Goal: Task Accomplishment & Management: Use online tool/utility

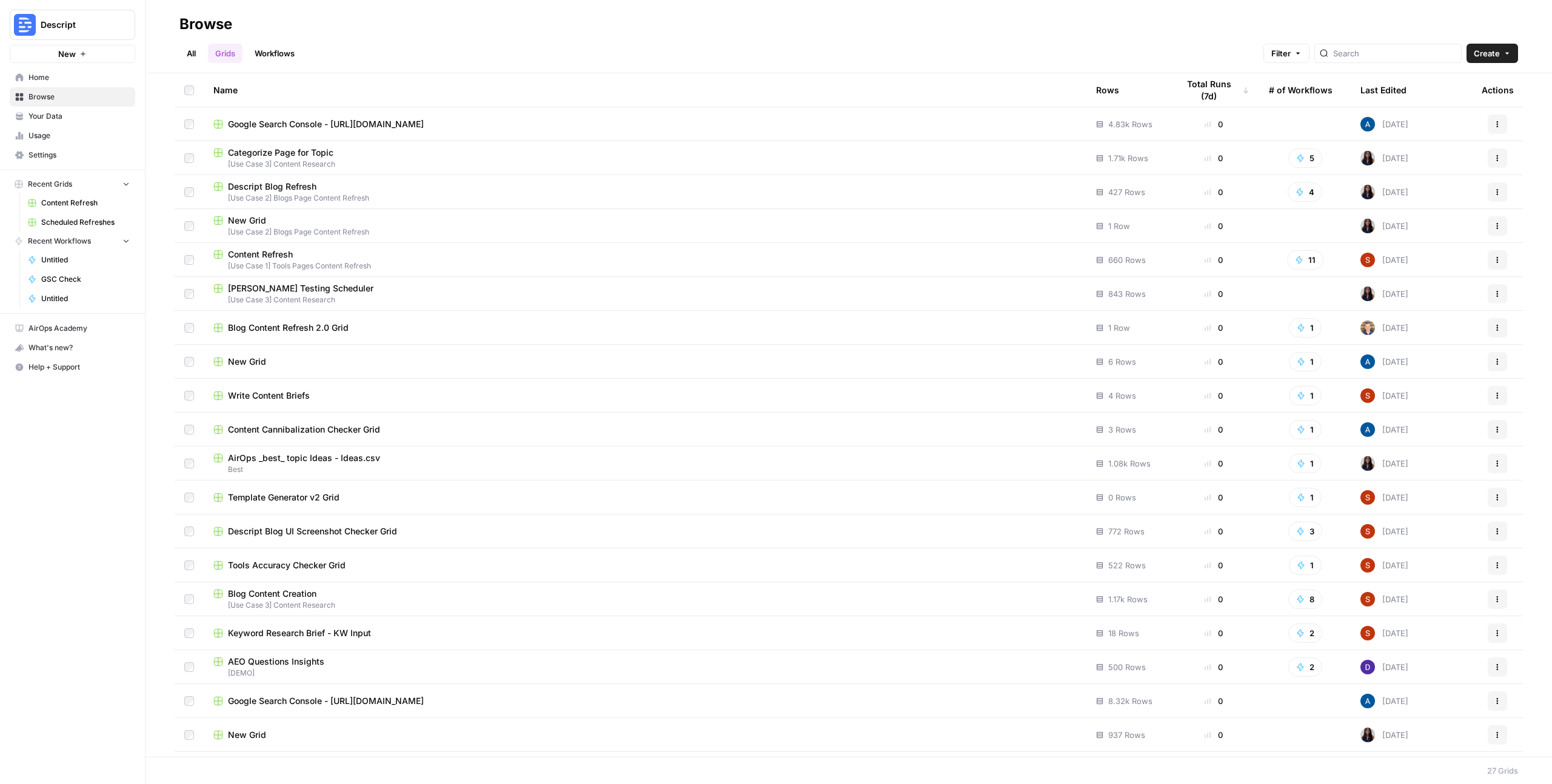
click at [264, 251] on span "Content Refresh" at bounding box center [260, 254] width 65 height 12
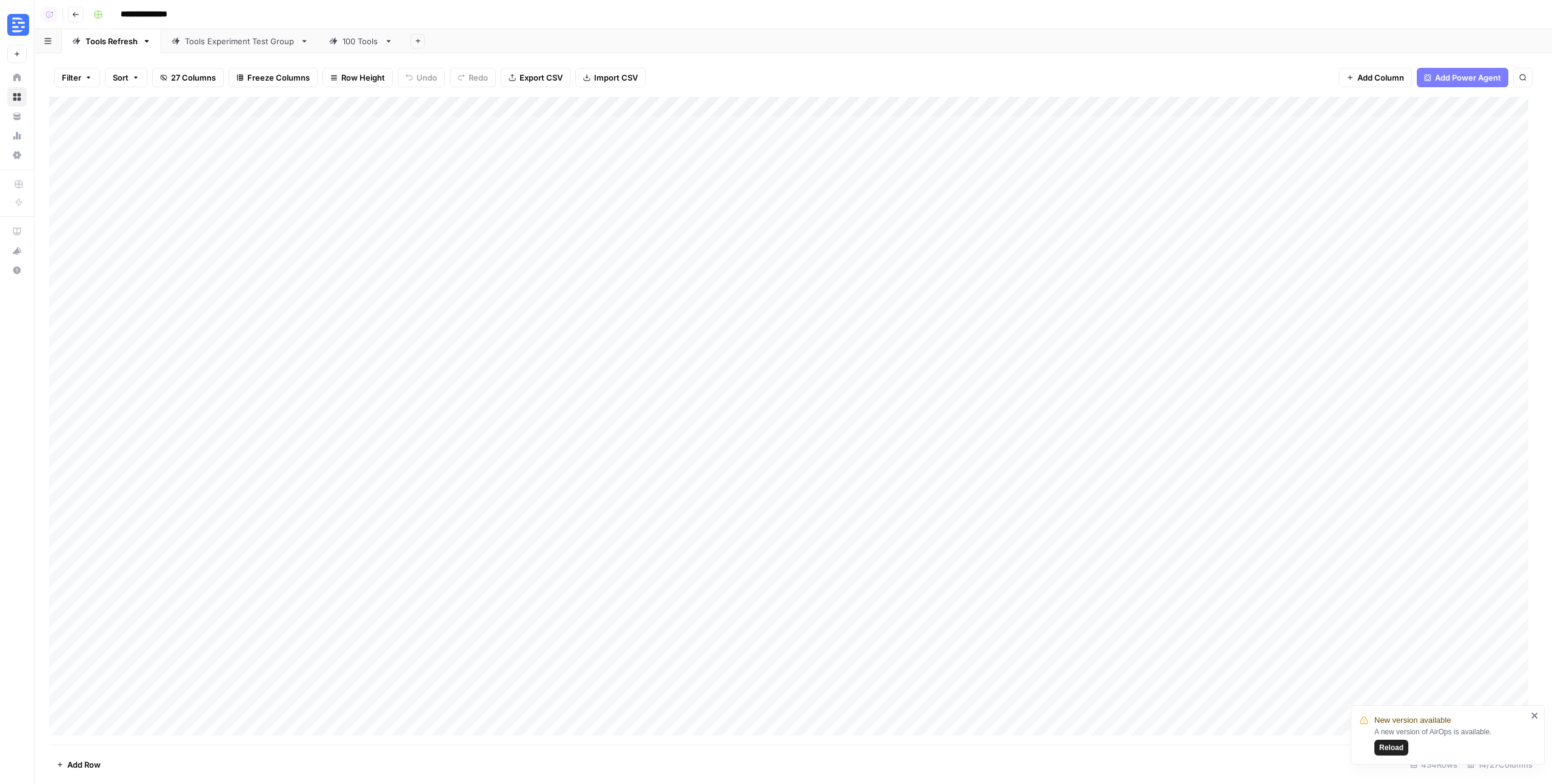
click at [245, 43] on div "Tools Experiment Test Group" at bounding box center [240, 41] width 111 height 12
click at [373, 46] on div "100 Tools" at bounding box center [361, 41] width 37 height 12
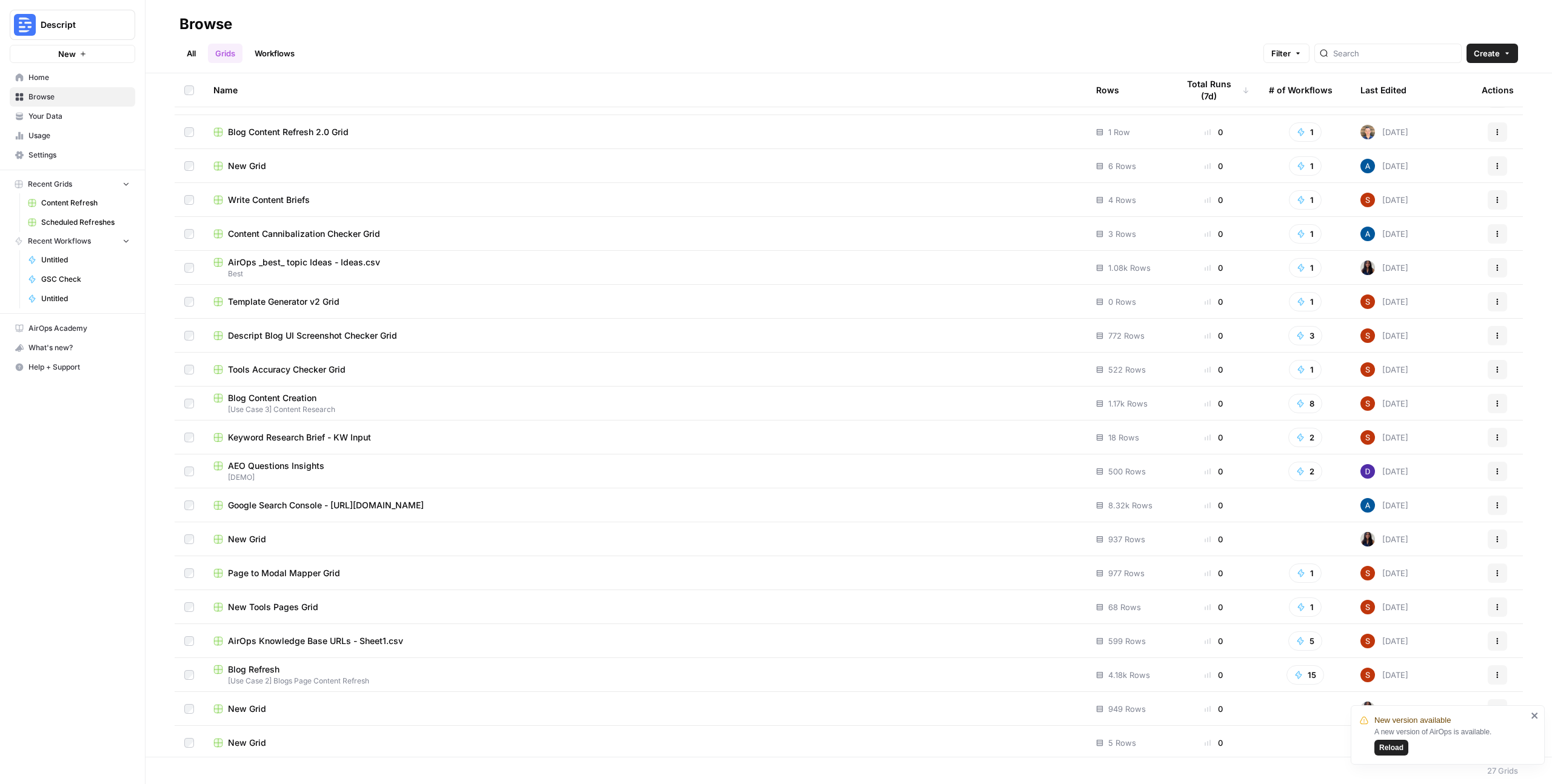
scroll to position [266, 0]
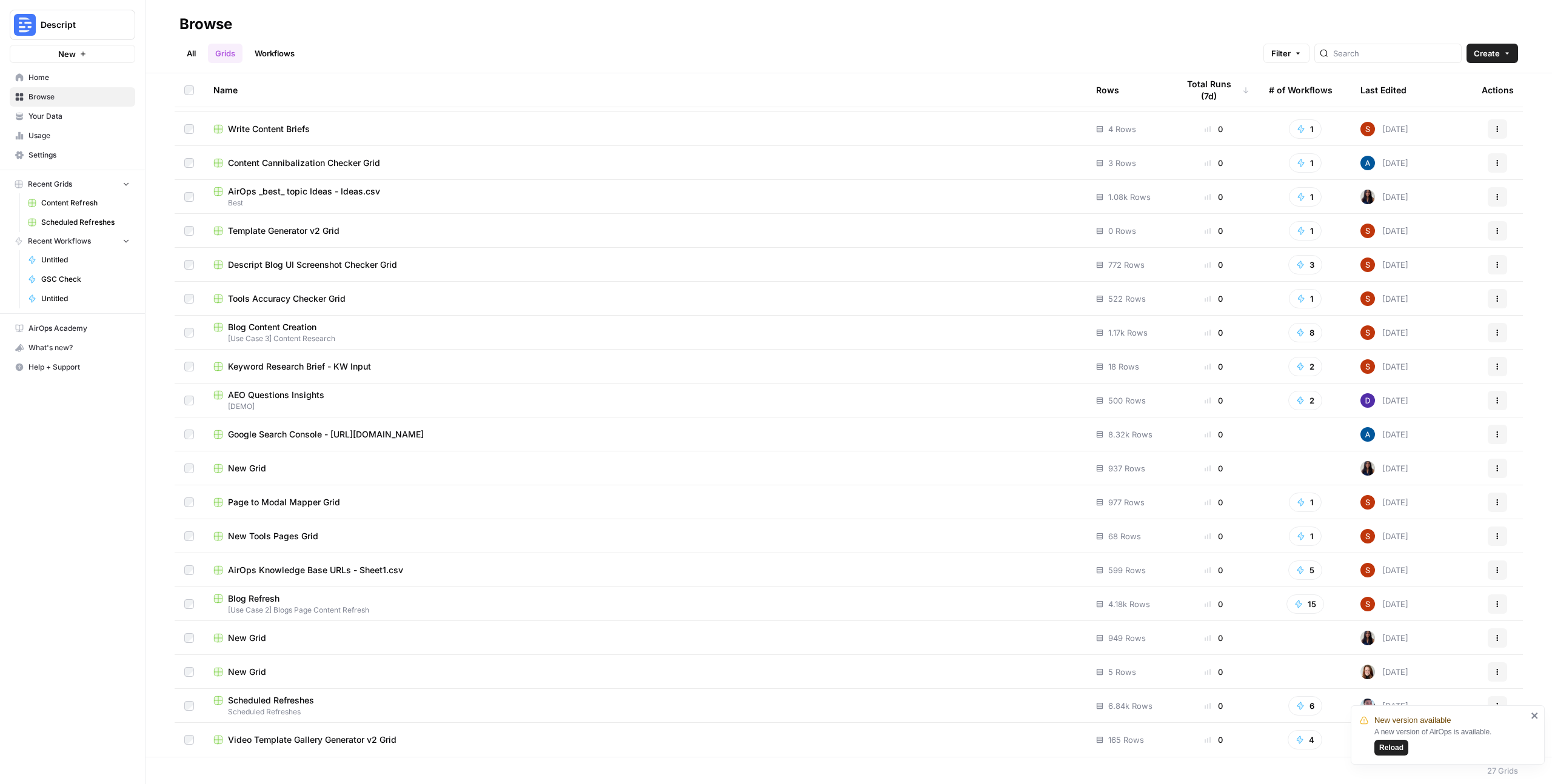
click at [282, 539] on span "New Tools Pages Grid" at bounding box center [273, 536] width 90 height 12
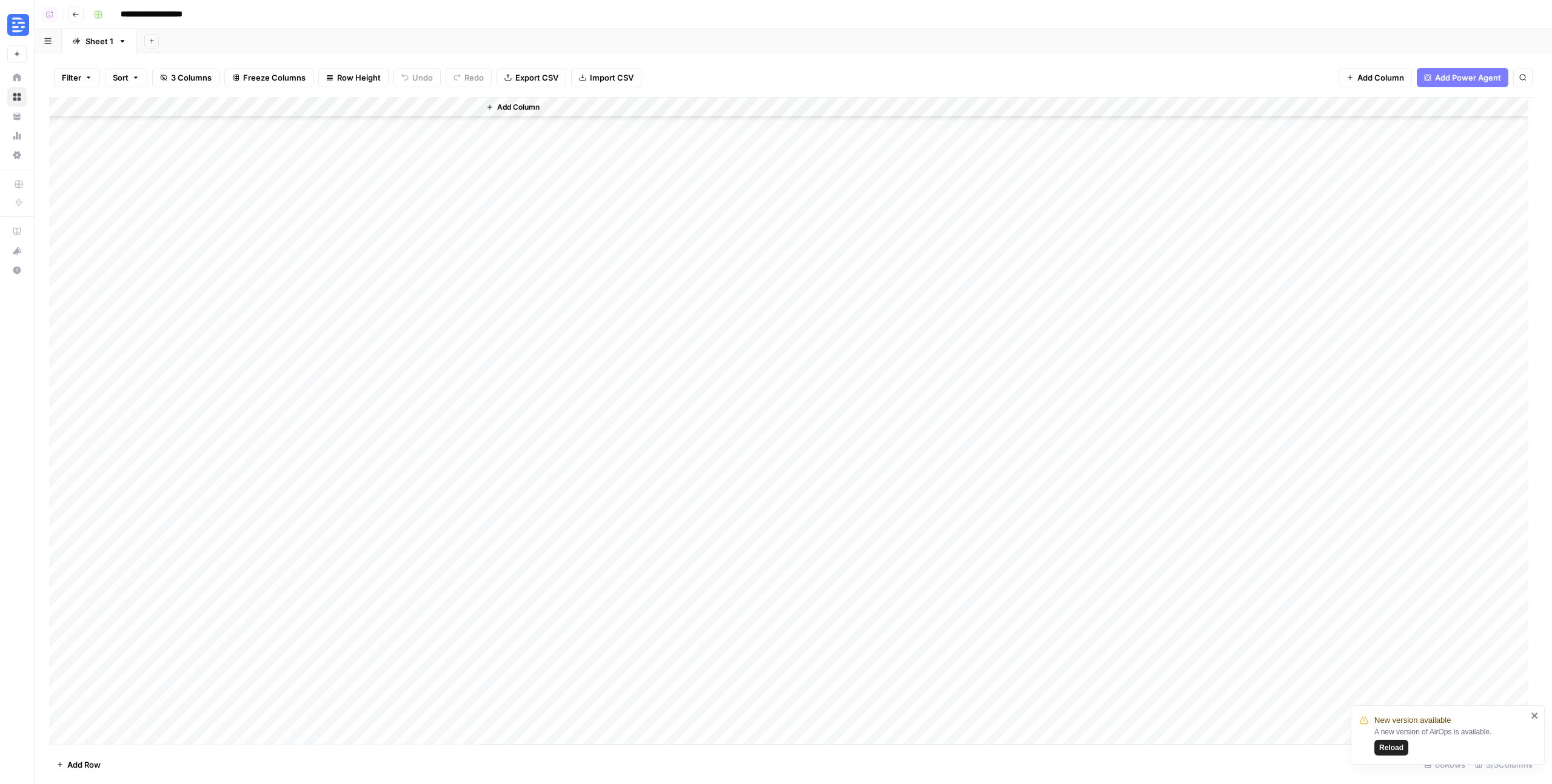
scroll to position [793, 0]
click at [398, 424] on div "Add Column" at bounding box center [793, 421] width 1489 height 648
drag, startPoint x: 479, startPoint y: 107, endPoint x: 701, endPoint y: 122, distance: 222.5
click at [701, 122] on div "Add Column" at bounding box center [1008, 421] width 1058 height 648
click at [426, 425] on div "Add Column" at bounding box center [793, 421] width 1489 height 648
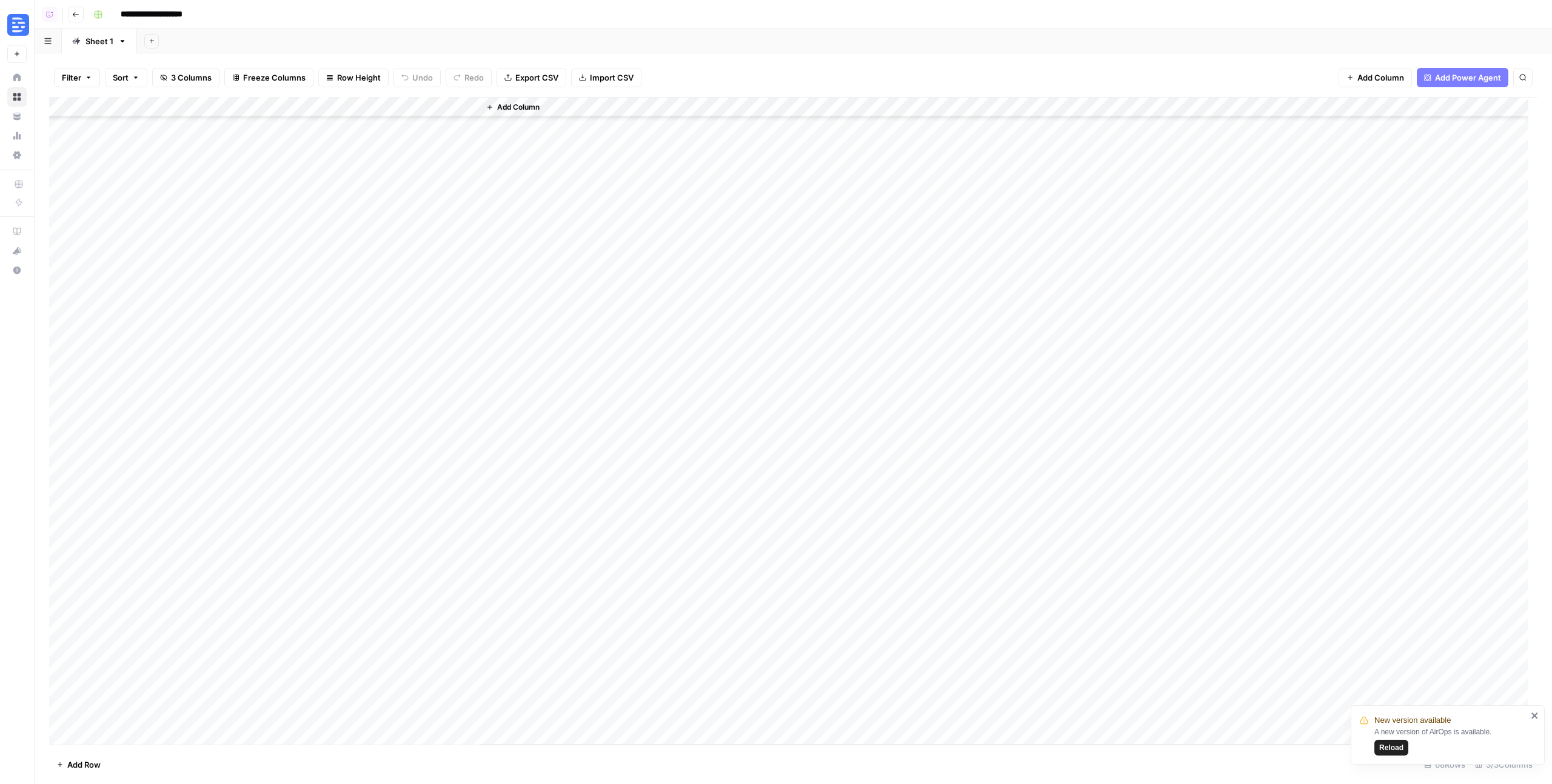
click at [426, 425] on div "Add Column" at bounding box center [793, 421] width 1489 height 648
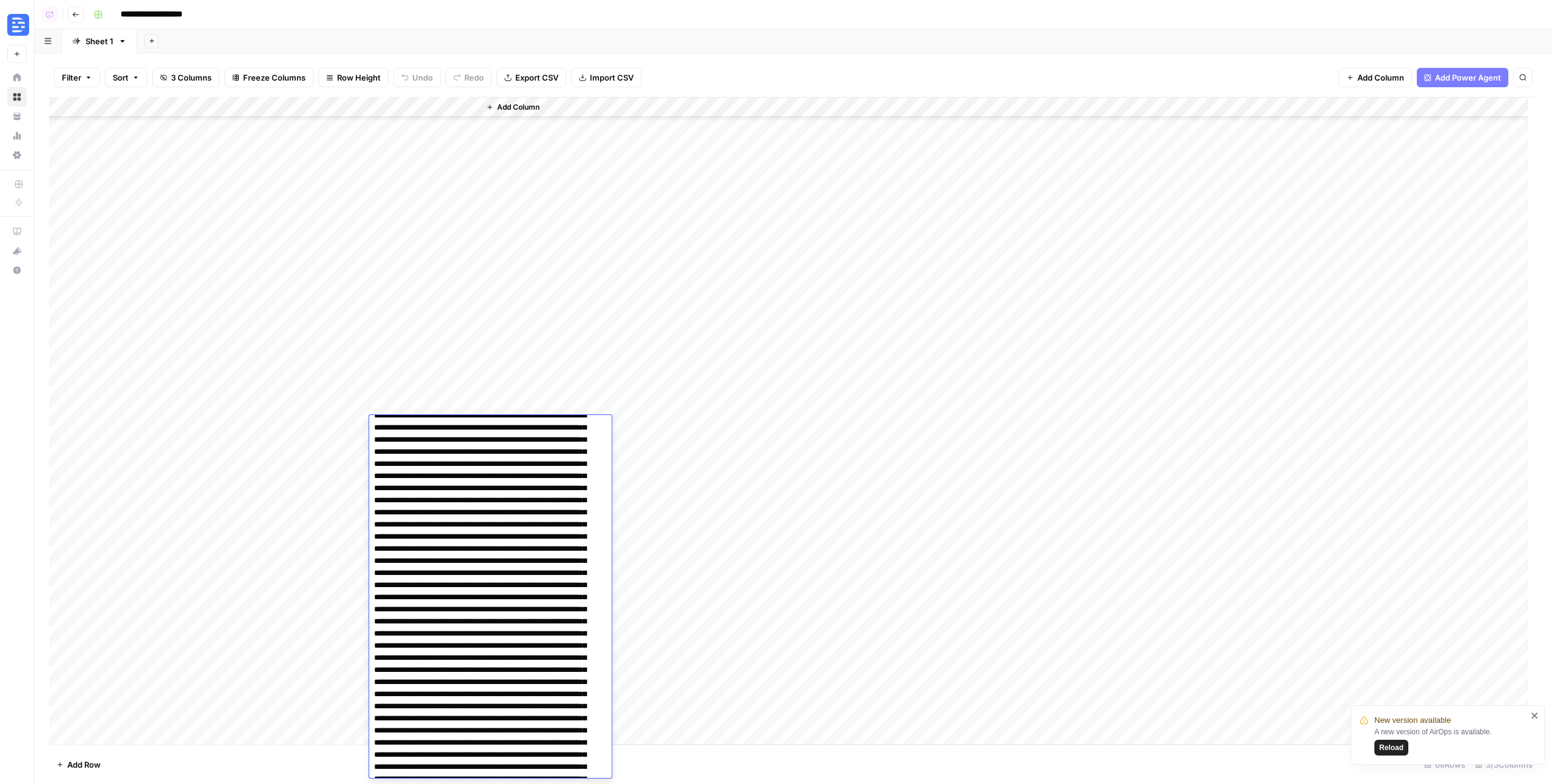
scroll to position [12, 0]
click at [564, 378] on div "Add Column" at bounding box center [1008, 421] width 1058 height 648
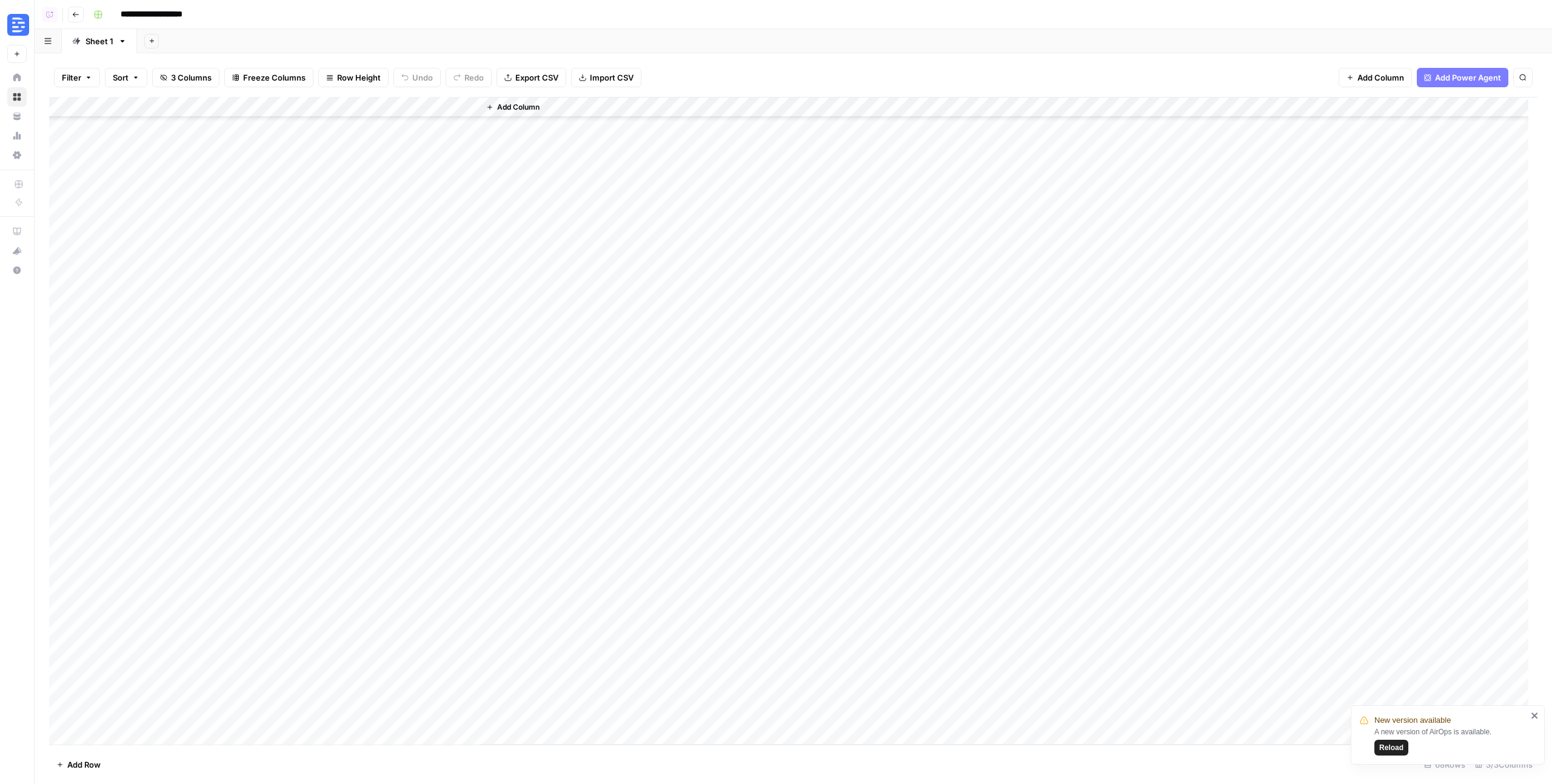
scroll to position [175, 0]
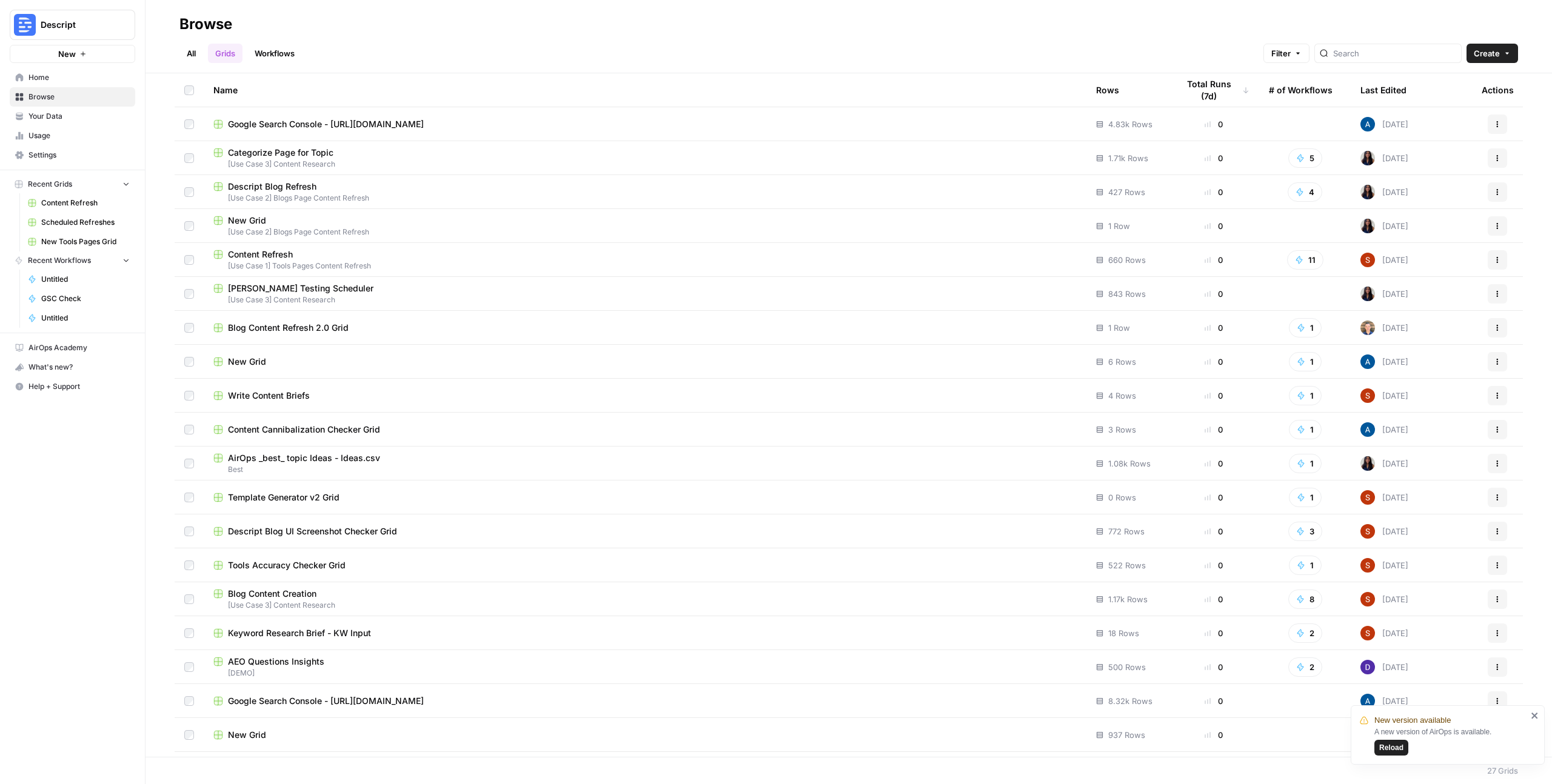
scroll to position [2, 0]
click at [293, 590] on span "Blog Content Creation" at bounding box center [272, 591] width 89 height 12
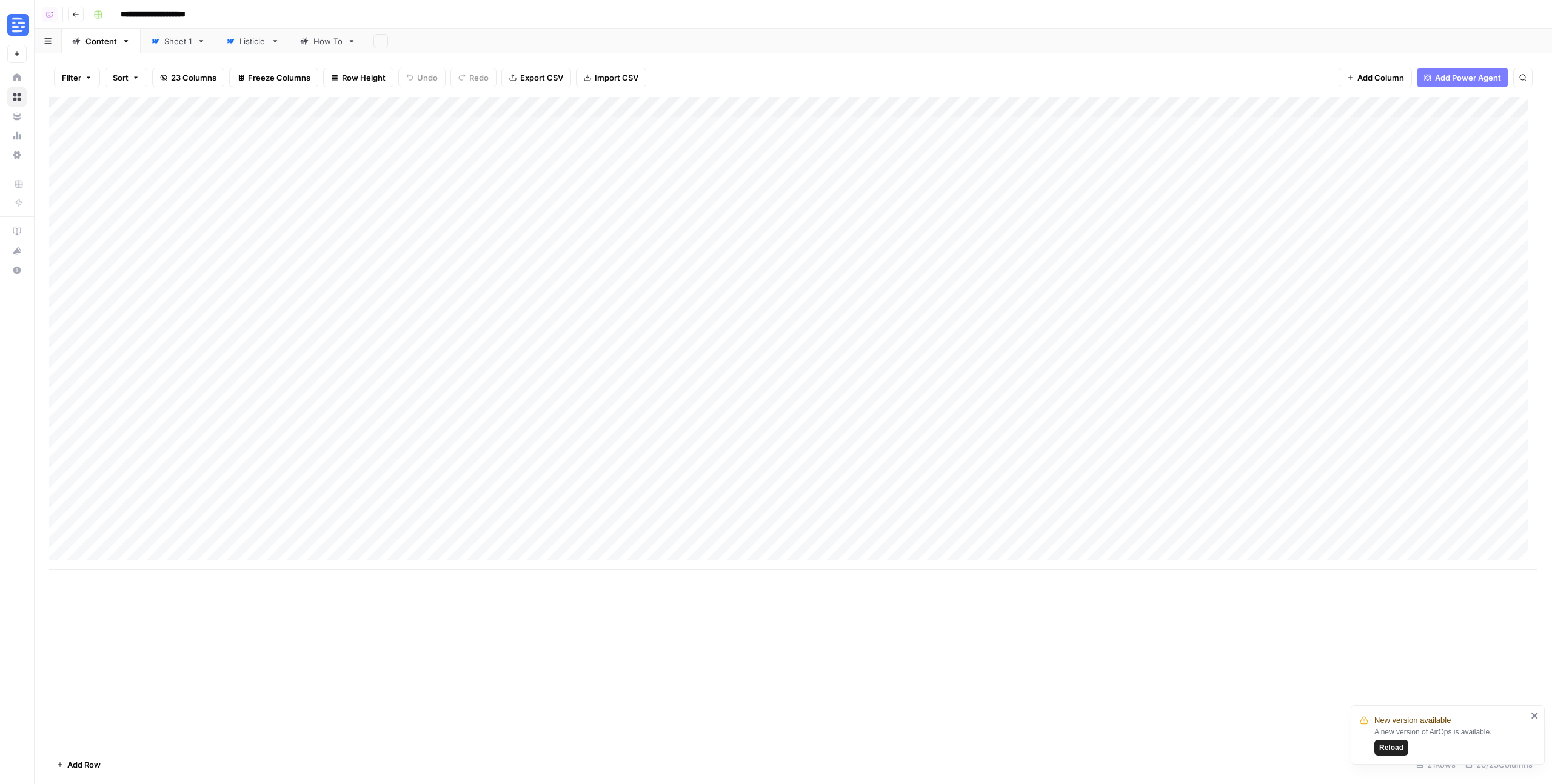
click at [168, 35] on div "Sheet 1" at bounding box center [178, 41] width 28 height 12
click at [251, 44] on div "Listicle" at bounding box center [253, 41] width 27 height 12
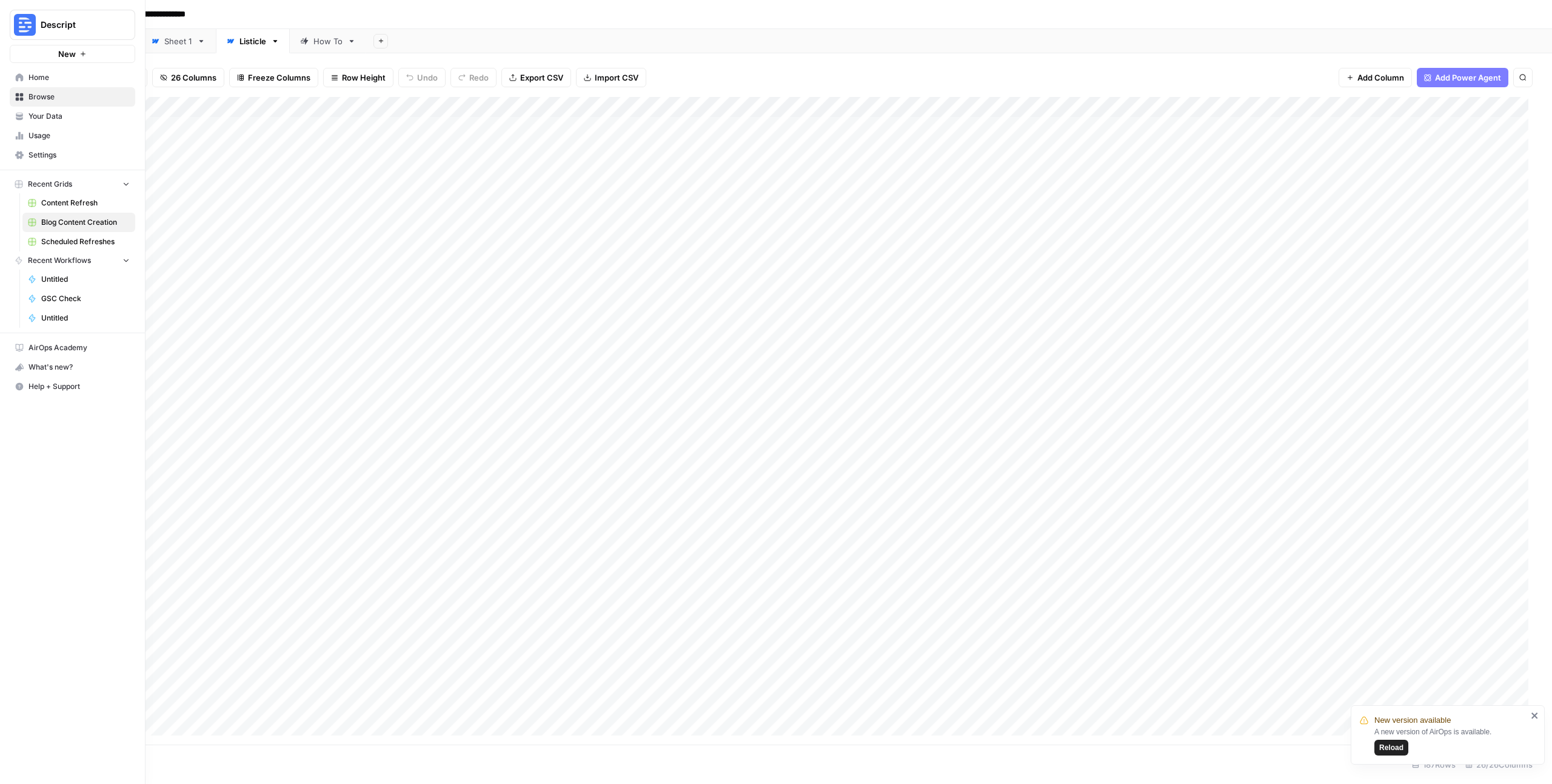
click at [21, 76] on icon at bounding box center [20, 77] width 8 height 8
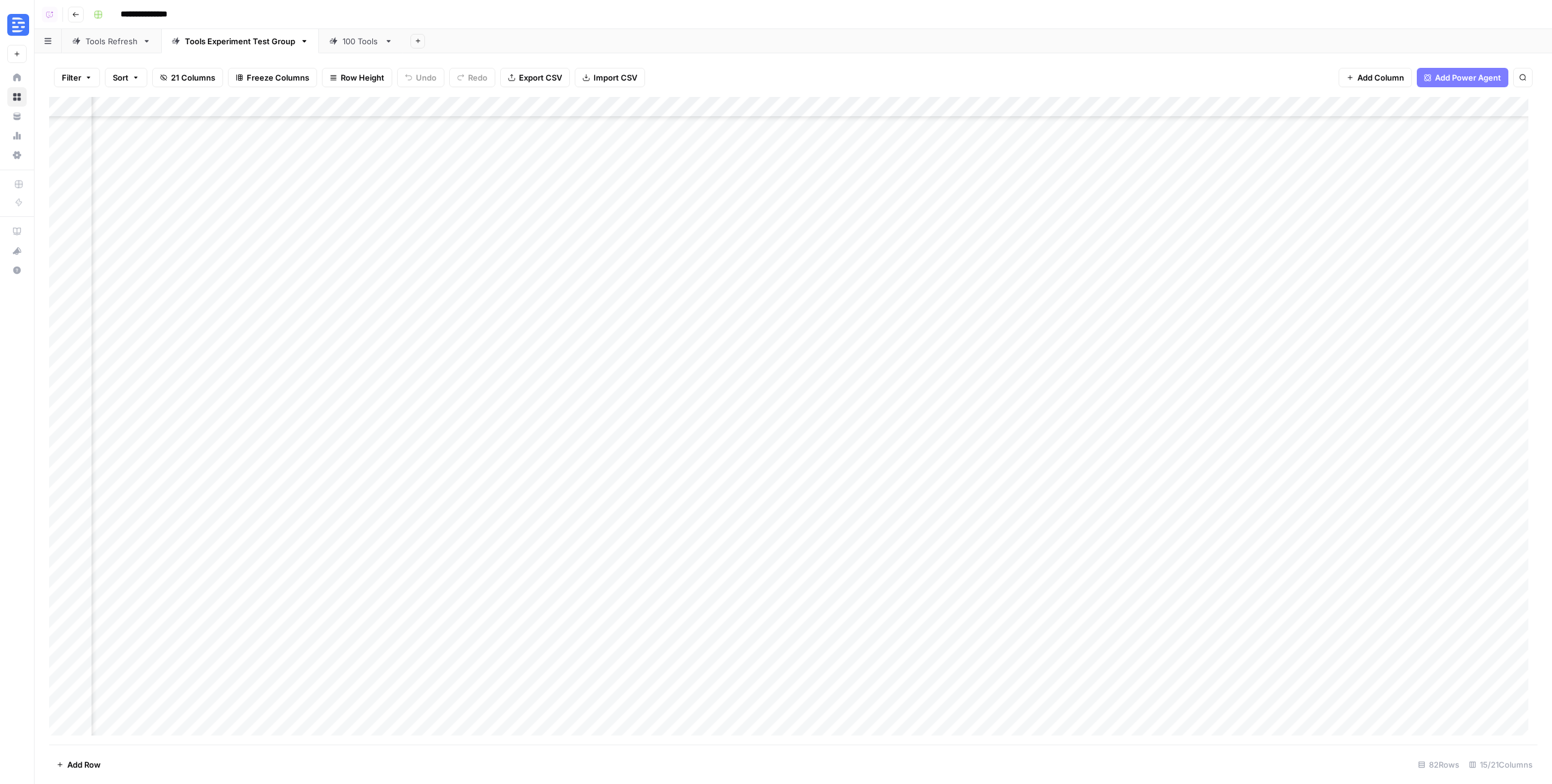
scroll to position [1090, 599]
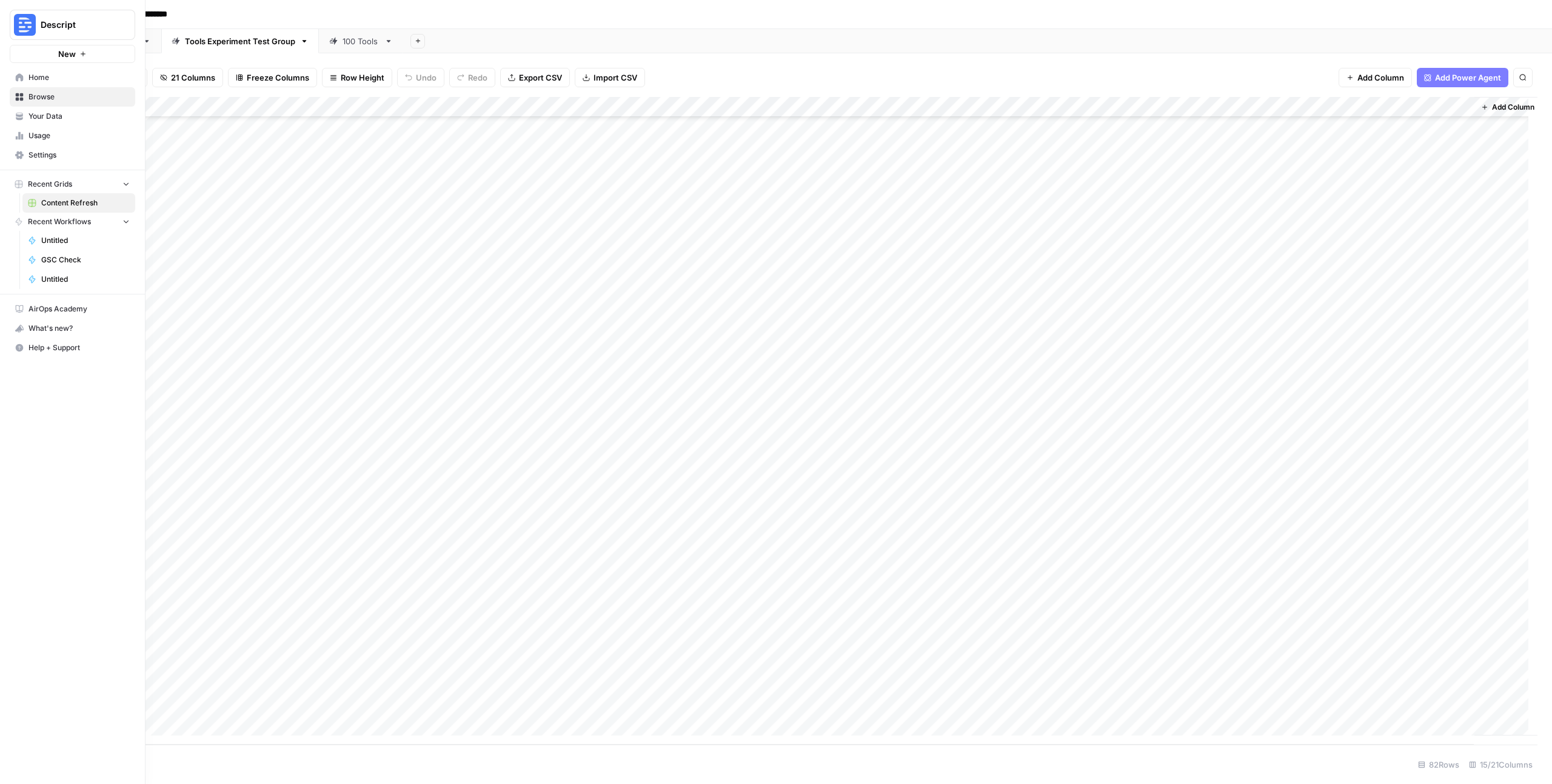
click at [20, 77] on icon at bounding box center [20, 77] width 8 height 8
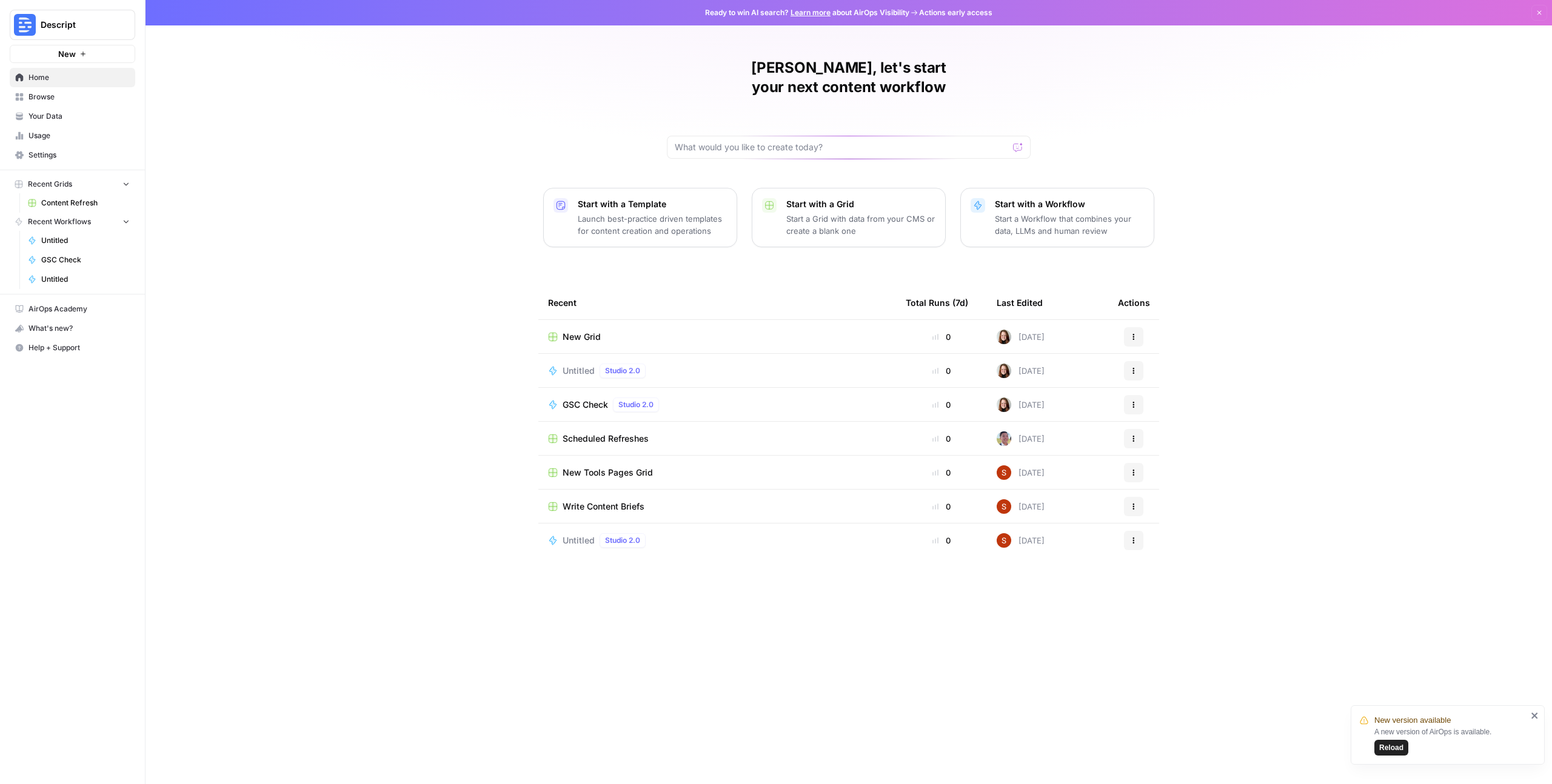
click at [47, 100] on span "Browse" at bounding box center [79, 97] width 101 height 11
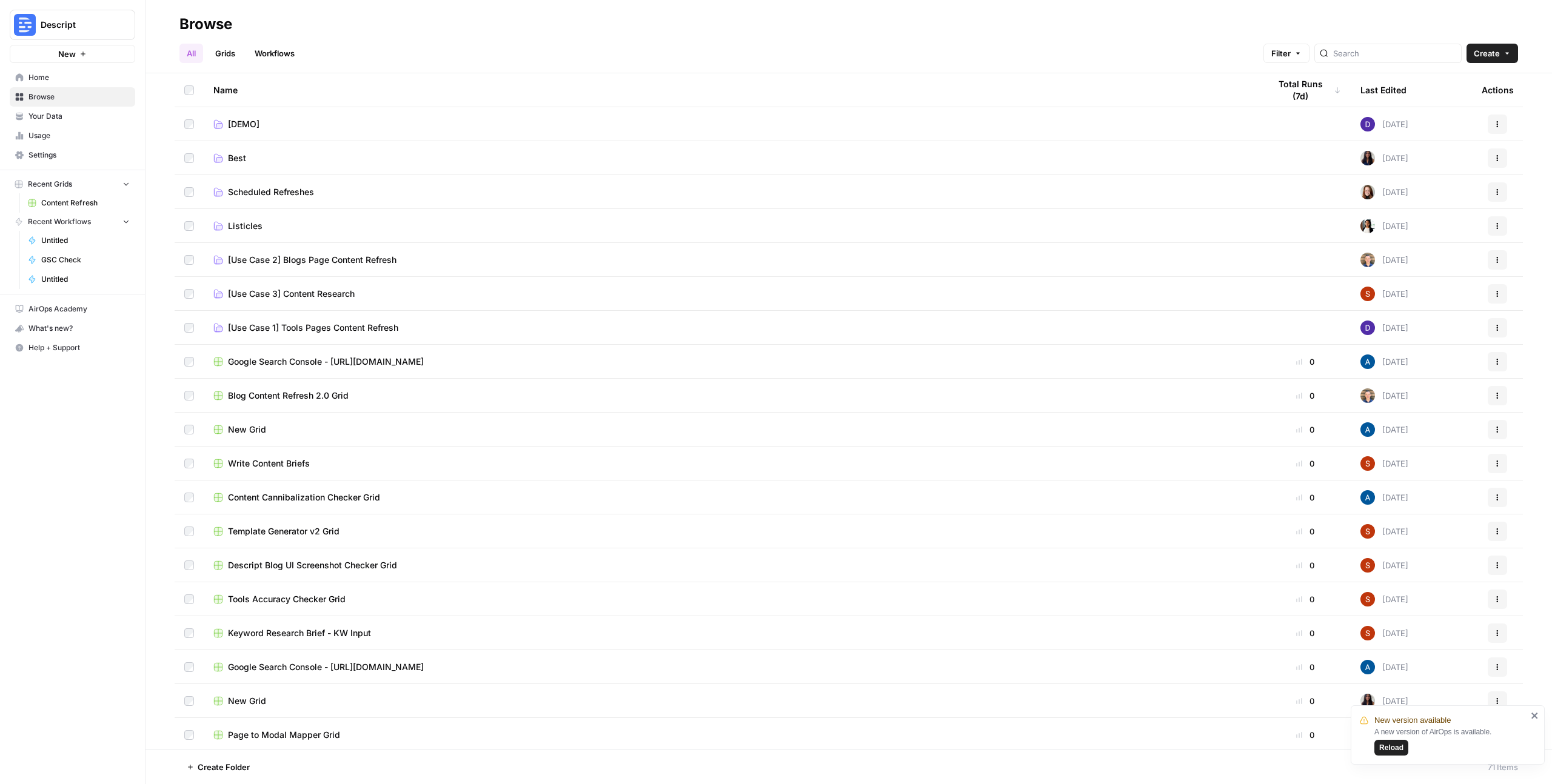
click at [227, 53] on link "Grids" at bounding box center [225, 53] width 34 height 20
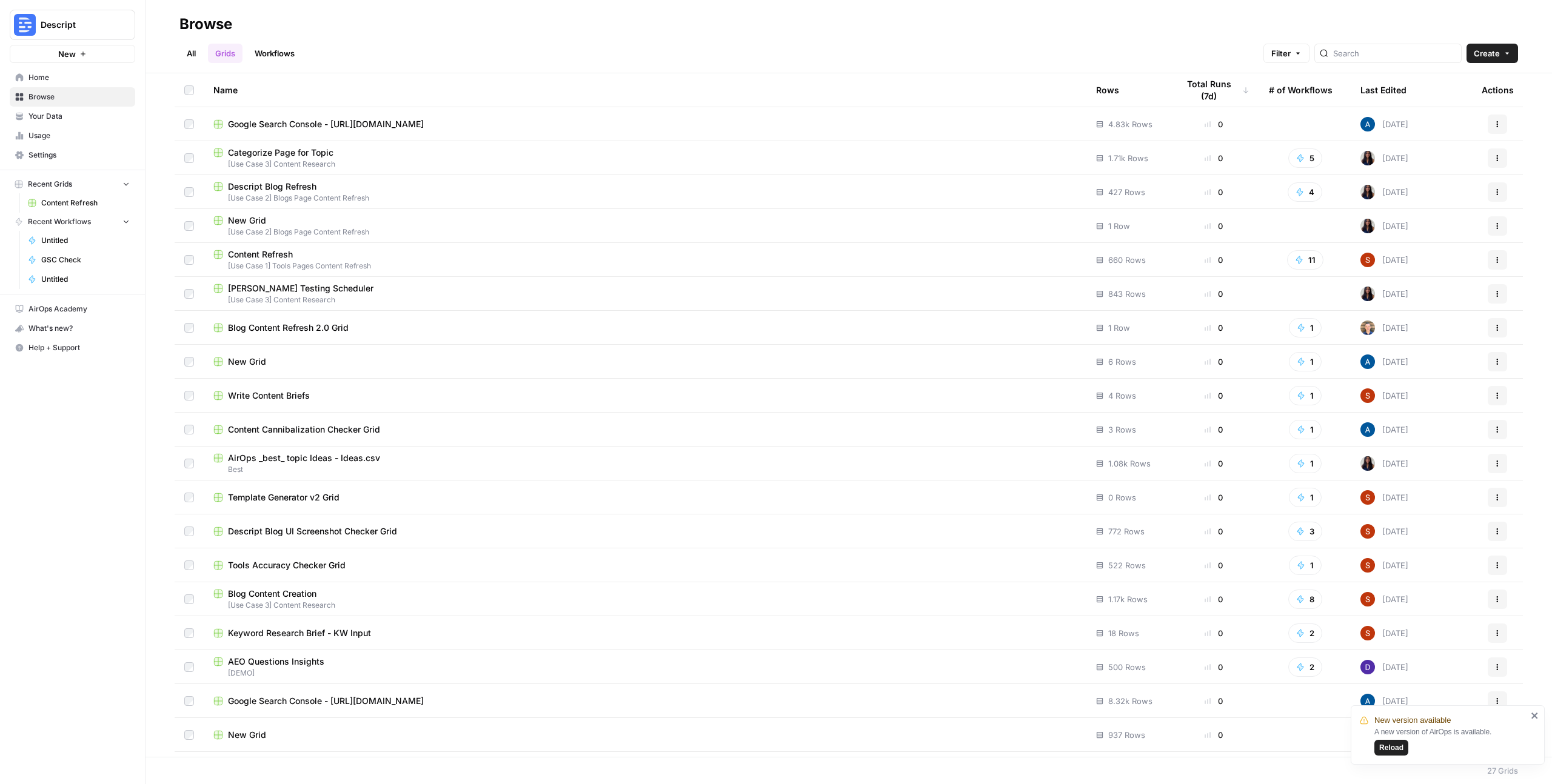
click at [224, 92] on div "Name" at bounding box center [645, 90] width 863 height 33
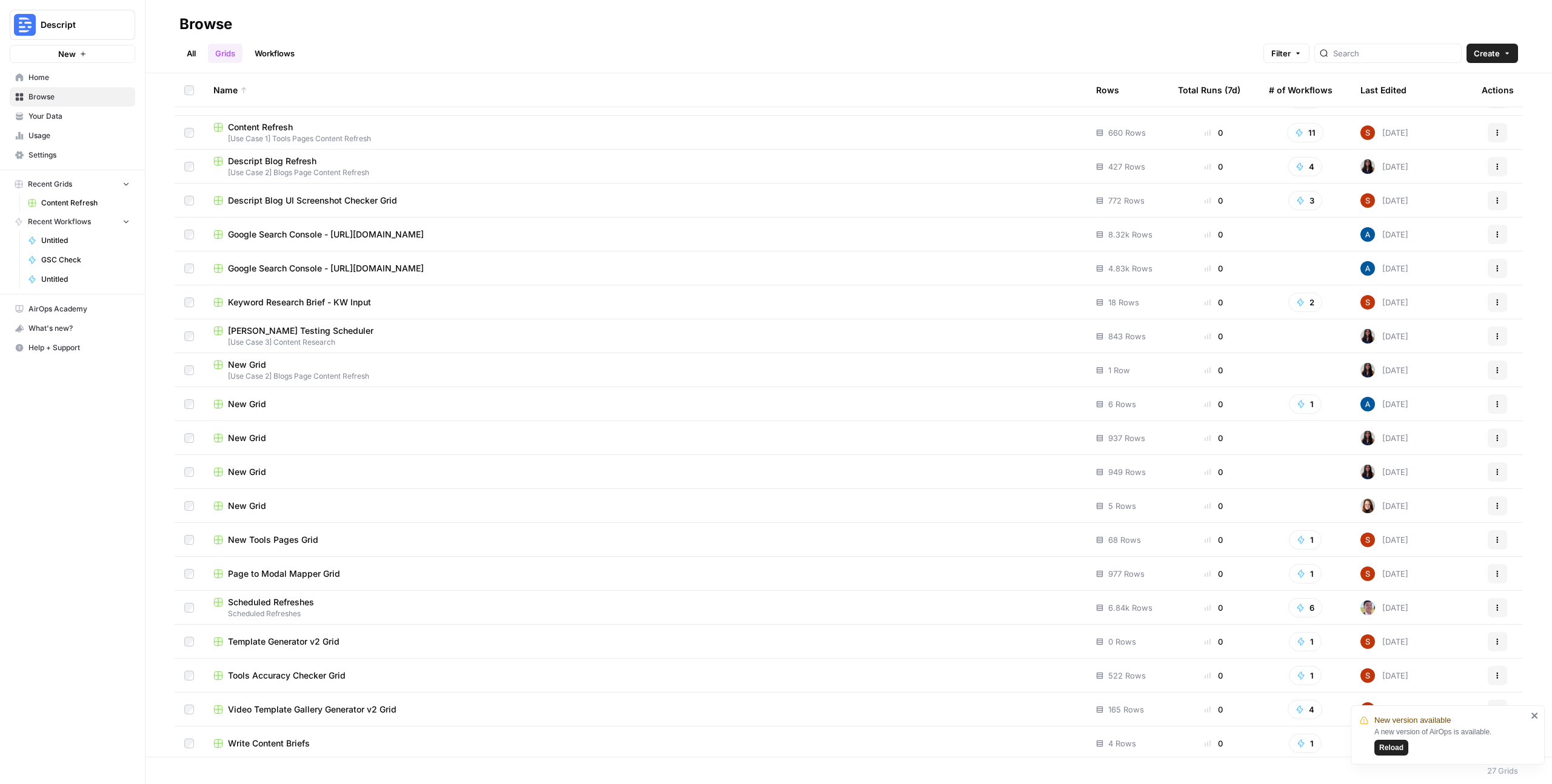
scroll to position [266, 0]
click at [267, 602] on span "Scheduled Refreshes" at bounding box center [271, 598] width 86 height 12
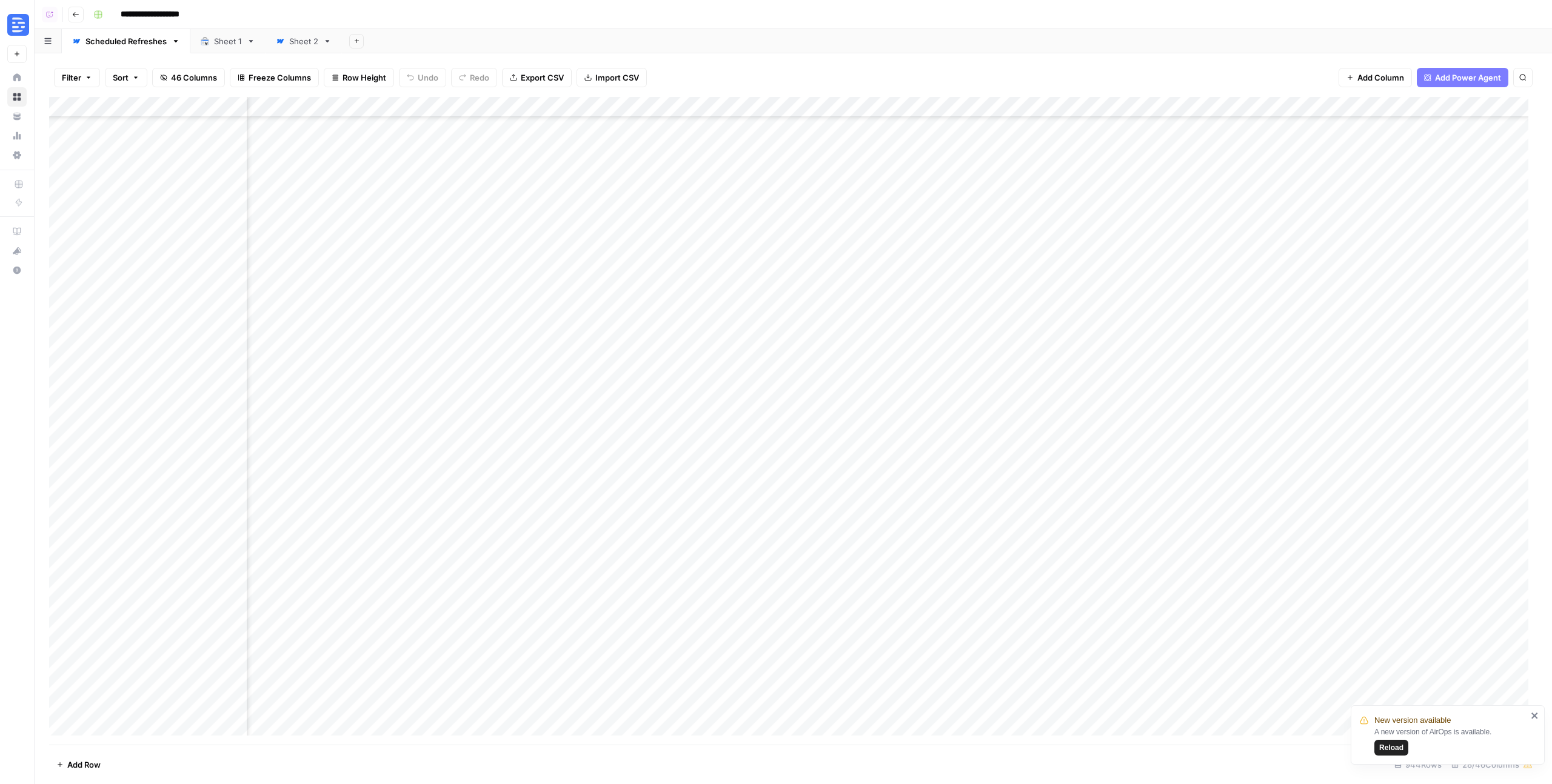
scroll to position [4085, 721]
click at [542, 76] on span "Export CSV" at bounding box center [542, 77] width 43 height 12
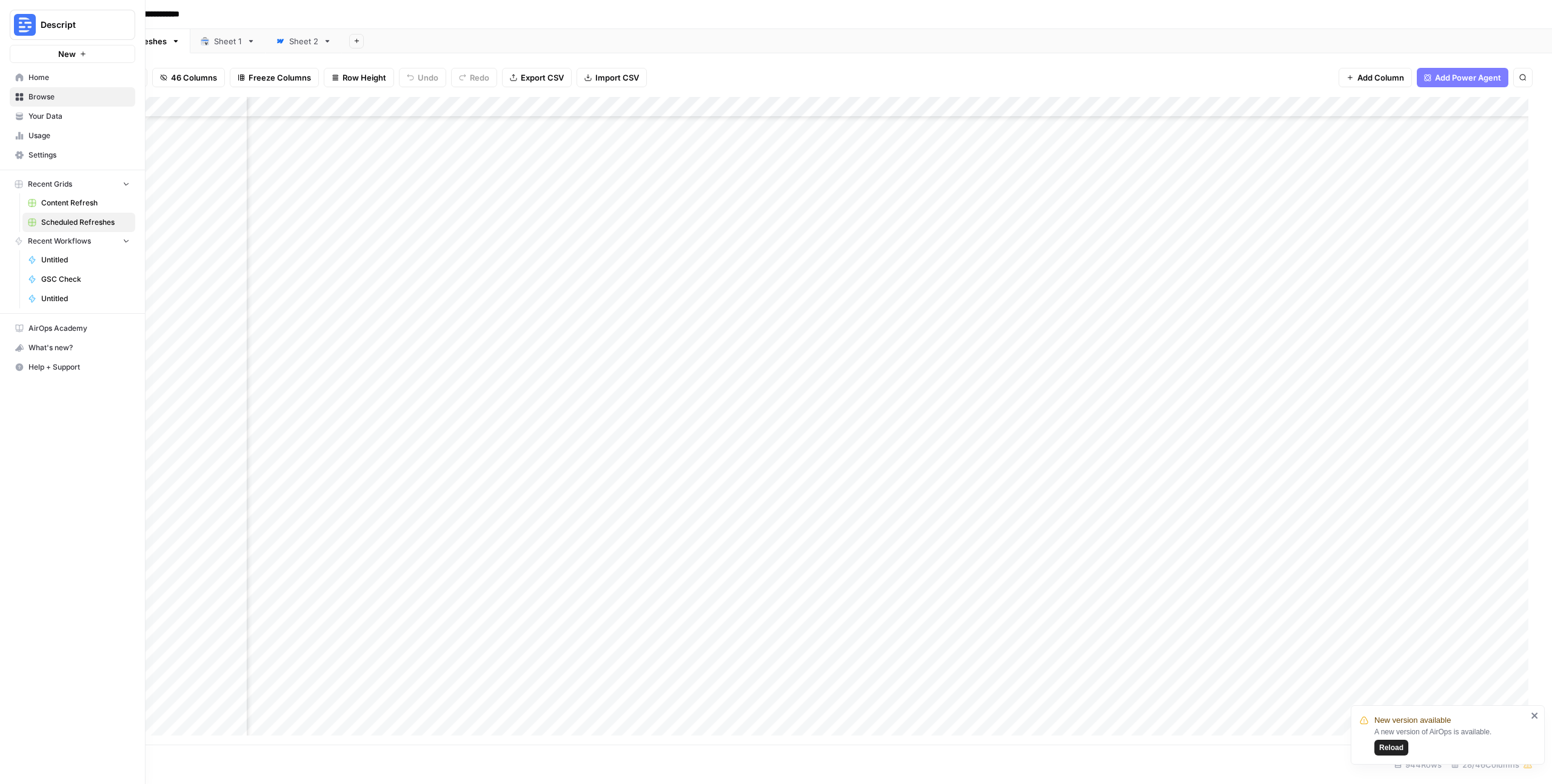
click at [15, 96] on icon at bounding box center [20, 97] width 9 height 9
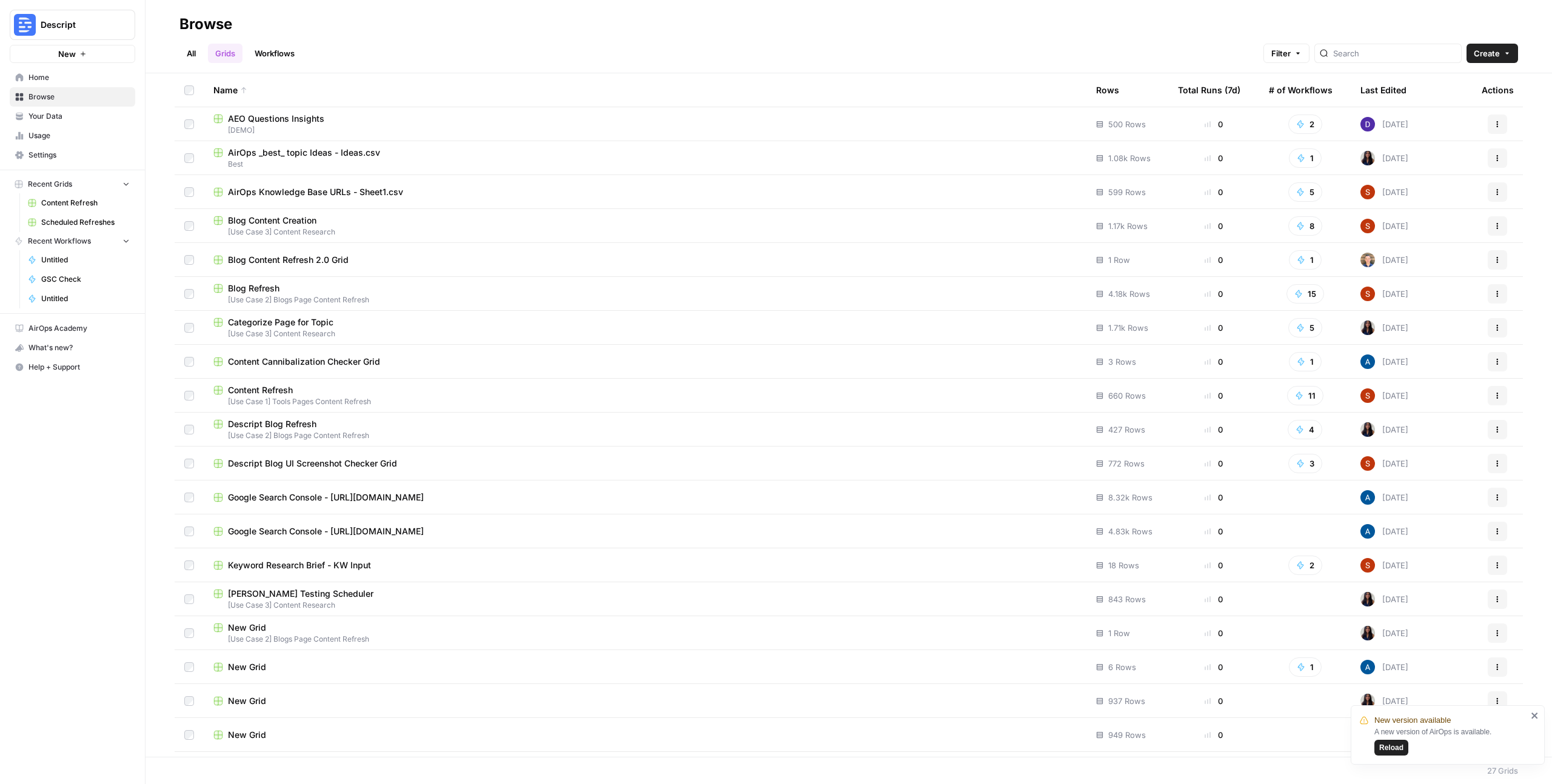
click at [264, 284] on span "Blog Refresh" at bounding box center [253, 288] width 52 height 12
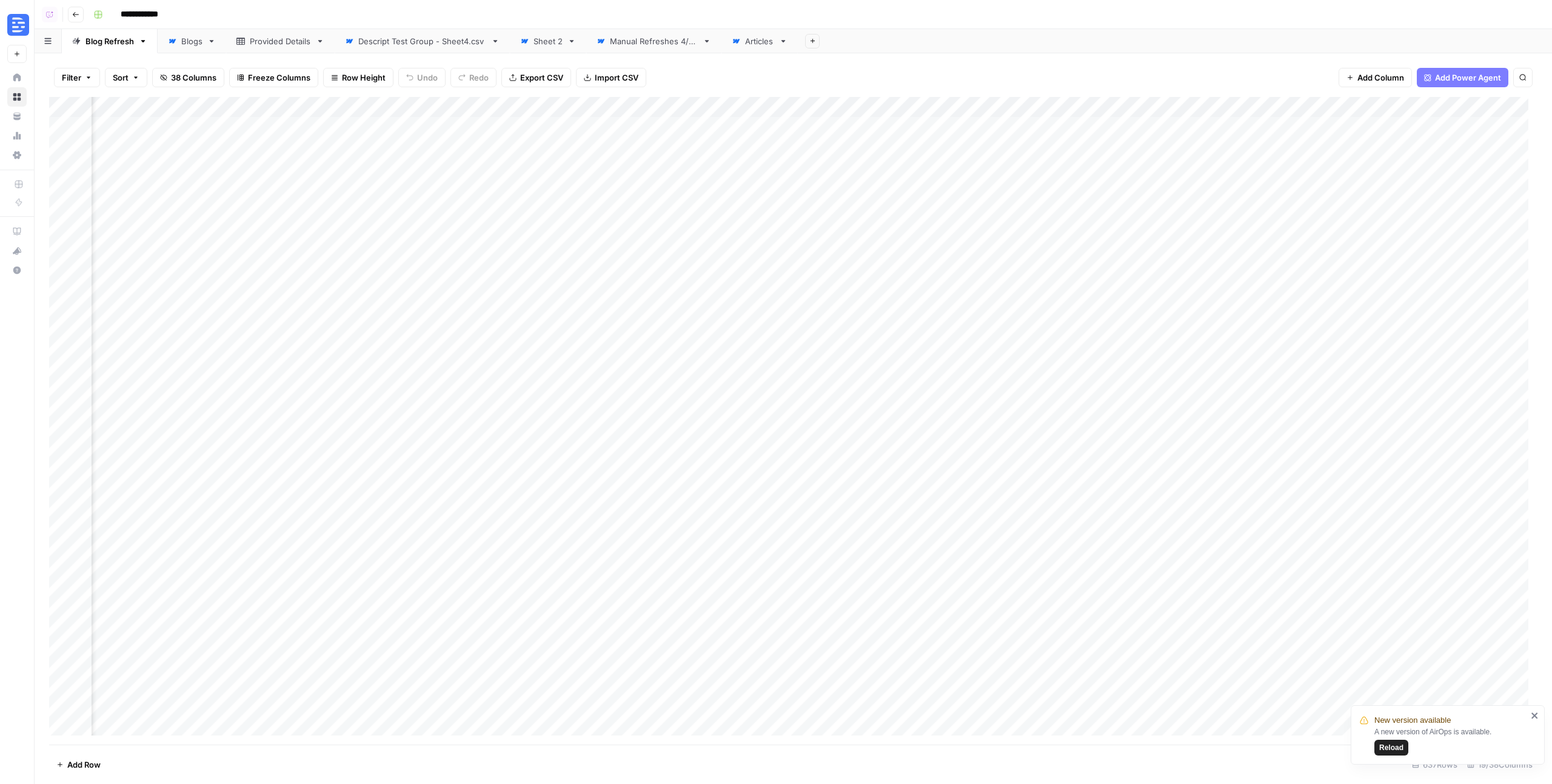
scroll to position [0, 1203]
drag, startPoint x: 878, startPoint y: 746, endPoint x: 610, endPoint y: 759, distance: 268.3
click at [610, 759] on footer "Add Row [STREET_ADDRESS]" at bounding box center [793, 764] width 1489 height 39
drag, startPoint x: 747, startPoint y: 741, endPoint x: 438, endPoint y: 764, distance: 309.9
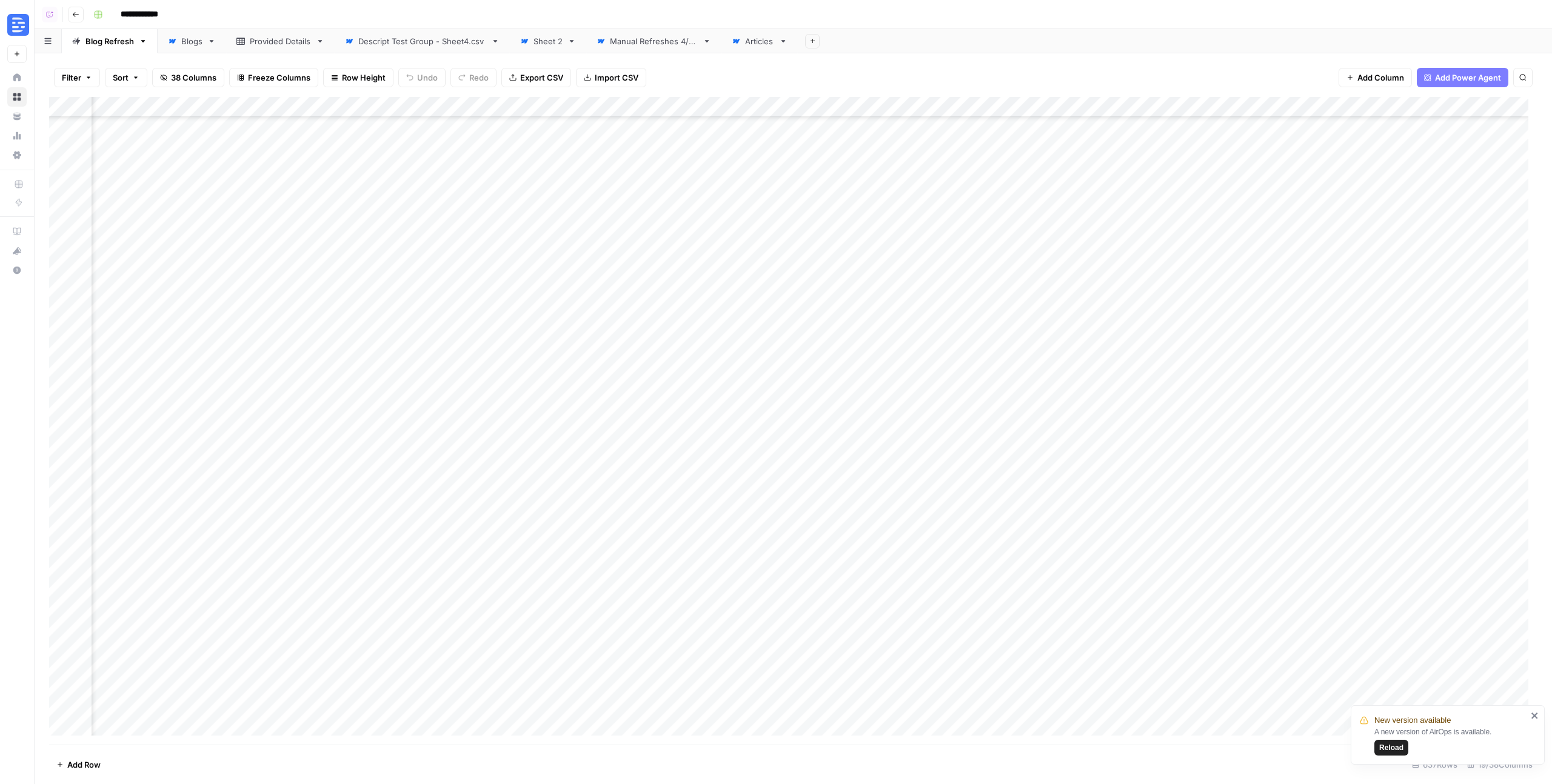
click at [438, 764] on footer "Add Row [STREET_ADDRESS]" at bounding box center [793, 764] width 1489 height 39
click at [185, 43] on div "Blogs" at bounding box center [192, 41] width 21 height 12
click at [276, 40] on div "Provided Details" at bounding box center [280, 41] width 61 height 12
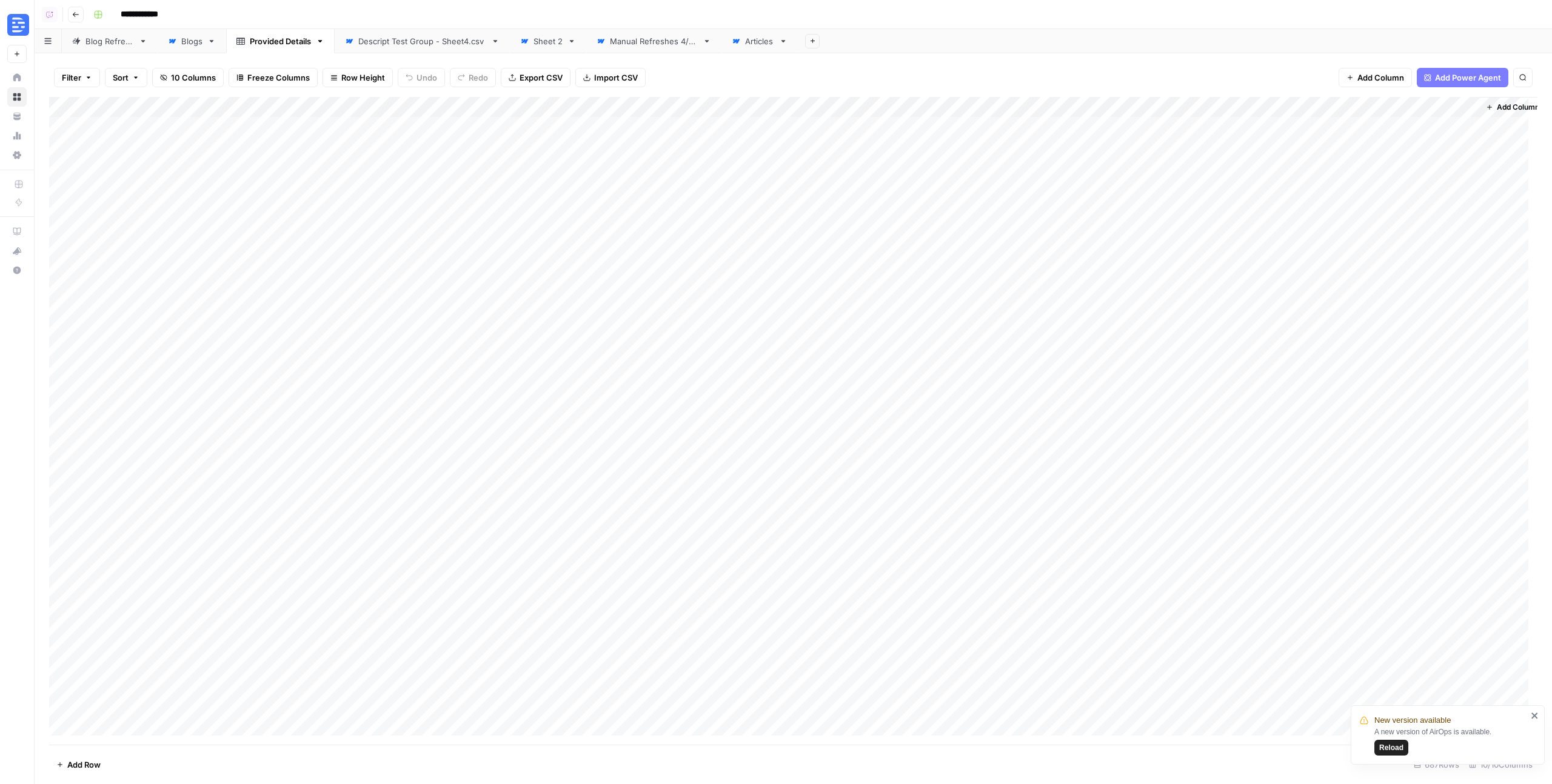
click at [381, 44] on div "Descript Test Group - Sheet4.csv" at bounding box center [422, 41] width 128 height 12
click at [640, 41] on div "Manual Refreshes 4/29" at bounding box center [653, 41] width 88 height 12
drag, startPoint x: 1036, startPoint y: 109, endPoint x: 1171, endPoint y: 118, distance: 135.3
click at [1170, 118] on div "Add Column" at bounding box center [793, 421] width 1489 height 648
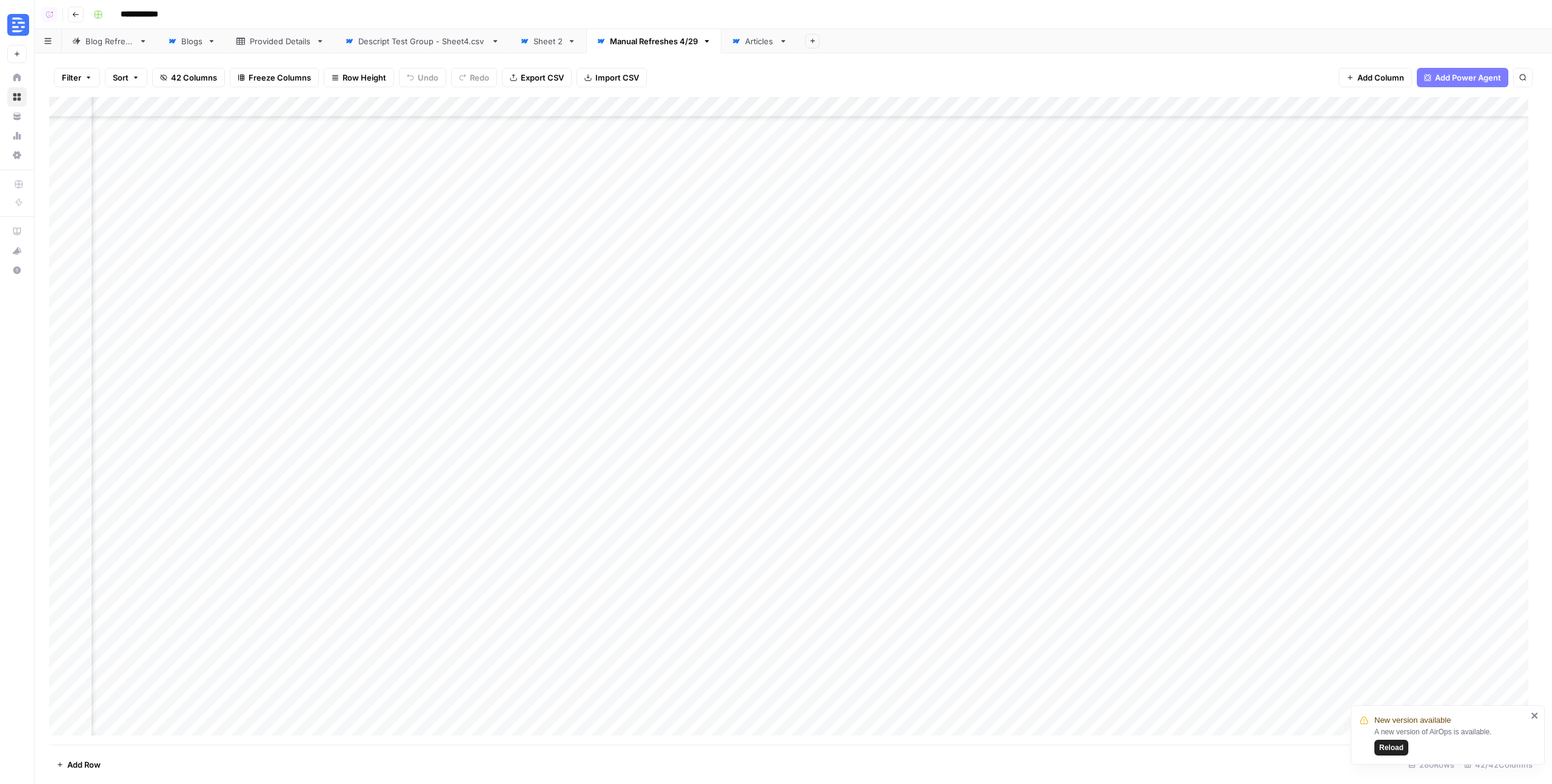
scroll to position [4921, 1221]
click at [424, 41] on div "Descript Test Group - Sheet4.csv" at bounding box center [422, 41] width 128 height 12
click at [655, 49] on link "Manual Refreshes 4/29" at bounding box center [654, 41] width 135 height 24
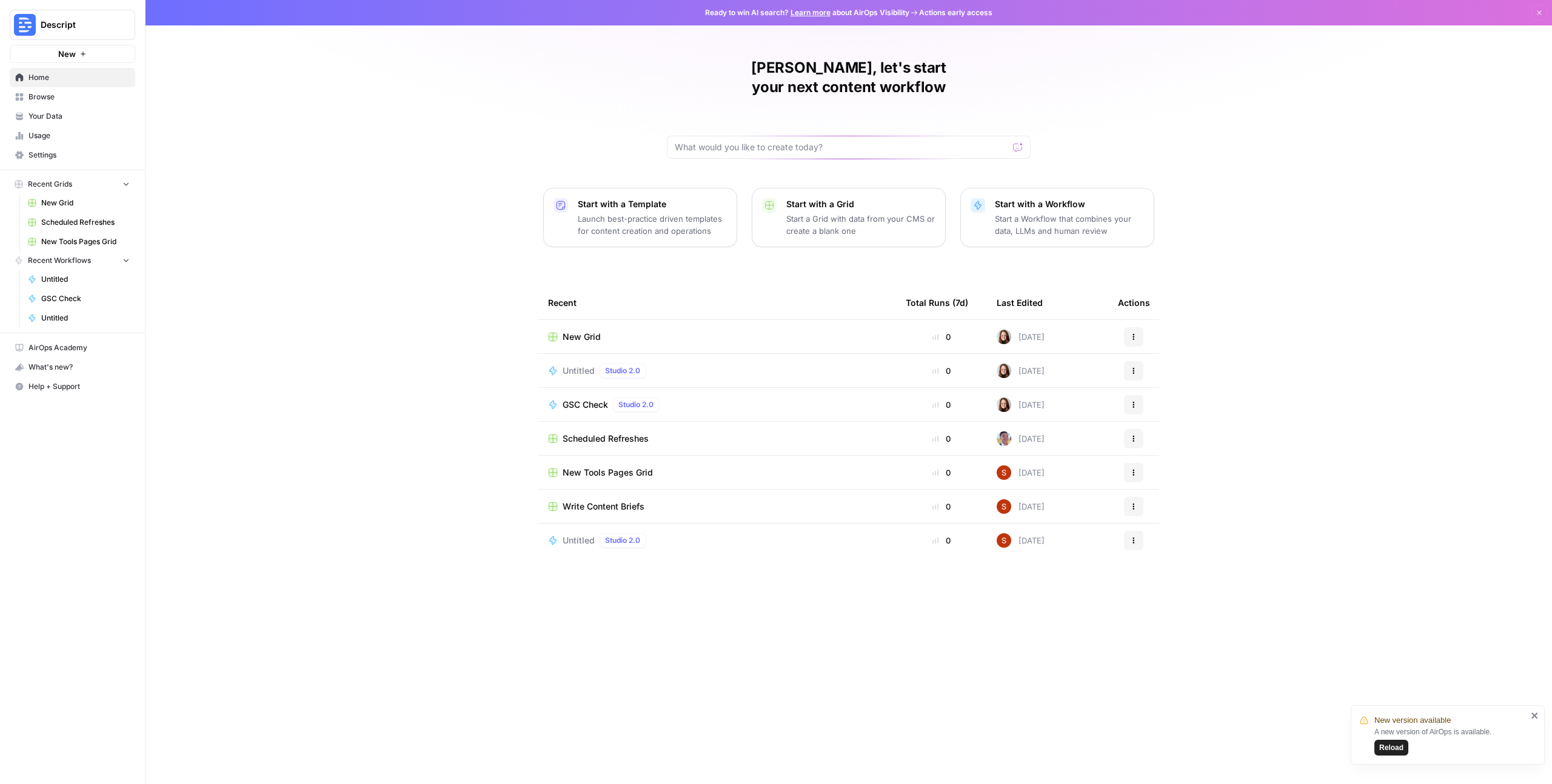
click at [52, 99] on span "Browse" at bounding box center [79, 97] width 101 height 11
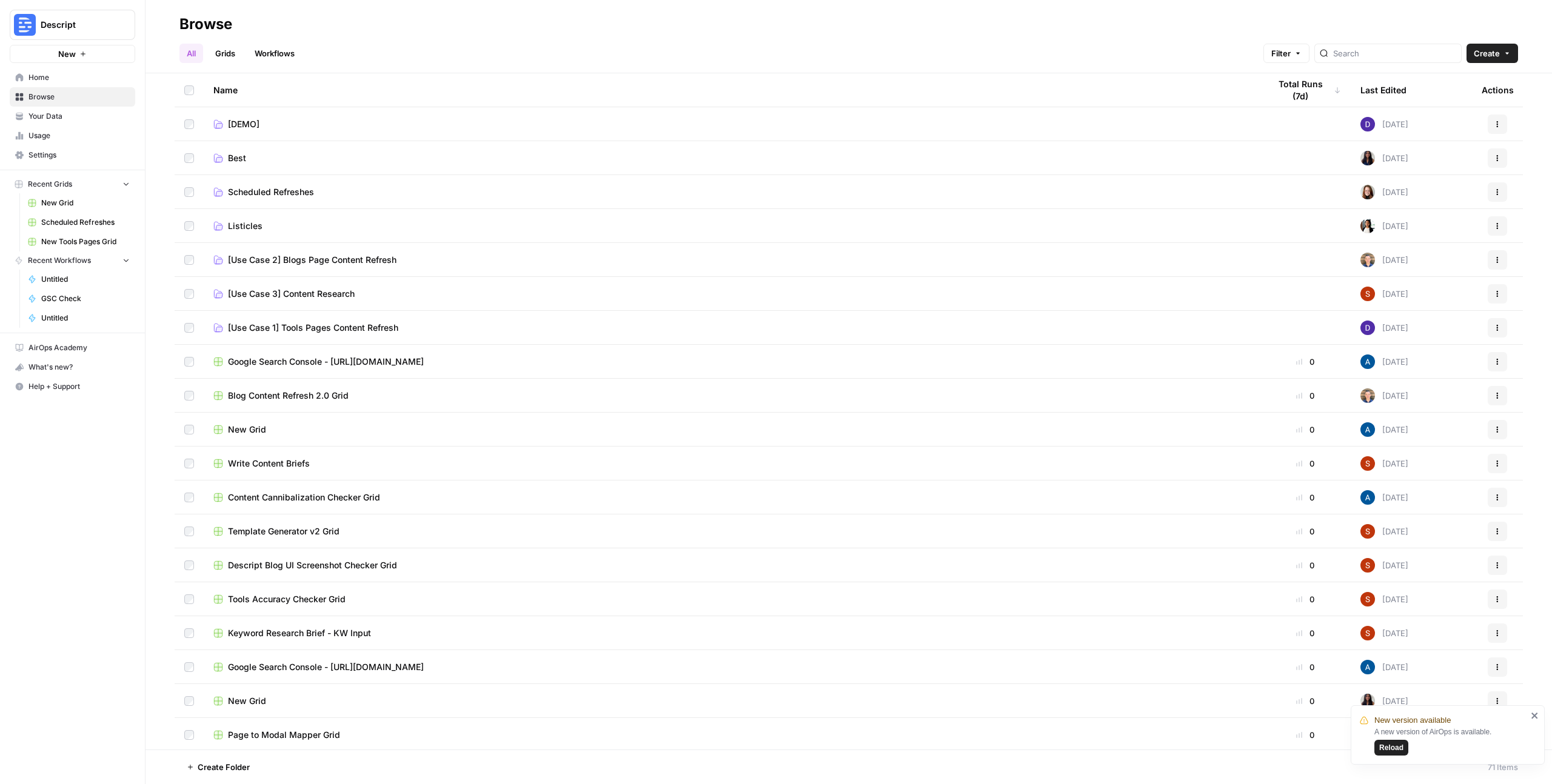
click at [234, 55] on link "Grids" at bounding box center [225, 53] width 34 height 20
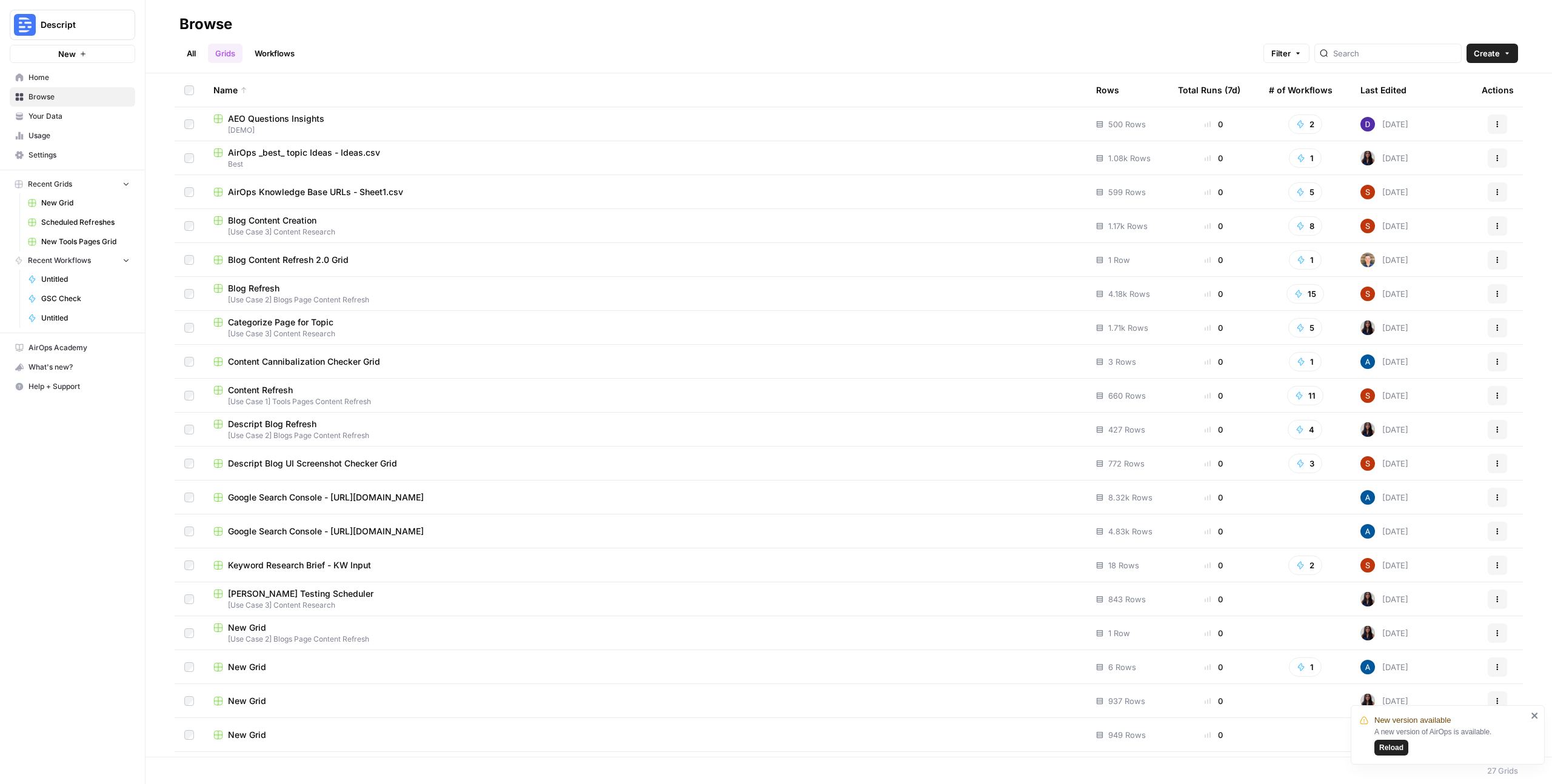
click at [239, 92] on div "Name" at bounding box center [645, 90] width 863 height 33
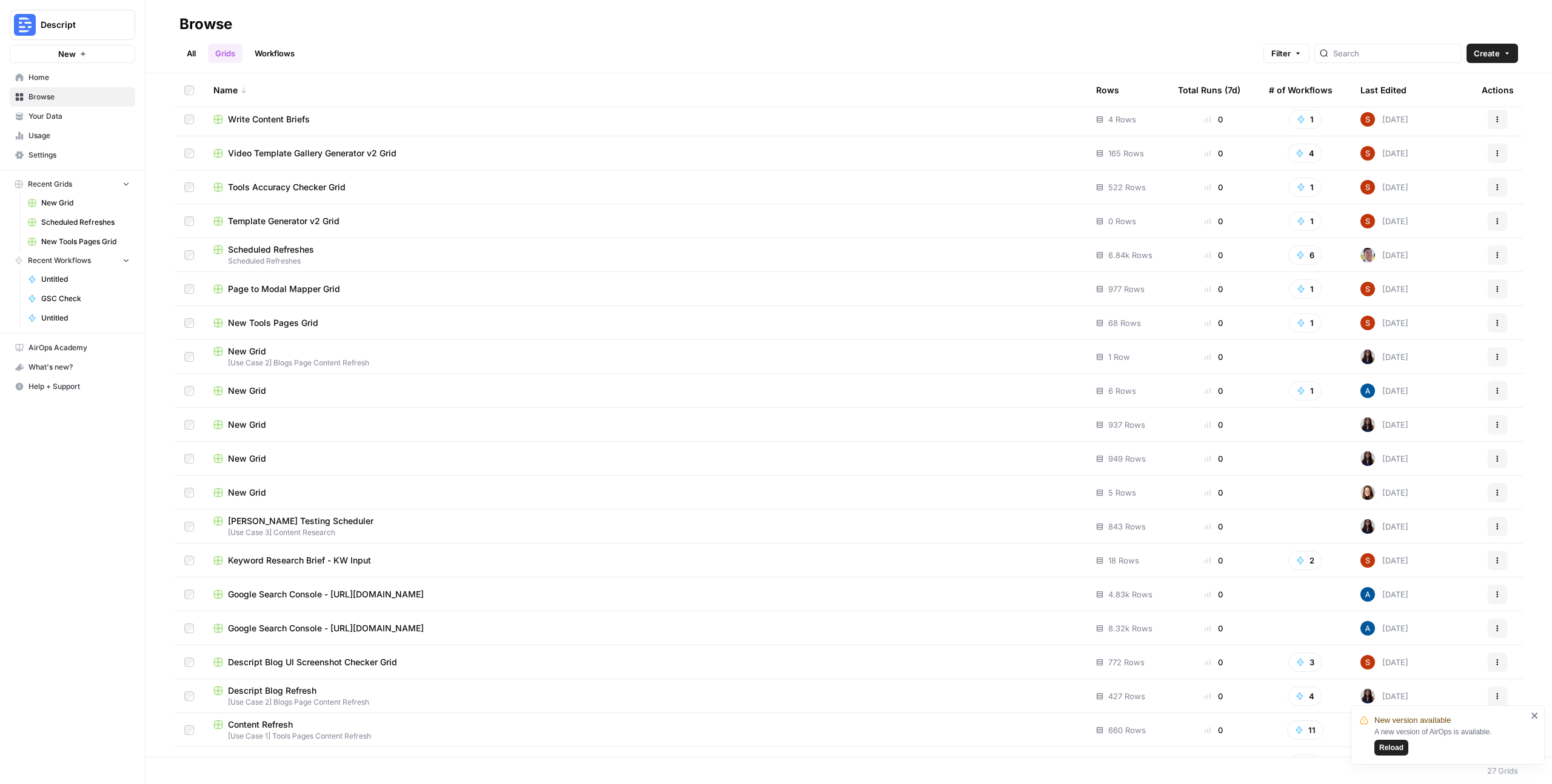
scroll to position [13, 0]
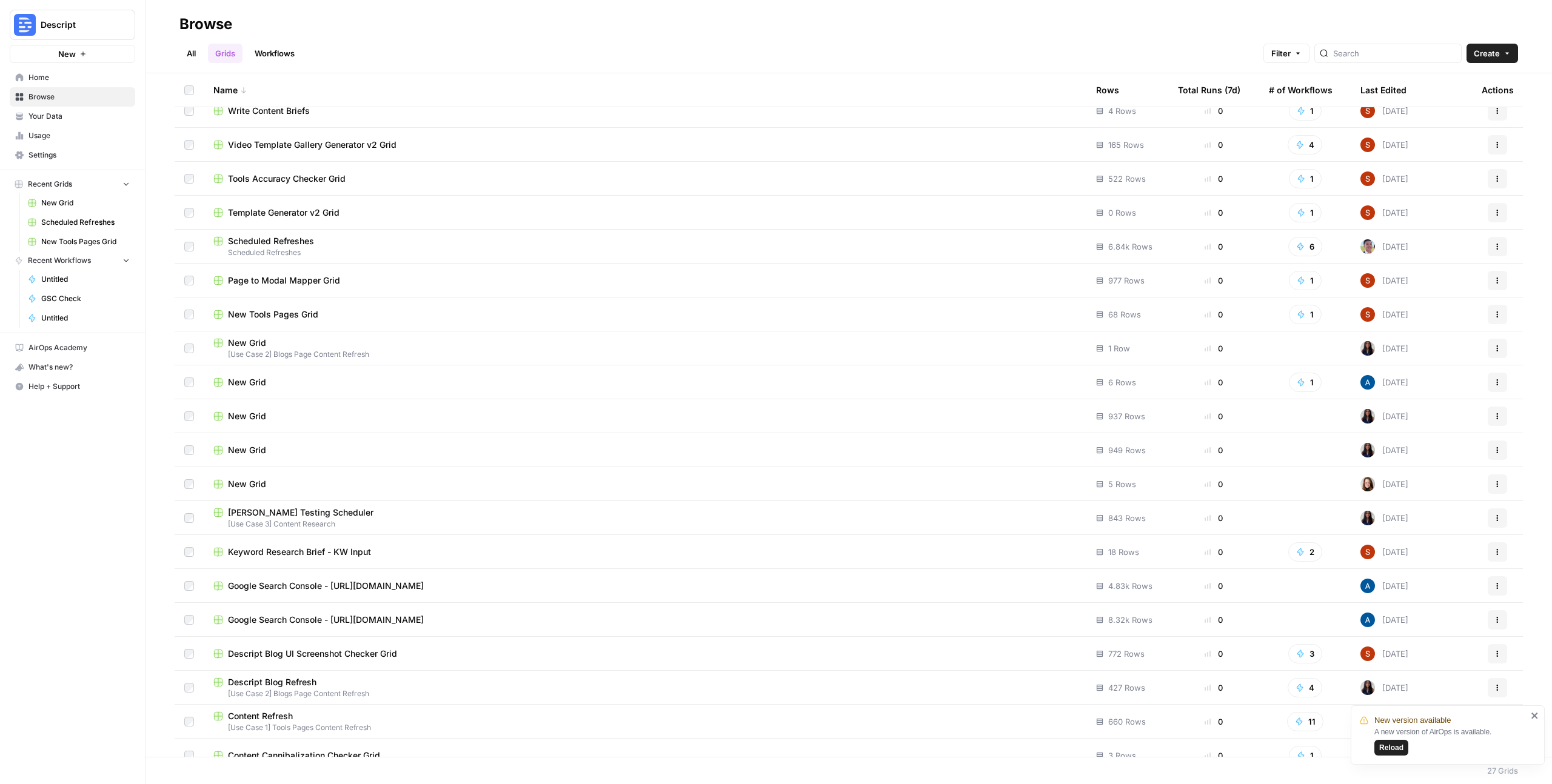
click at [272, 240] on span "Scheduled Refreshes" at bounding box center [271, 241] width 86 height 12
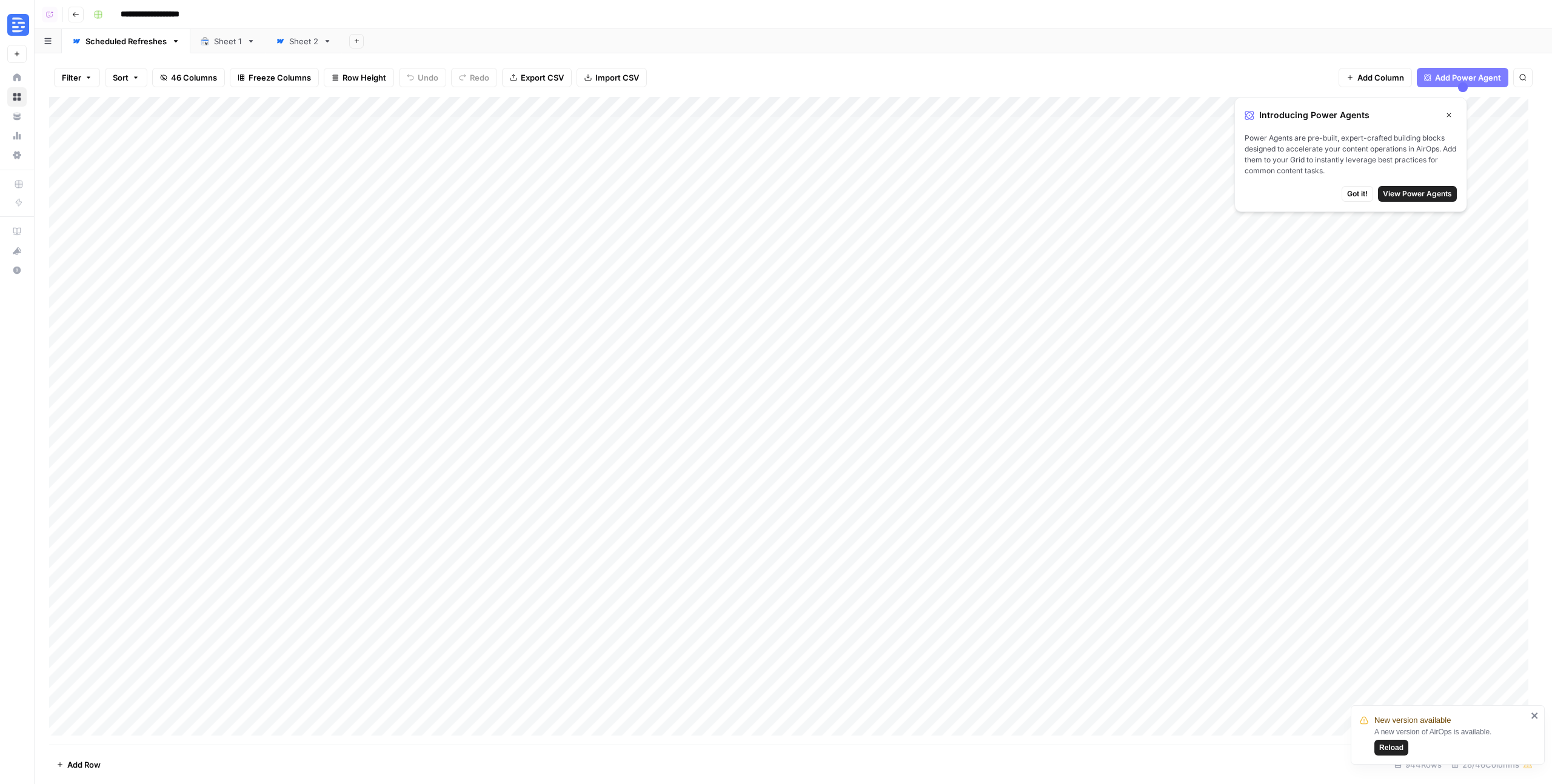
click at [1448, 115] on icon "button" at bounding box center [1449, 115] width 7 height 7
click at [78, 14] on icon "button" at bounding box center [76, 15] width 6 height 5
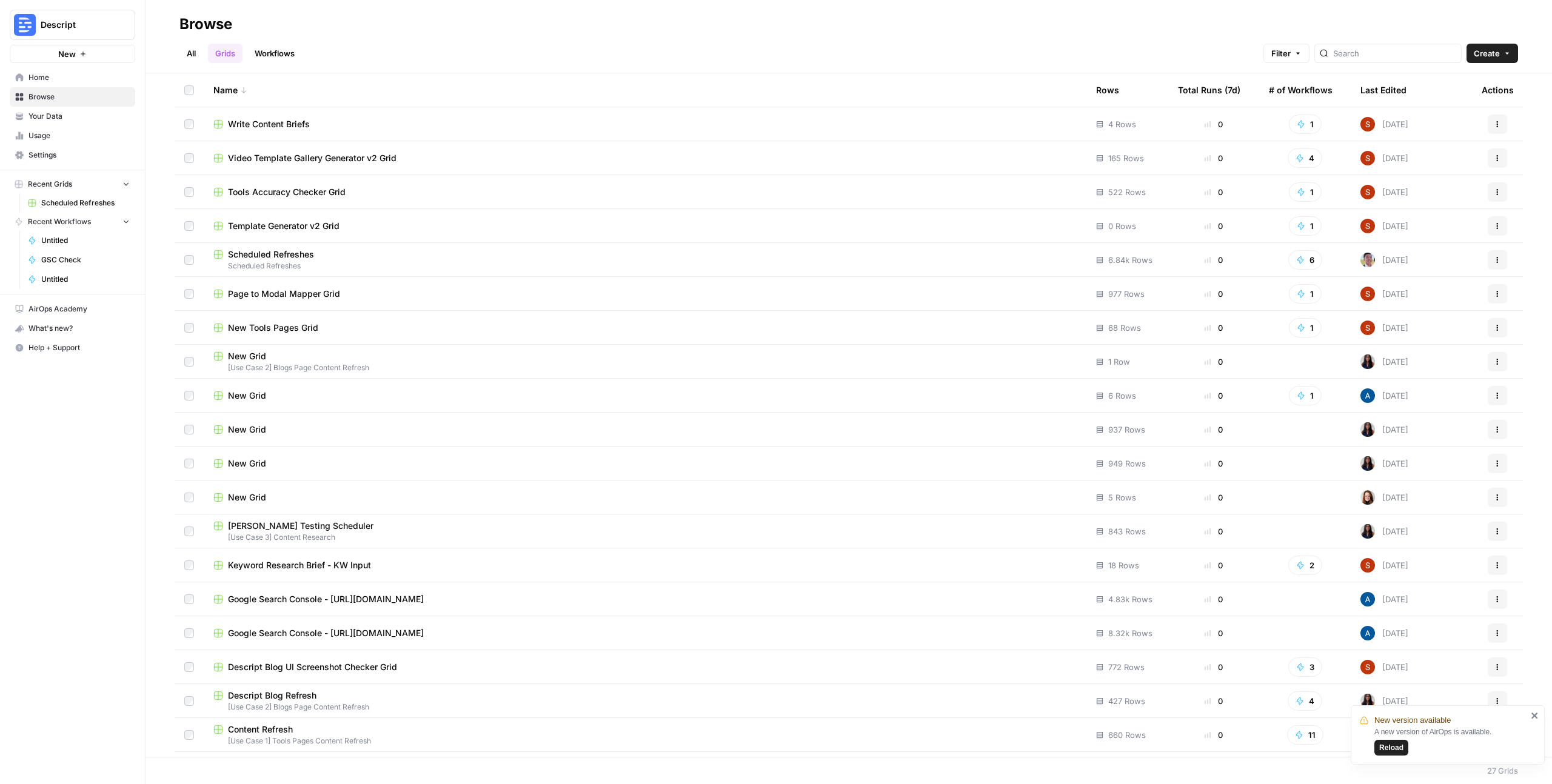
click at [229, 84] on div "Name" at bounding box center [645, 90] width 863 height 33
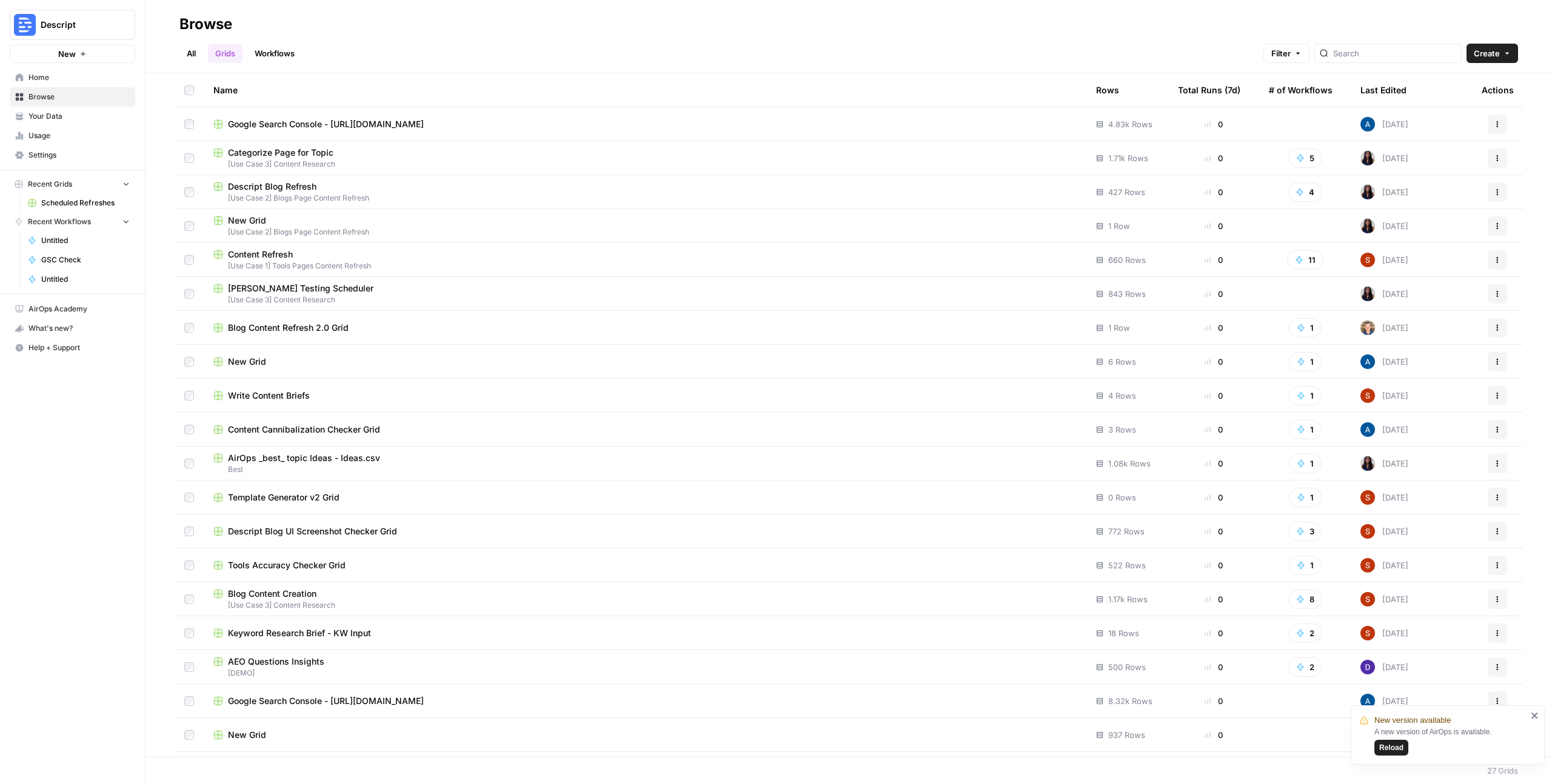
click at [231, 92] on div "Name" at bounding box center [645, 90] width 863 height 33
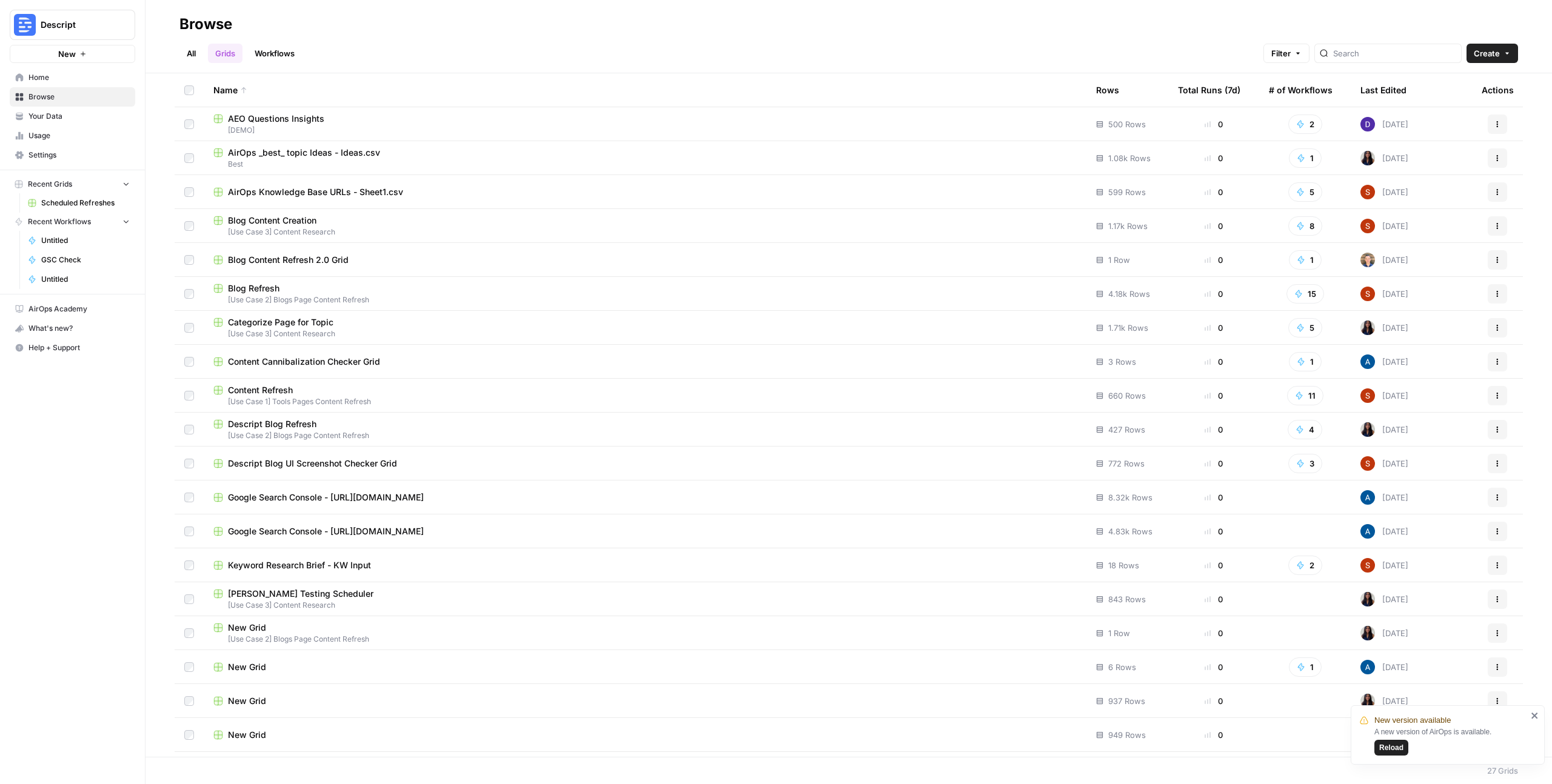
click at [280, 190] on span "AirOps Knowledge Base URLs - Sheet1.csv" at bounding box center [315, 192] width 176 height 12
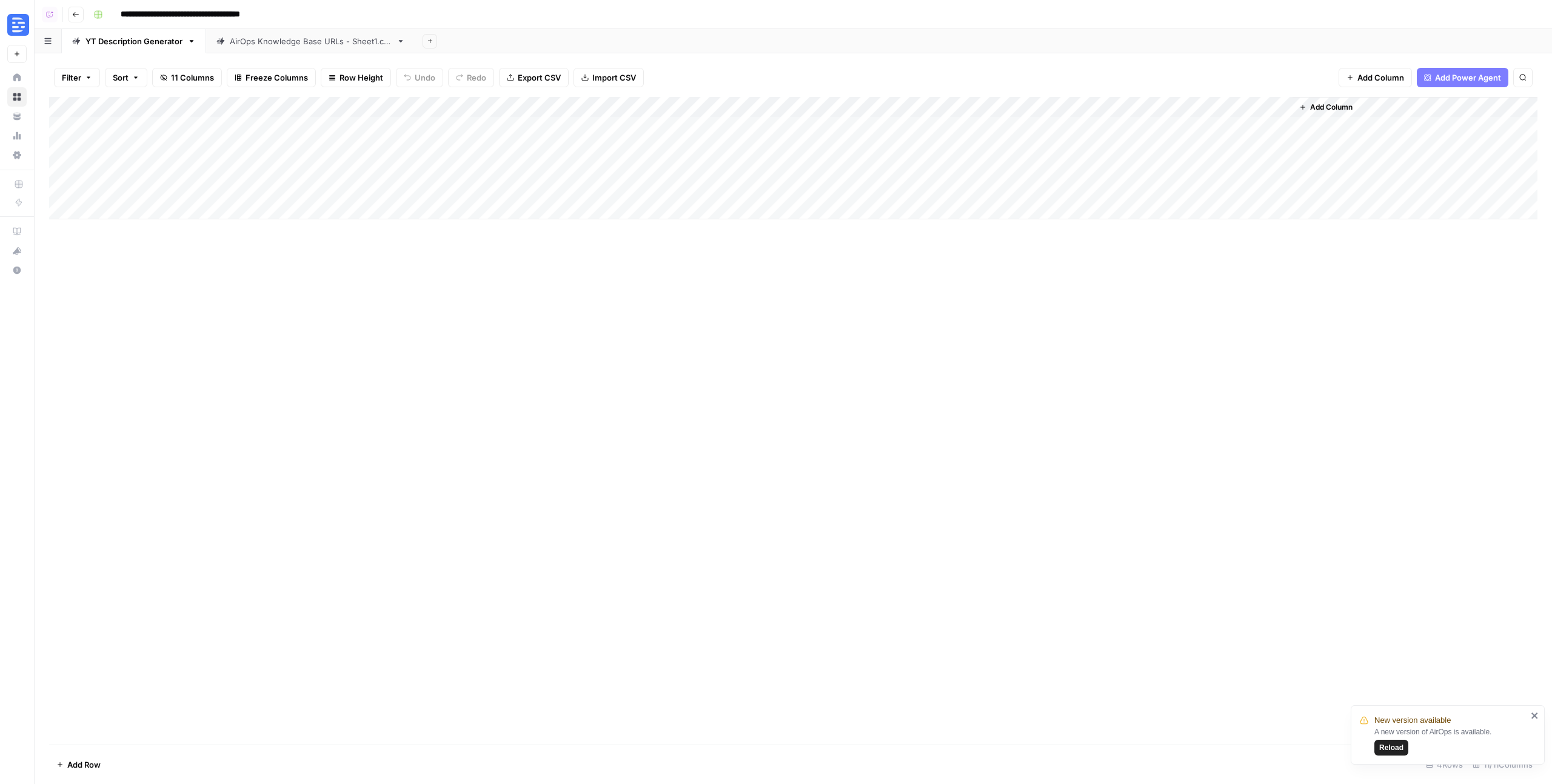
click at [278, 41] on div "AirOps Knowledge Base URLs - Sheet1.csv" at bounding box center [311, 41] width 162 height 12
drag, startPoint x: 926, startPoint y: 107, endPoint x: 1183, endPoint y: 96, distance: 257.2
click at [1183, 96] on div "Filter Sort 6 Columns Freeze Columns Row Height Undo Redo Export CSV Import CSV…" at bounding box center [793, 419] width 1518 height 731
click at [1070, 128] on div "Add Column" at bounding box center [793, 421] width 1489 height 648
click at [1063, 126] on div "Add Column" at bounding box center [793, 421] width 1489 height 648
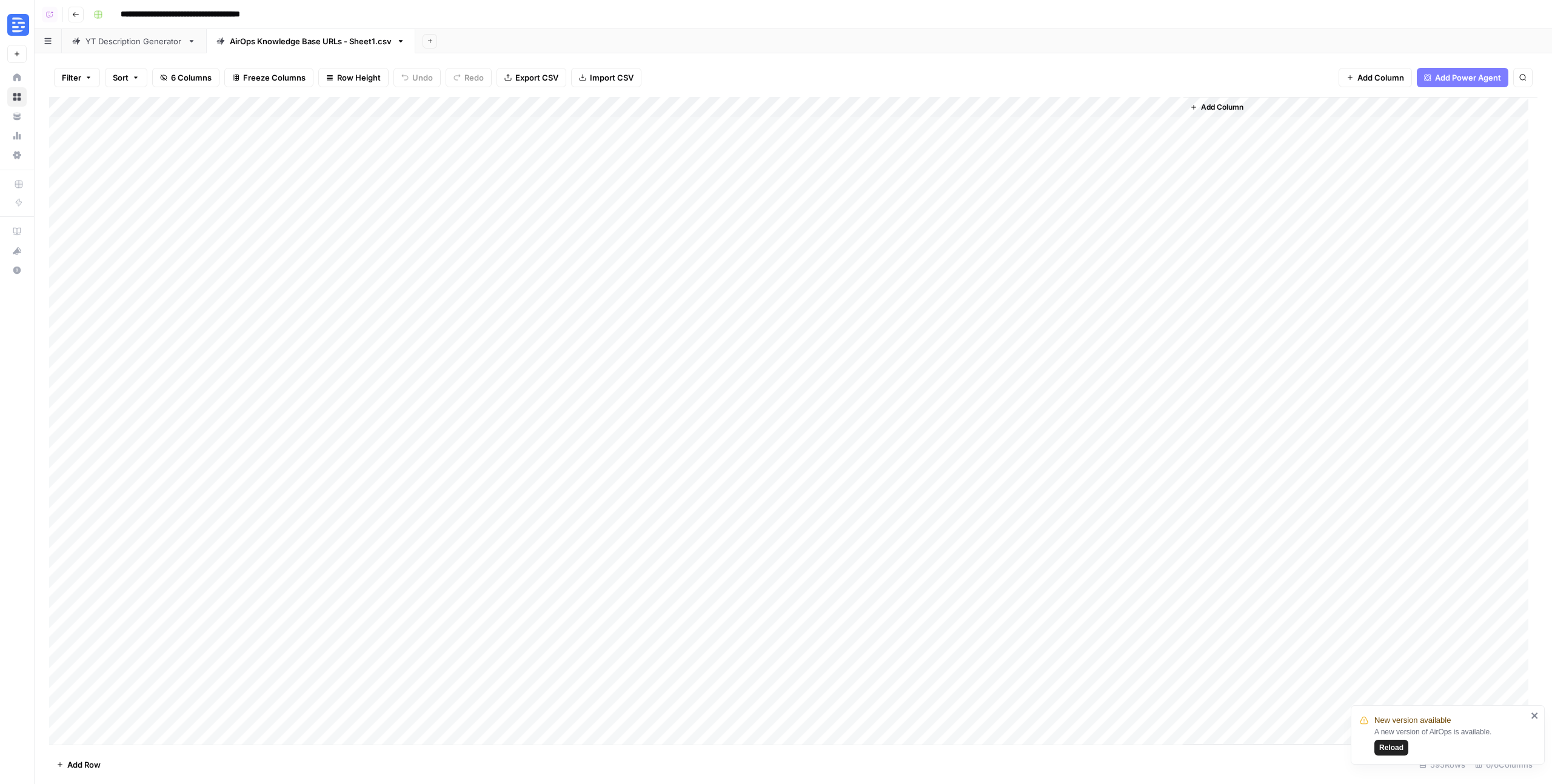
click at [1063, 126] on div "Add Column" at bounding box center [793, 421] width 1489 height 648
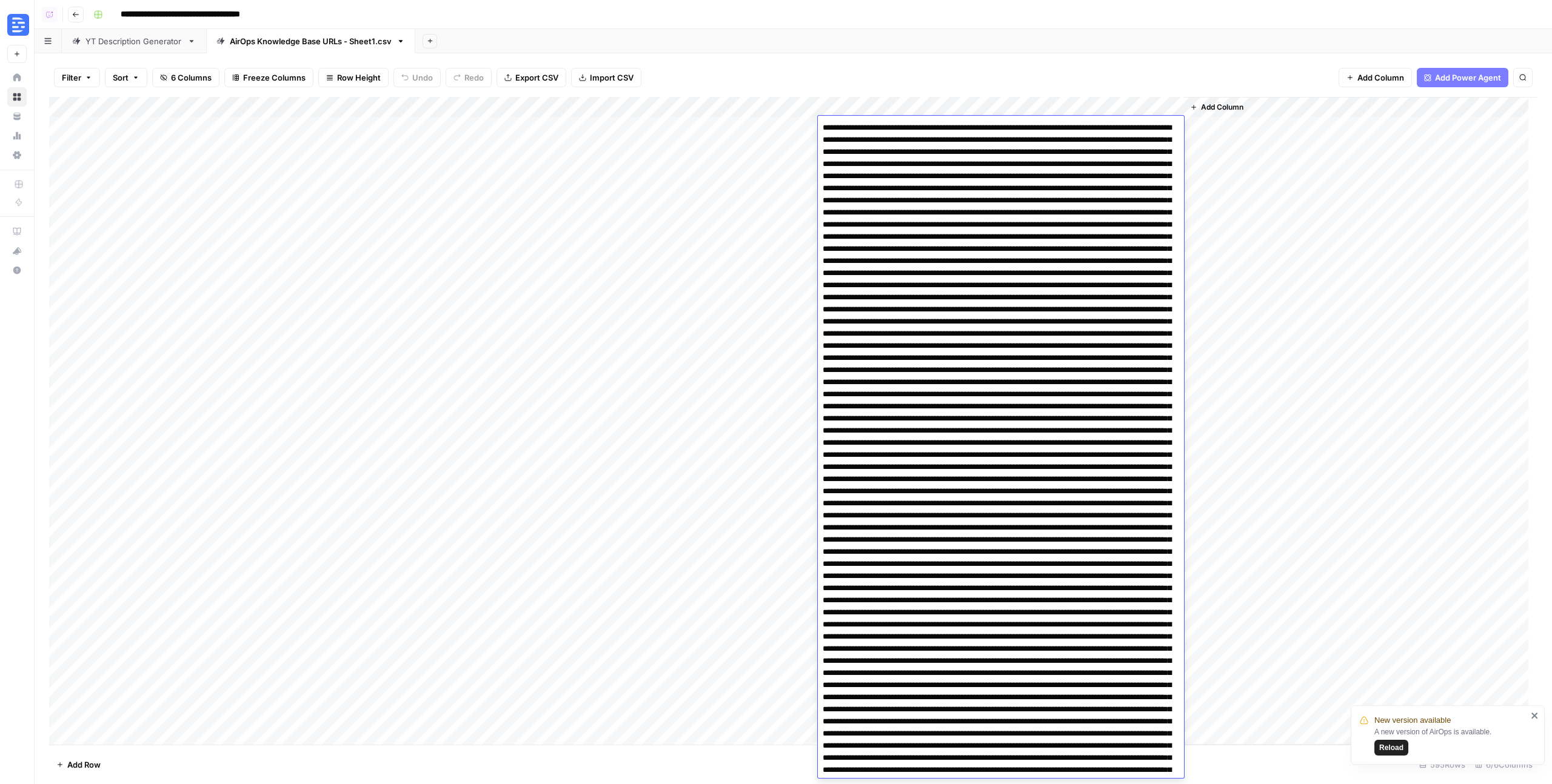
click at [1328, 191] on div "Add Column" at bounding box center [1360, 421] width 354 height 648
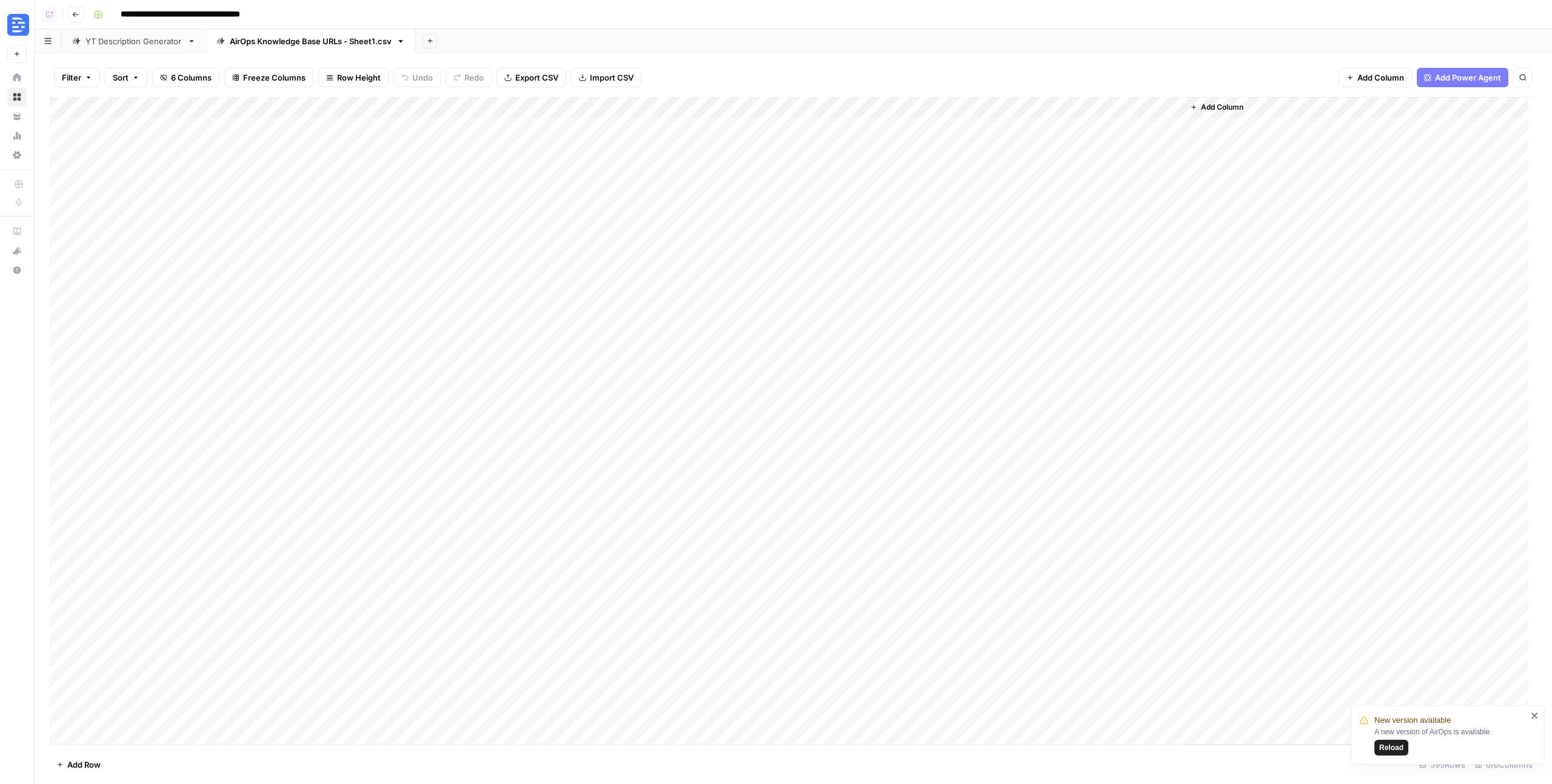
click at [117, 42] on div "YT Description Generator" at bounding box center [133, 41] width 97 height 12
click at [78, 20] on button "Go back" at bounding box center [76, 15] width 16 height 16
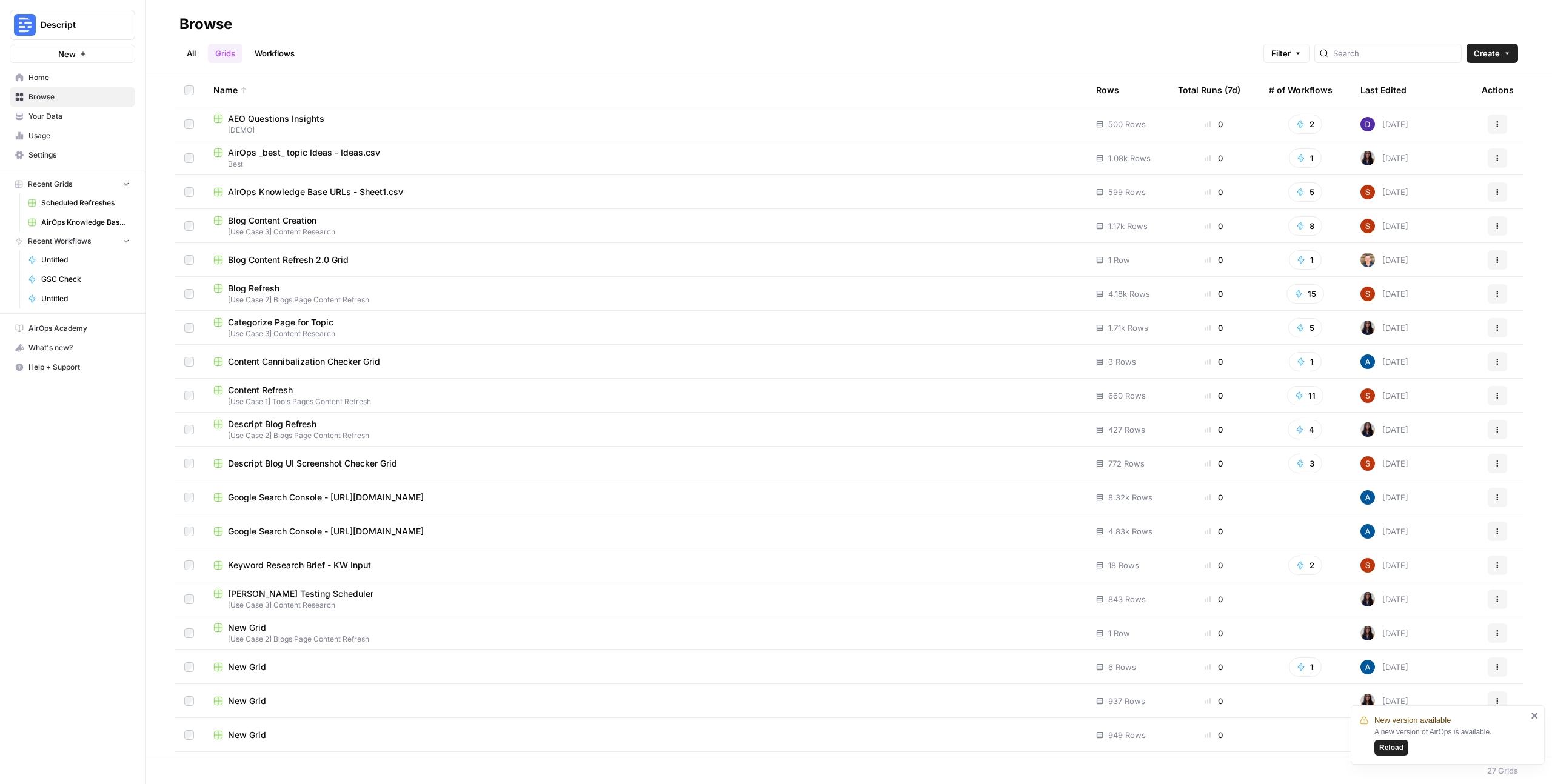
scroll to position [2, 0]
click at [263, 421] on span "Descript Blog Refresh" at bounding box center [272, 421] width 89 height 12
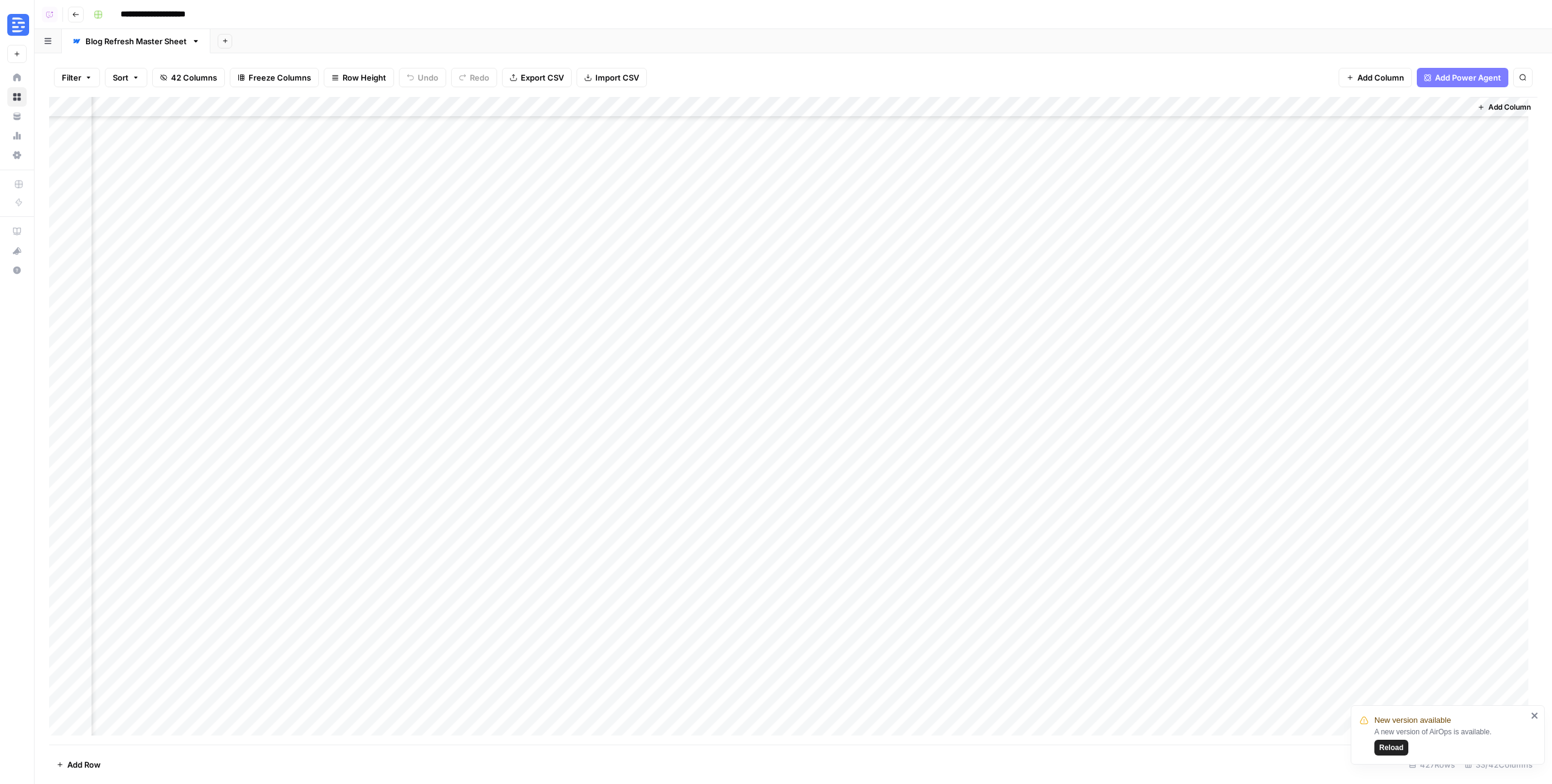
scroll to position [529, 2690]
click at [77, 16] on icon "button" at bounding box center [76, 15] width 7 height 7
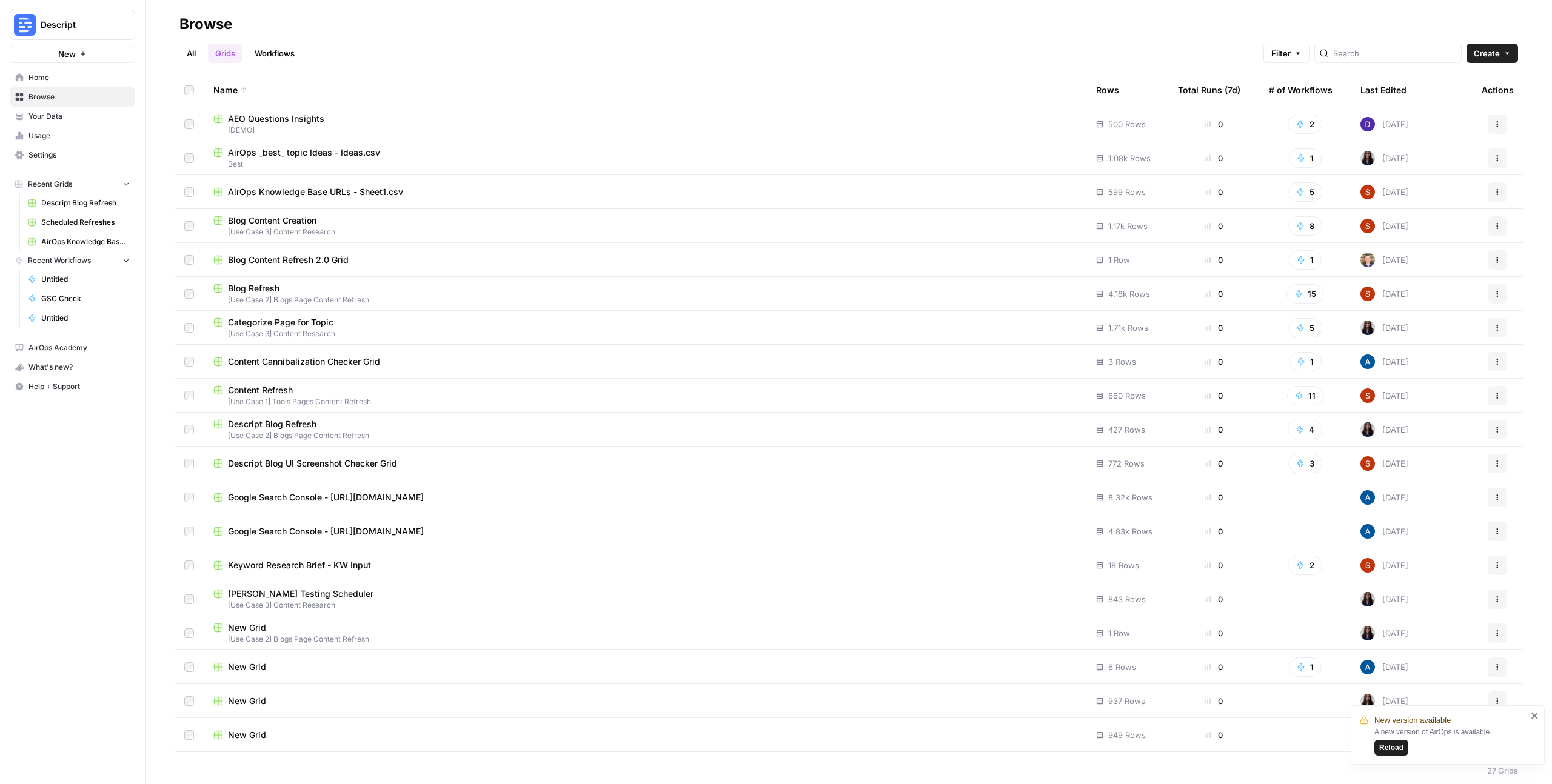
click at [240, 90] on icon at bounding box center [244, 90] width 7 height 7
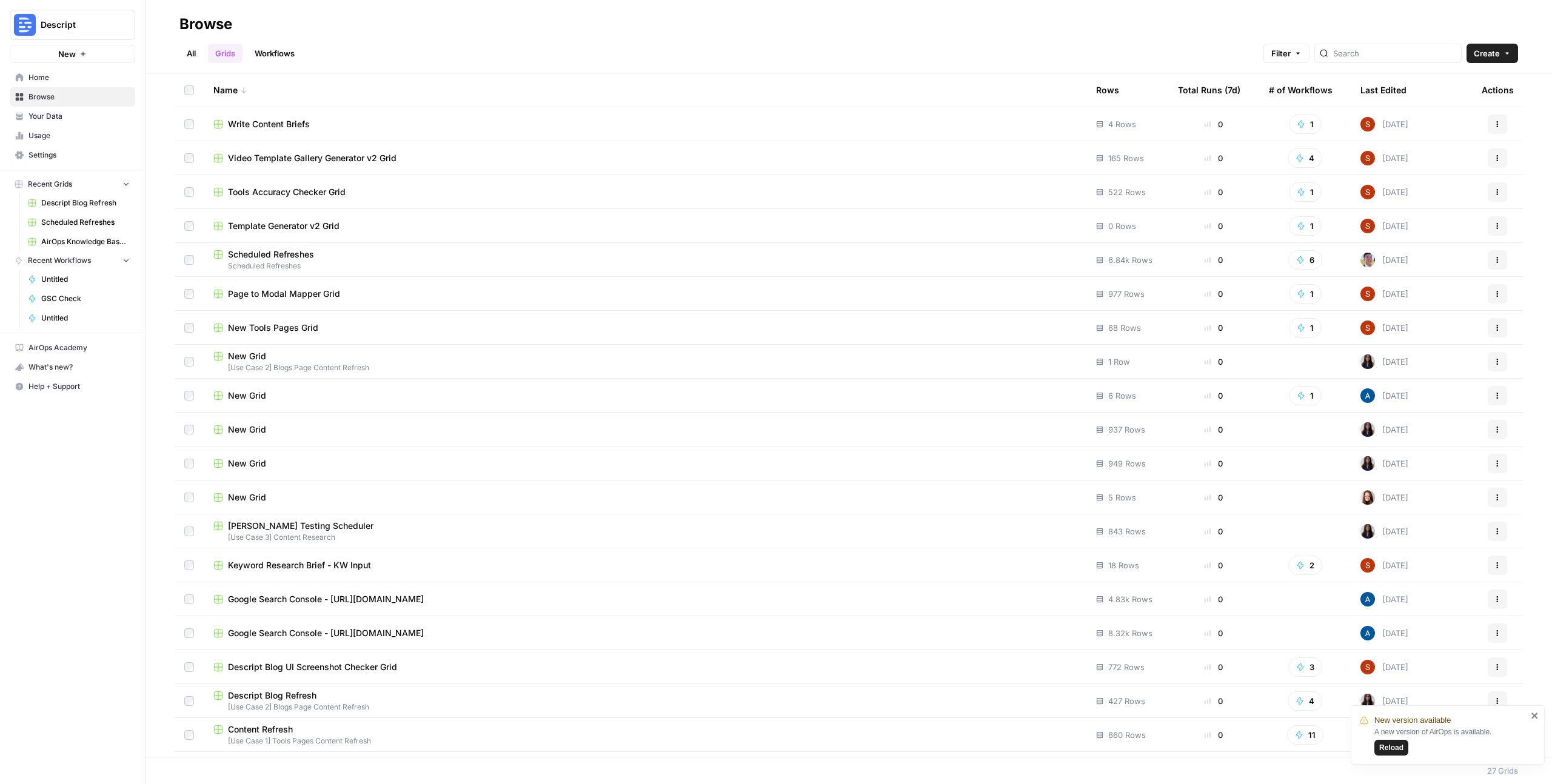
click at [312, 150] on td "Video Template Gallery Generator v2 Grid" at bounding box center [645, 158] width 883 height 33
click at [314, 157] on span "Video Template Gallery Generator v2 Grid" at bounding box center [312, 158] width 168 height 12
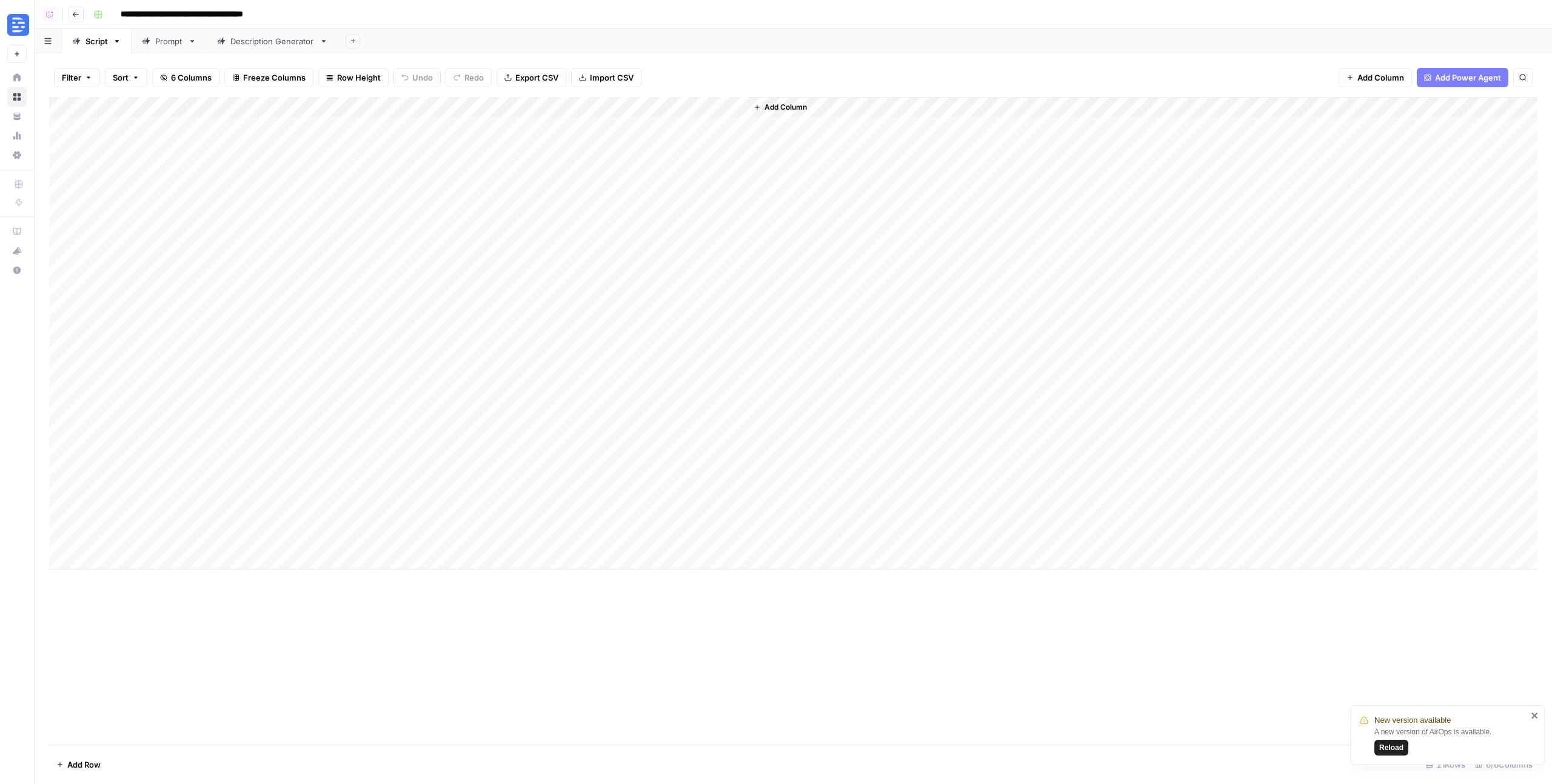
click at [78, 15] on icon "button" at bounding box center [76, 15] width 7 height 7
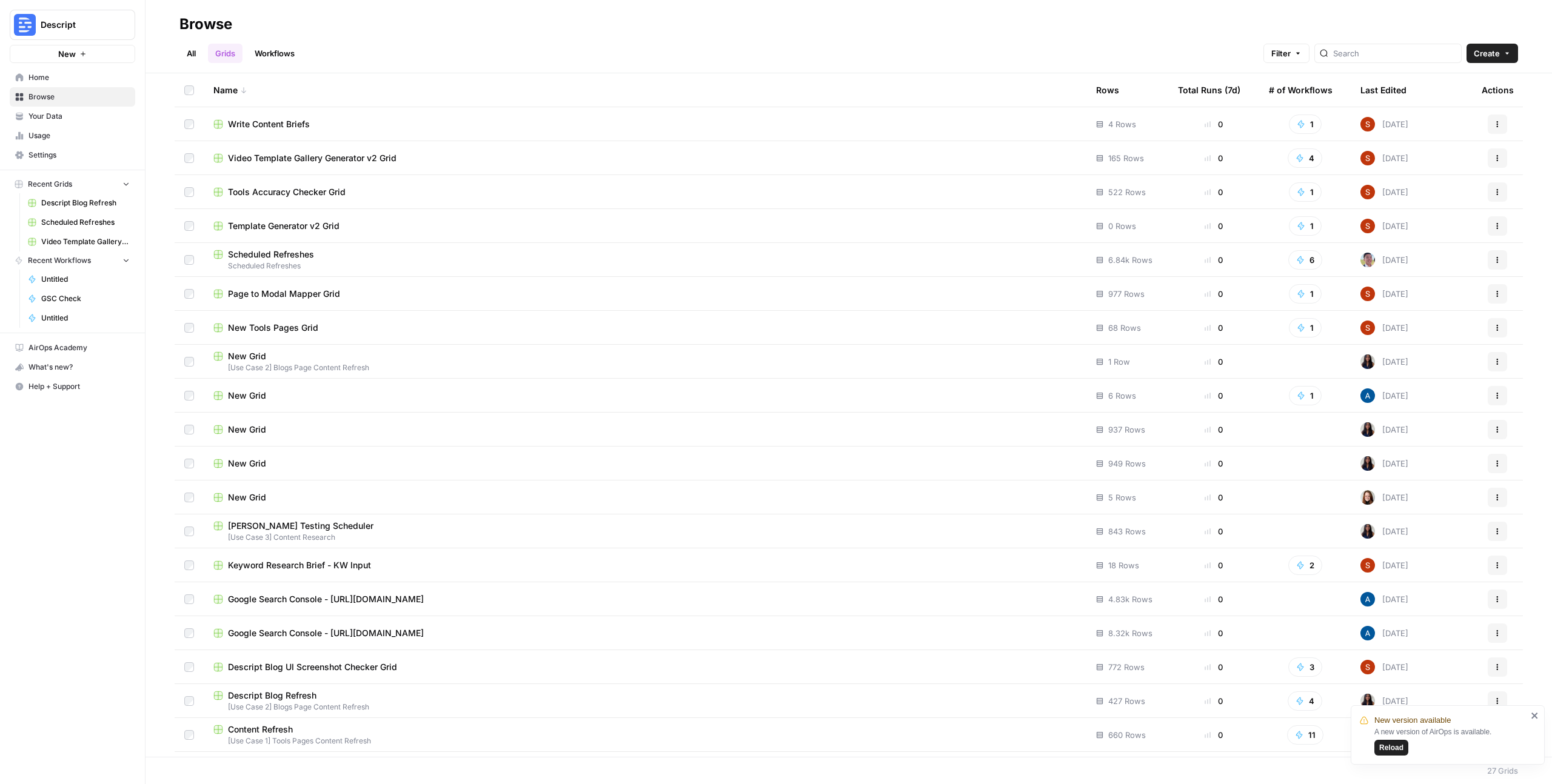
click at [232, 87] on div "Name" at bounding box center [645, 90] width 863 height 33
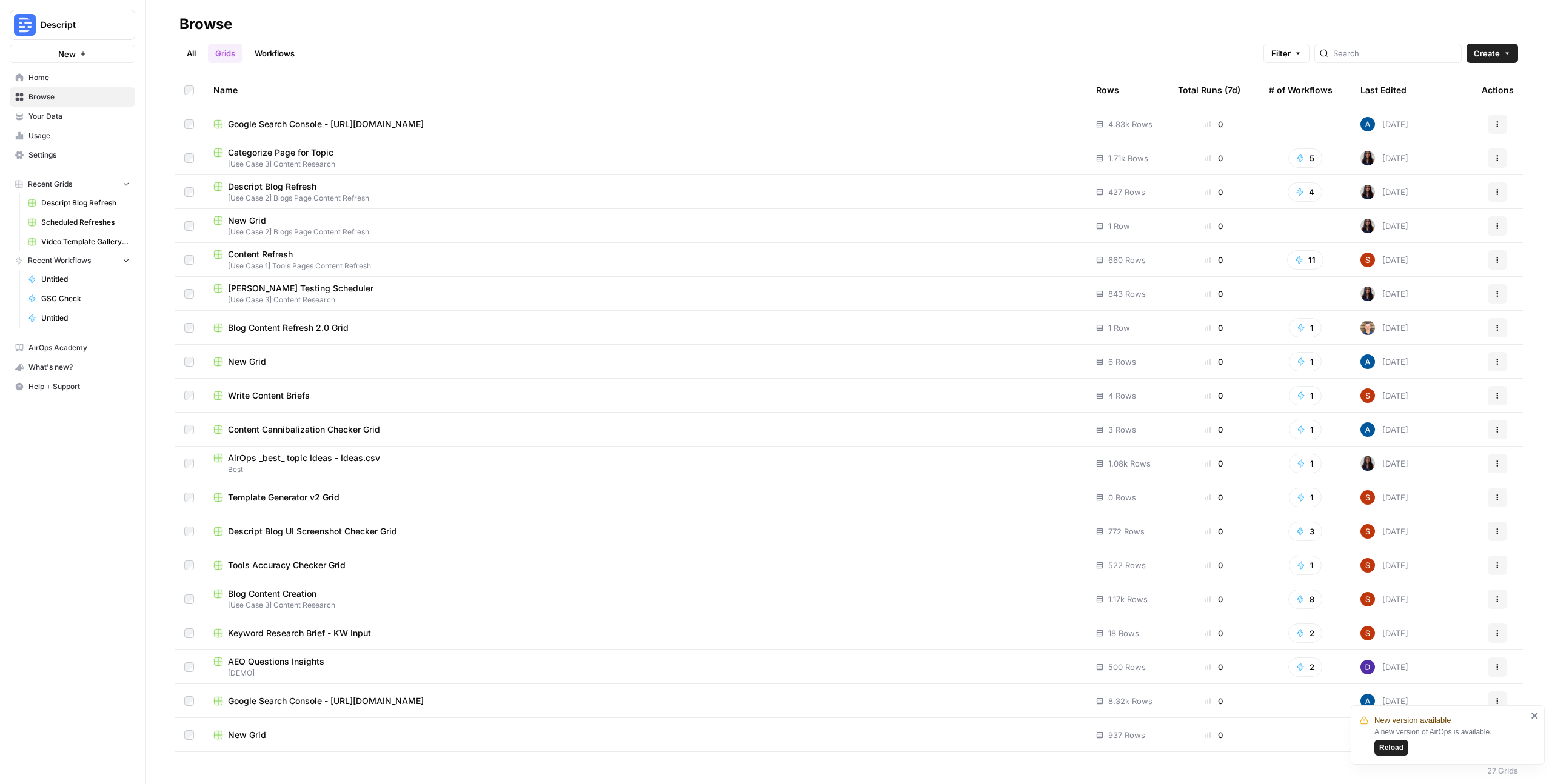
click at [234, 92] on div "Name" at bounding box center [645, 90] width 863 height 33
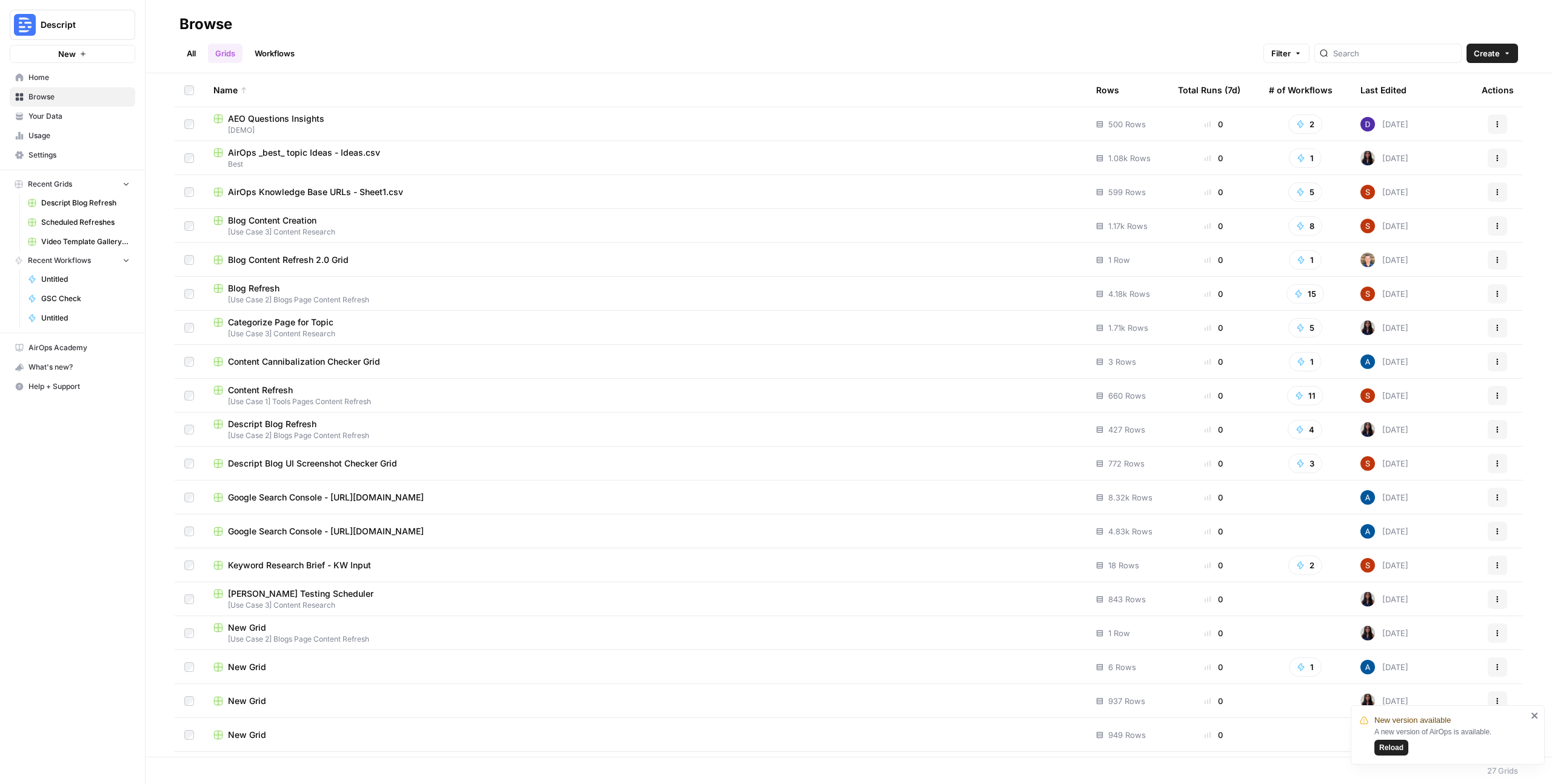
click at [317, 260] on span "Blog Content Refresh 2.0 Grid" at bounding box center [288, 260] width 121 height 12
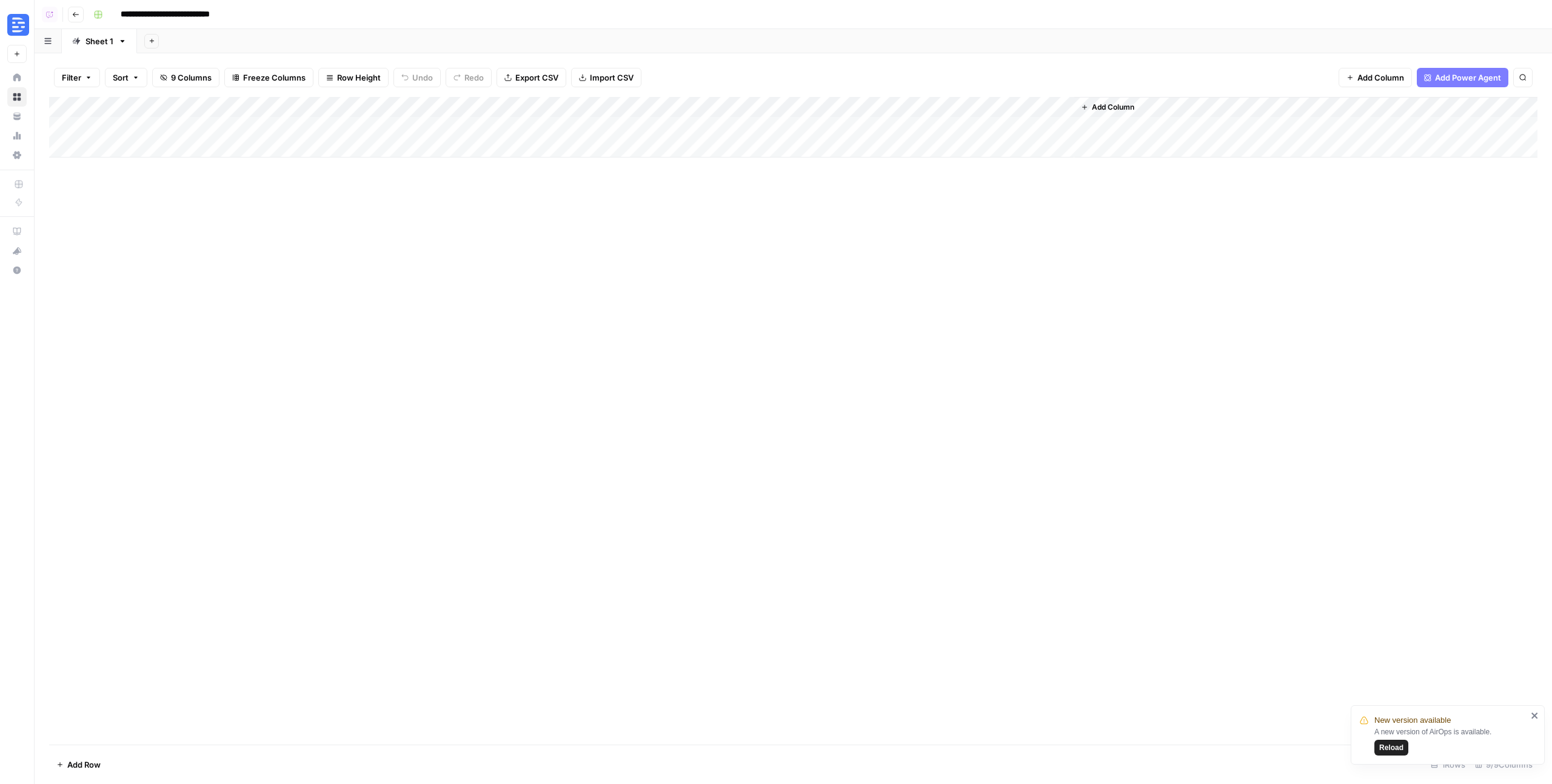
click at [74, 14] on icon "button" at bounding box center [76, 15] width 6 height 5
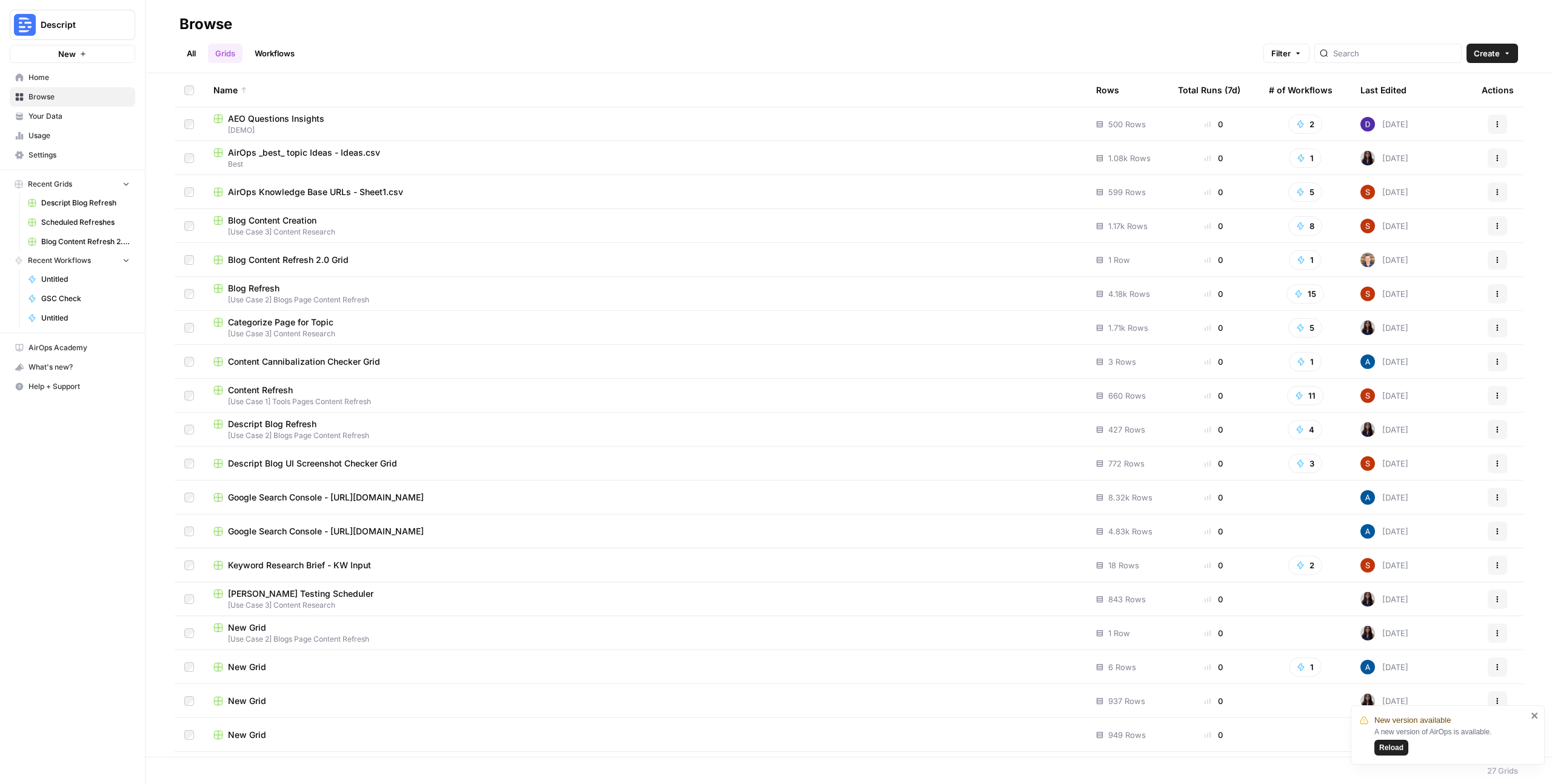
click at [294, 324] on span "Categorize Page for Topic" at bounding box center [280, 322] width 106 height 12
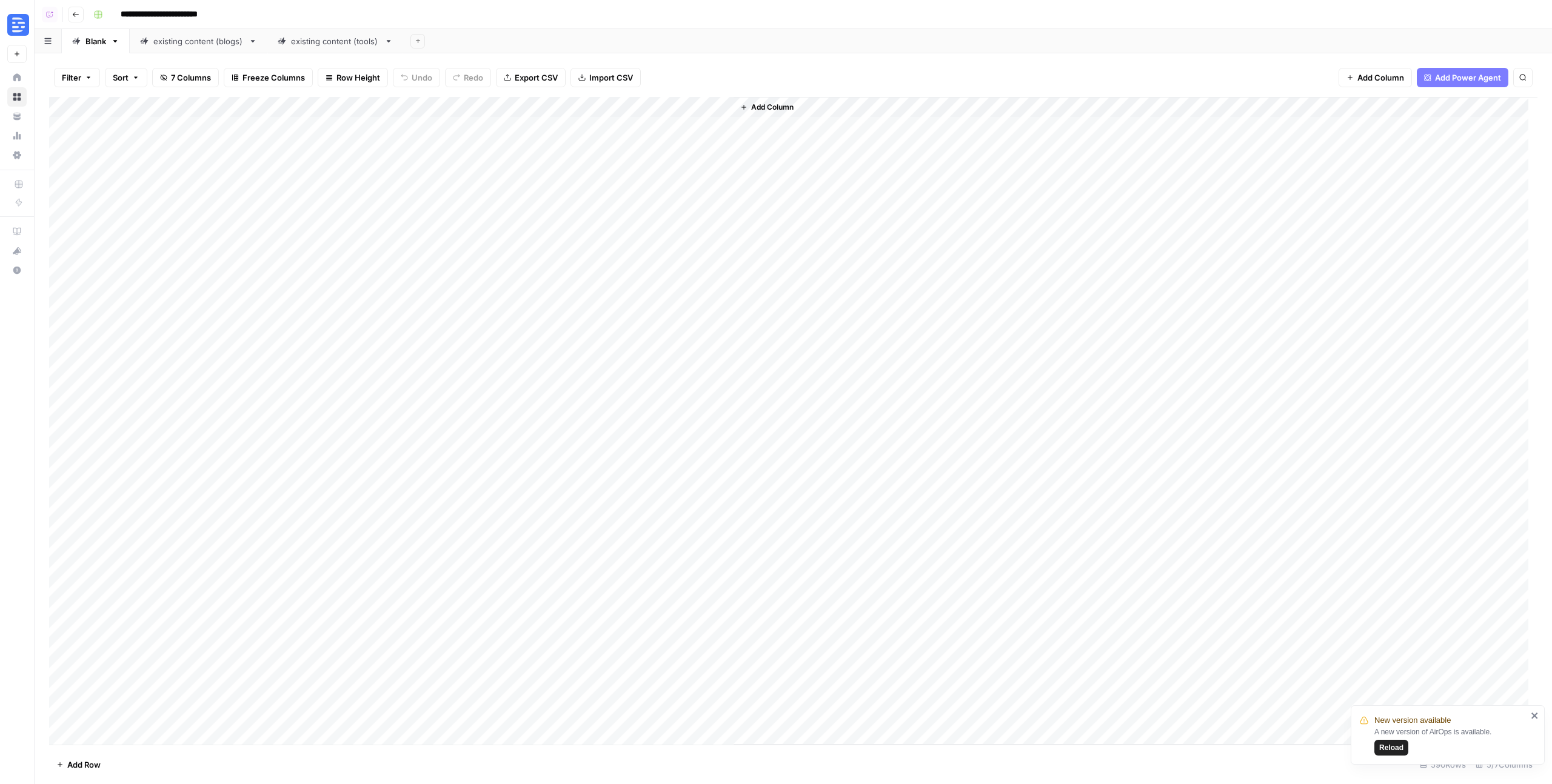
click at [406, 205] on div "Add Column" at bounding box center [793, 421] width 1489 height 648
click at [76, 13] on icon "button" at bounding box center [76, 15] width 7 height 7
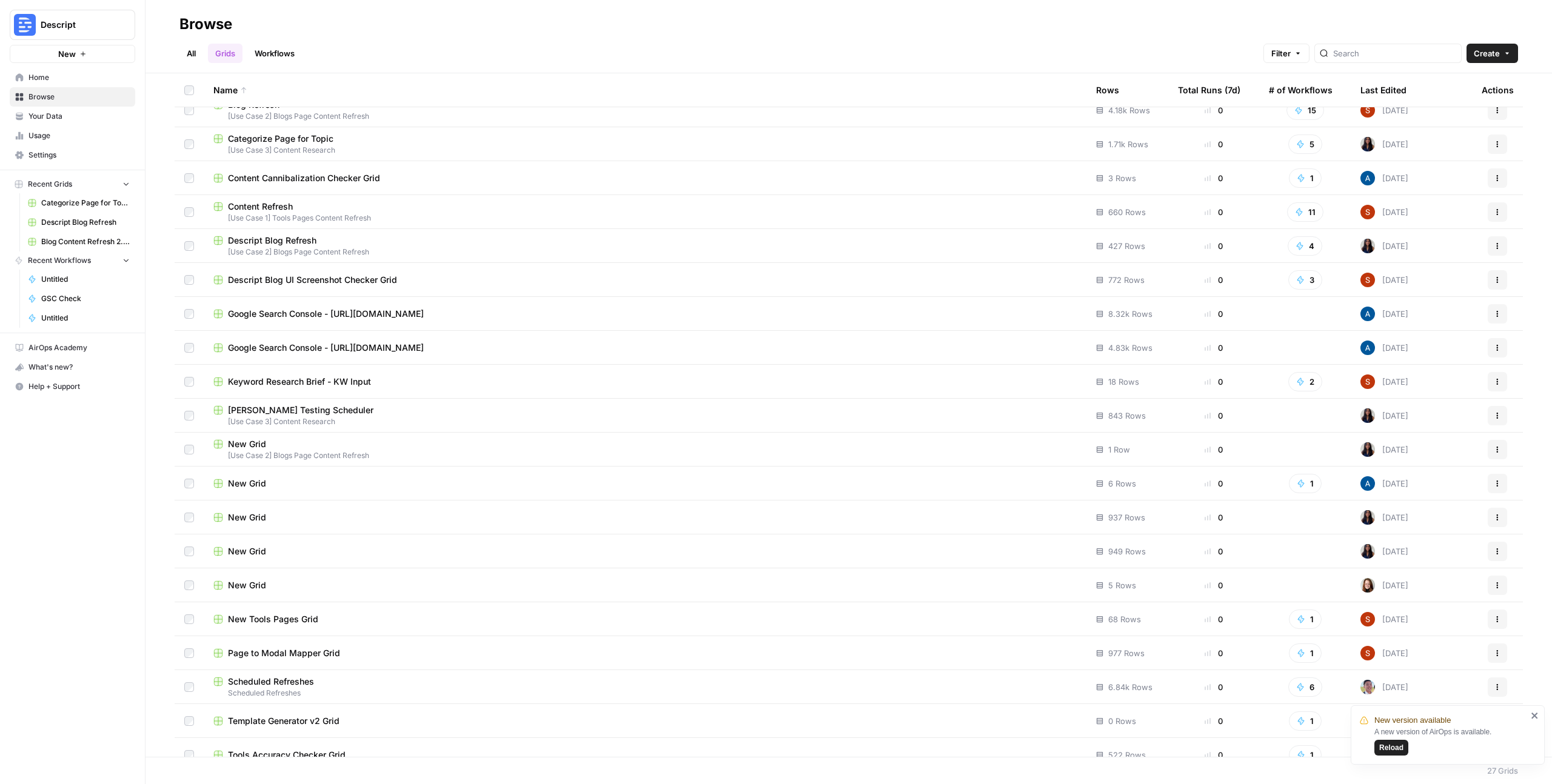
scroll to position [266, 0]
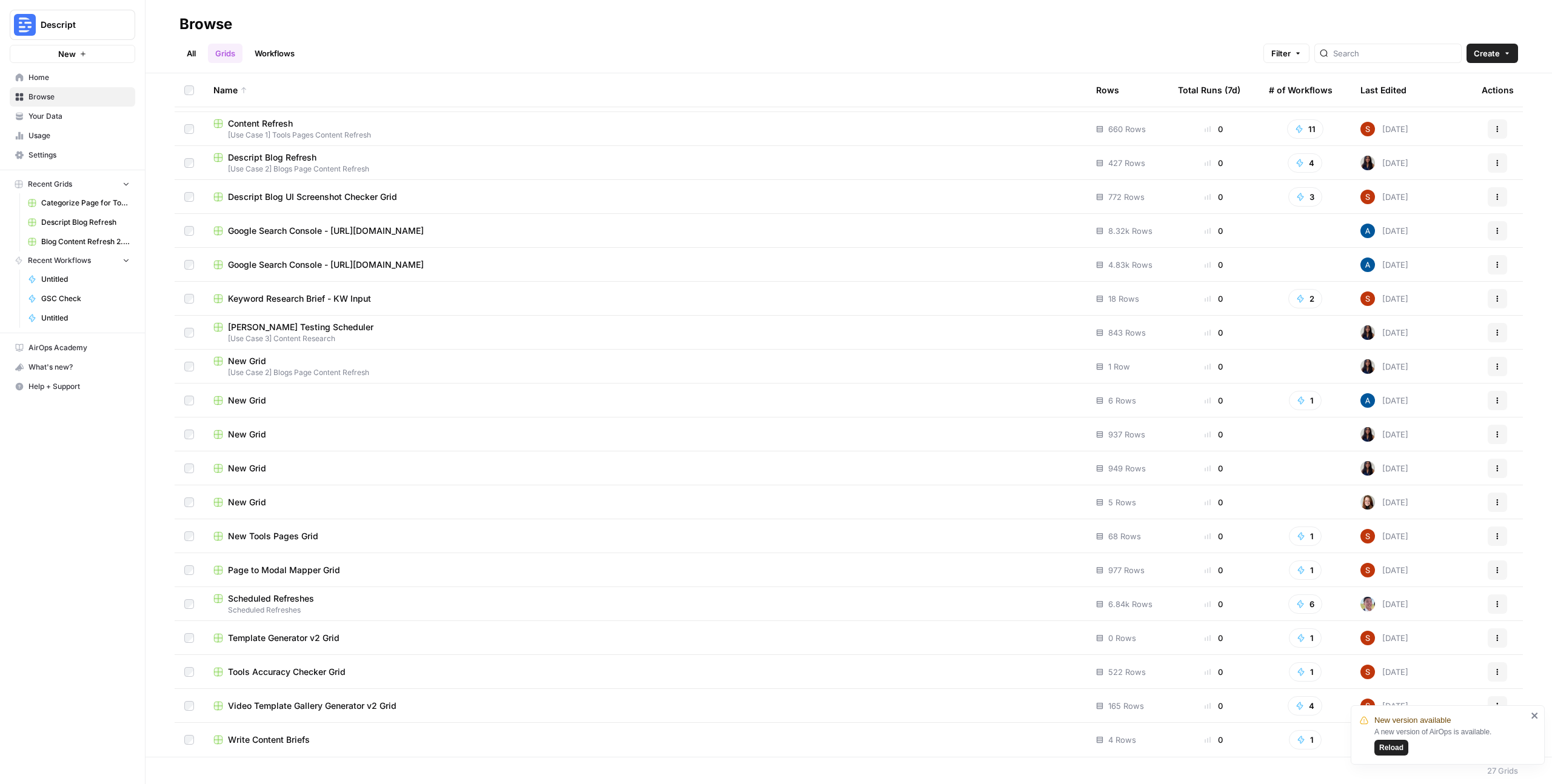
click at [277, 532] on span "New Tools Pages Grid" at bounding box center [273, 536] width 90 height 12
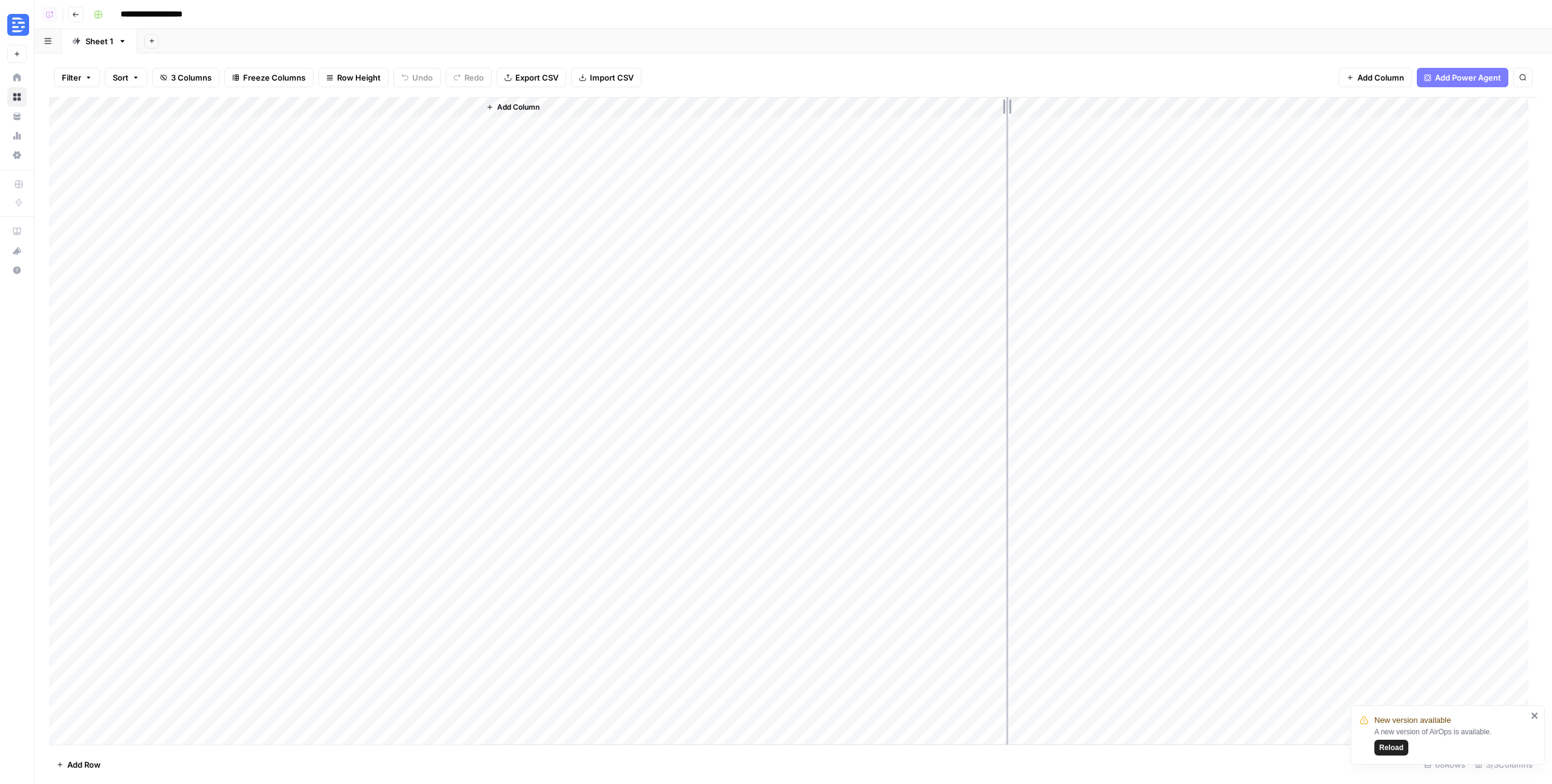
drag, startPoint x: 477, startPoint y: 107, endPoint x: 1012, endPoint y: 81, distance: 535.6
click at [1018, 83] on div "Filter Sort 3 Columns Freeze Columns Row Height Undo Redo Export CSV Import CSV…" at bounding box center [793, 419] width 1518 height 731
click at [714, 128] on div "Add Column" at bounding box center [793, 421] width 1489 height 648
click at [741, 68] on div "Filter Sort 3 Columns Freeze Columns Row Height Undo Redo Export CSV Import CSV…" at bounding box center [793, 77] width 1489 height 39
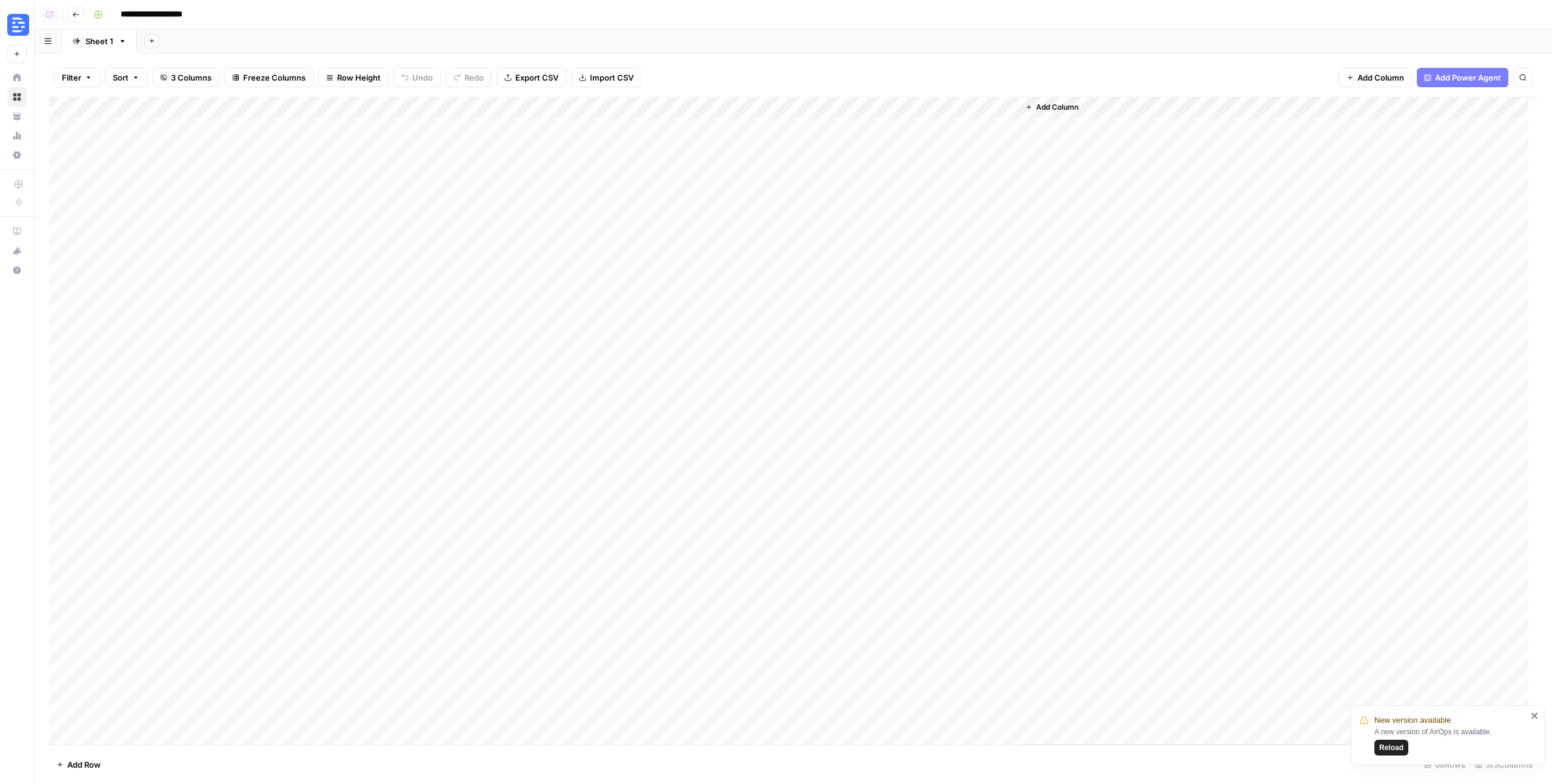
click at [76, 16] on icon "button" at bounding box center [76, 15] width 7 height 7
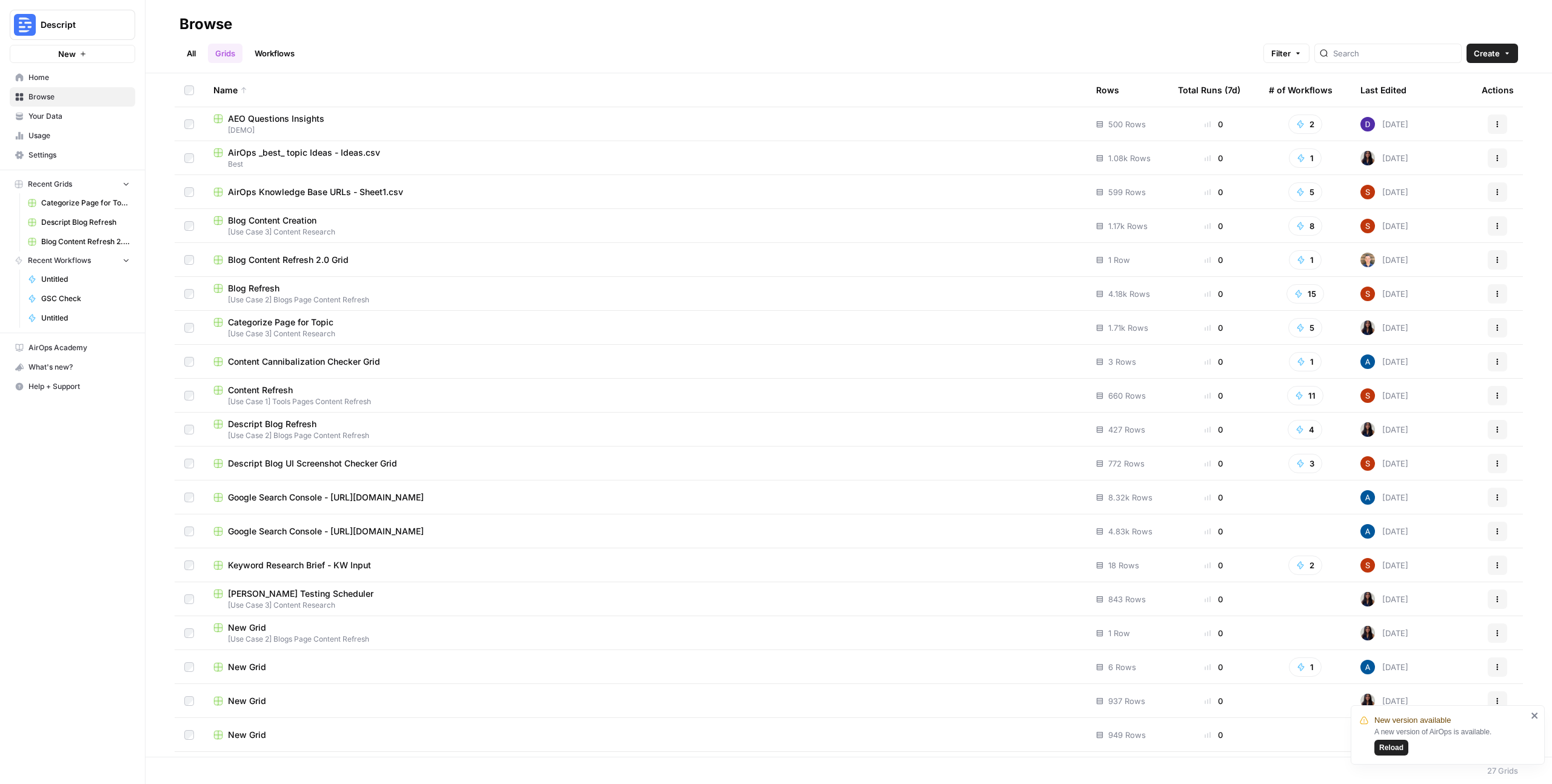
click at [266, 287] on span "Blog Refresh" at bounding box center [253, 288] width 52 height 12
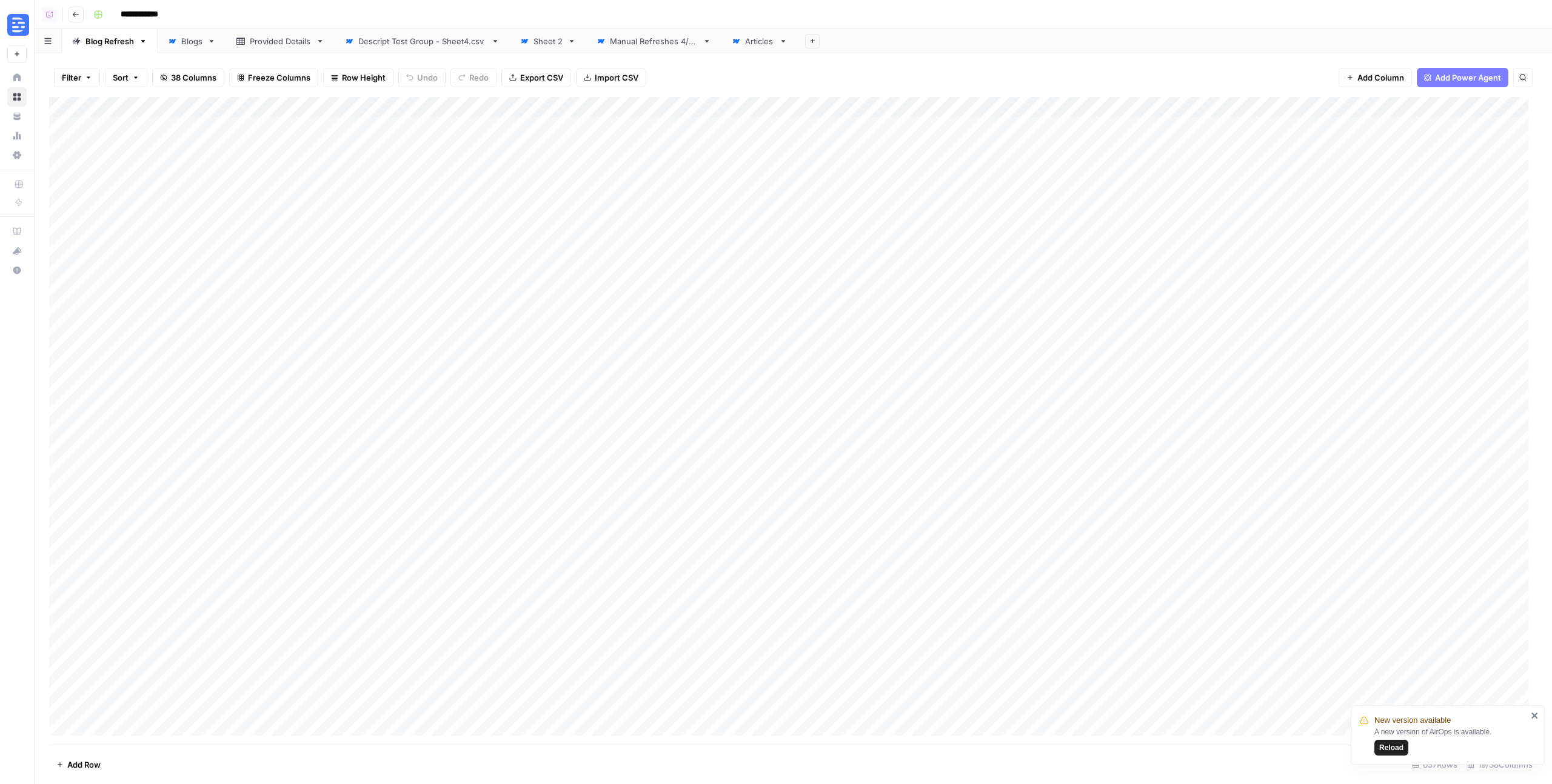
click at [457, 45] on div "Descript Test Group - Sheet4.csv" at bounding box center [422, 41] width 128 height 12
click at [640, 41] on div "Manual Refreshes 4/29" at bounding box center [653, 41] width 88 height 12
click at [74, 15] on icon "button" at bounding box center [76, 15] width 7 height 7
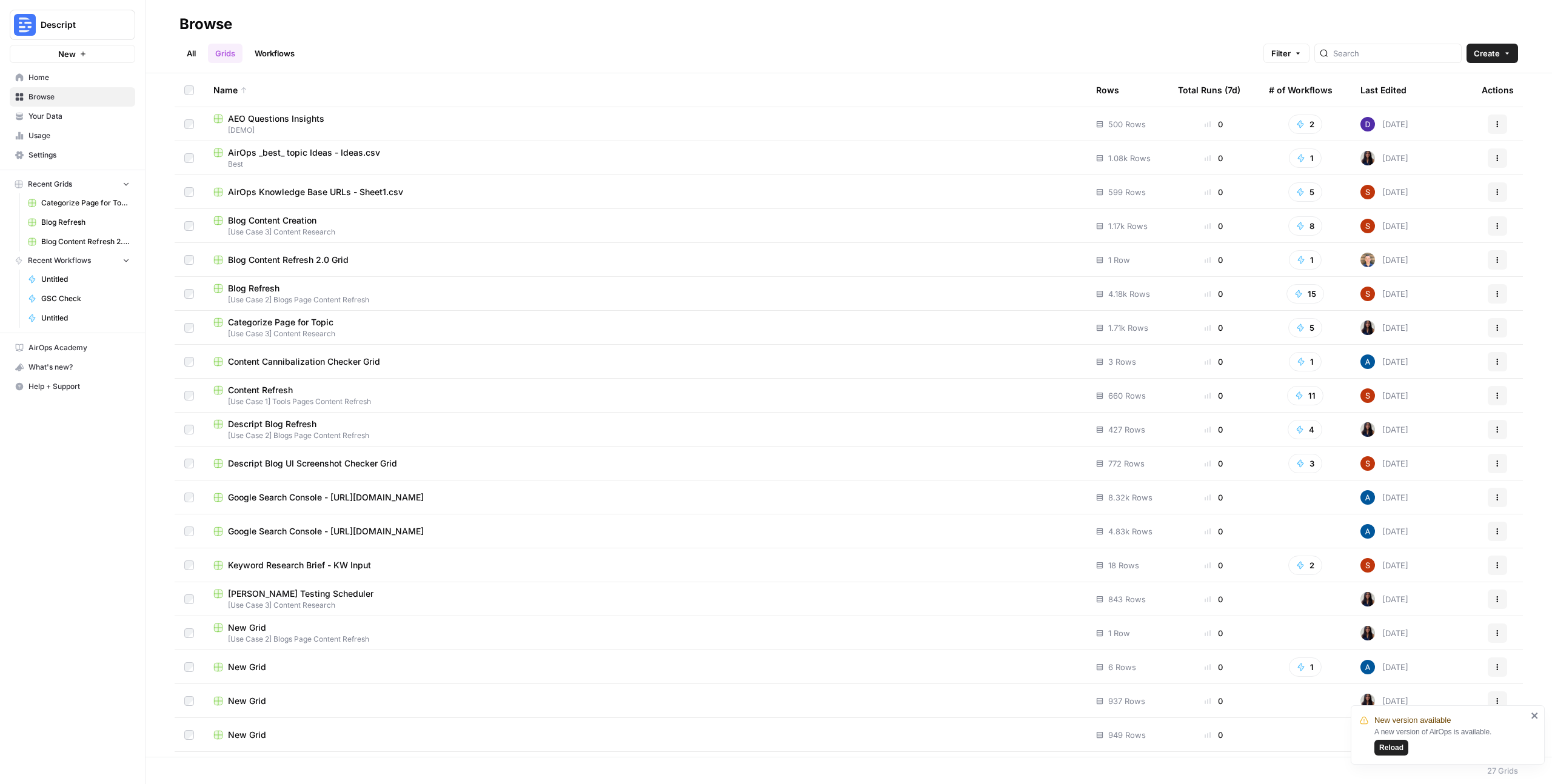
click at [271, 424] on span "Descript Blog Refresh" at bounding box center [272, 424] width 89 height 12
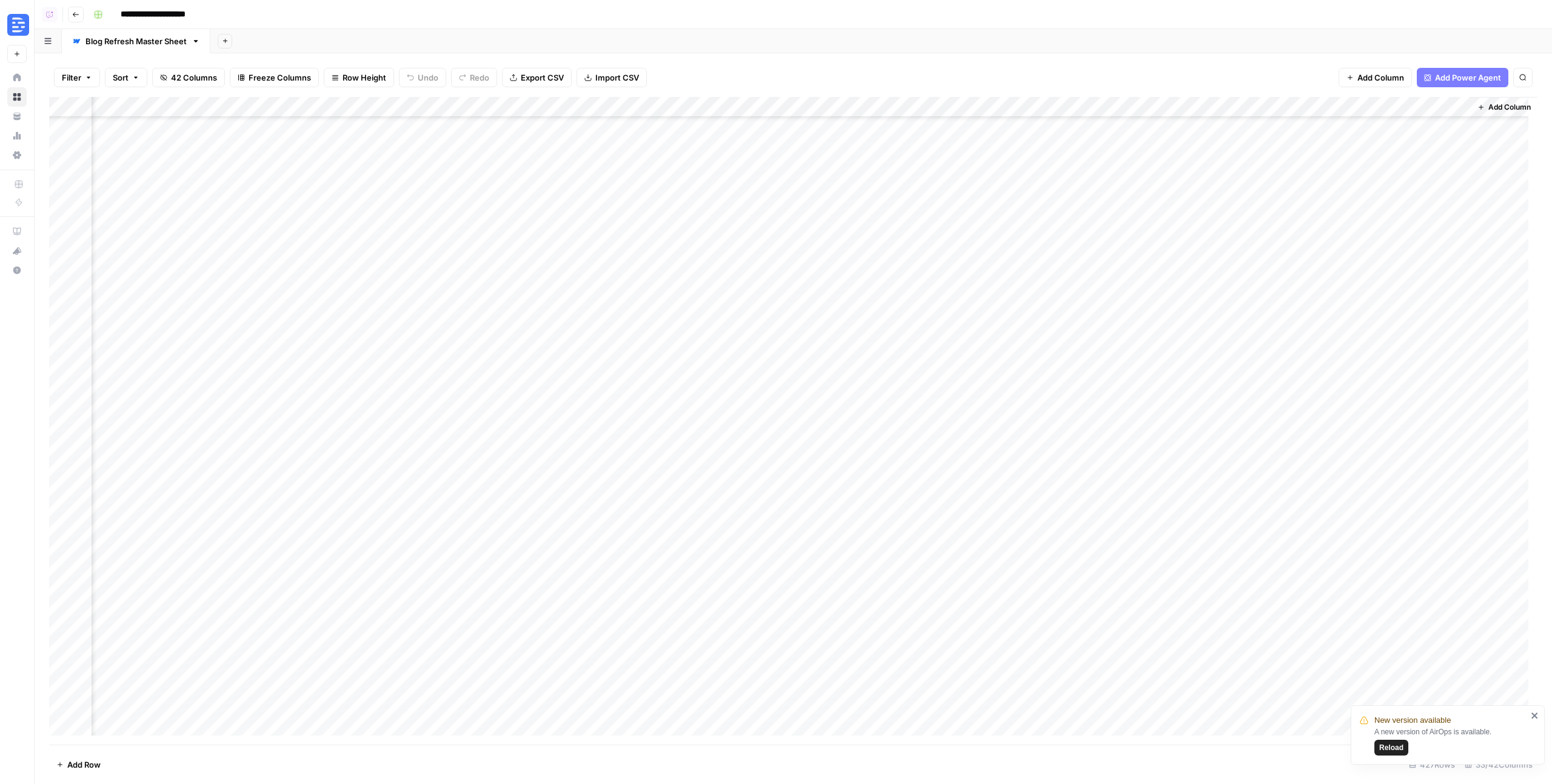
scroll to position [914, 2690]
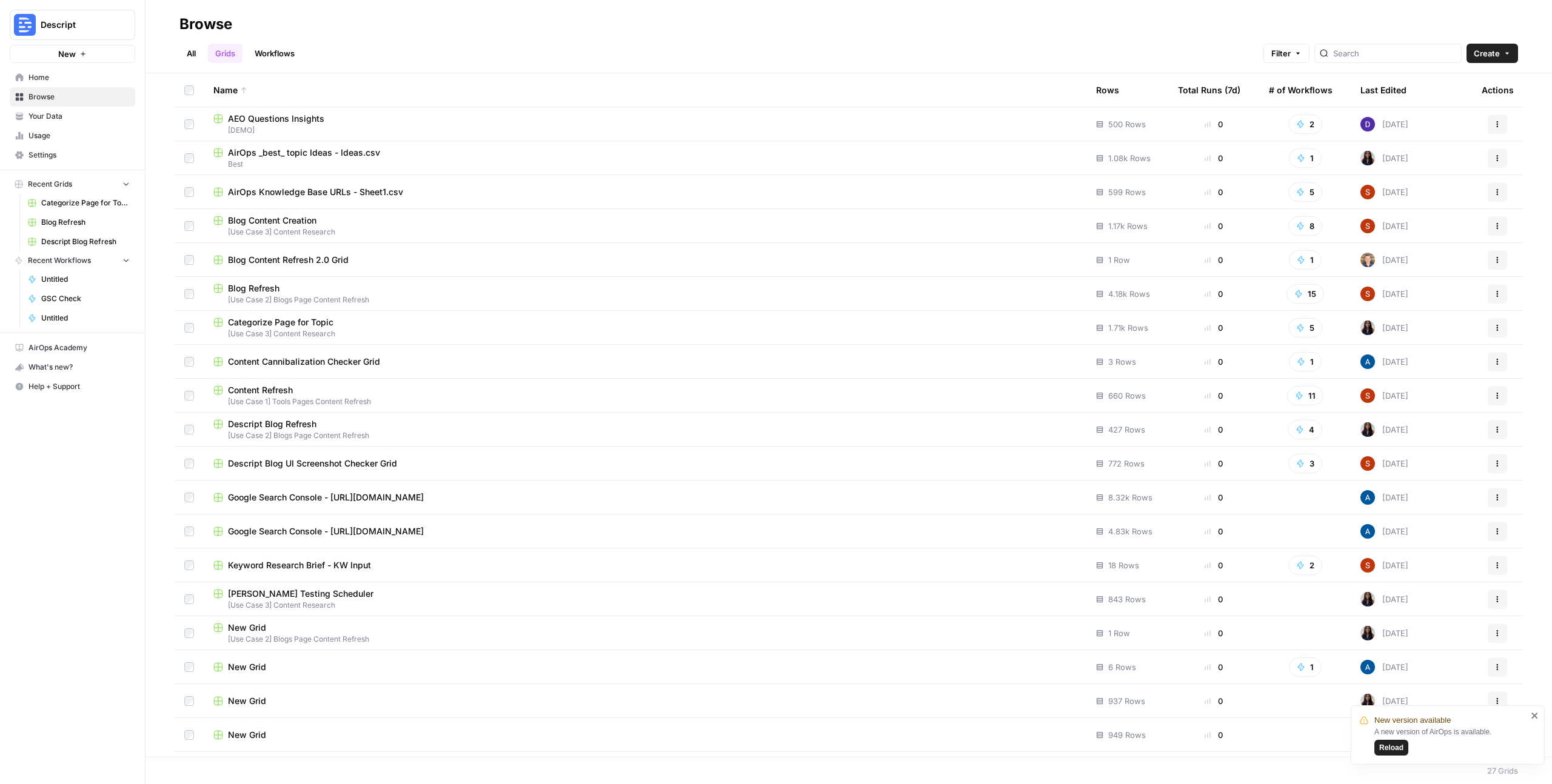
click at [251, 288] on span "Blog Refresh" at bounding box center [253, 288] width 52 height 12
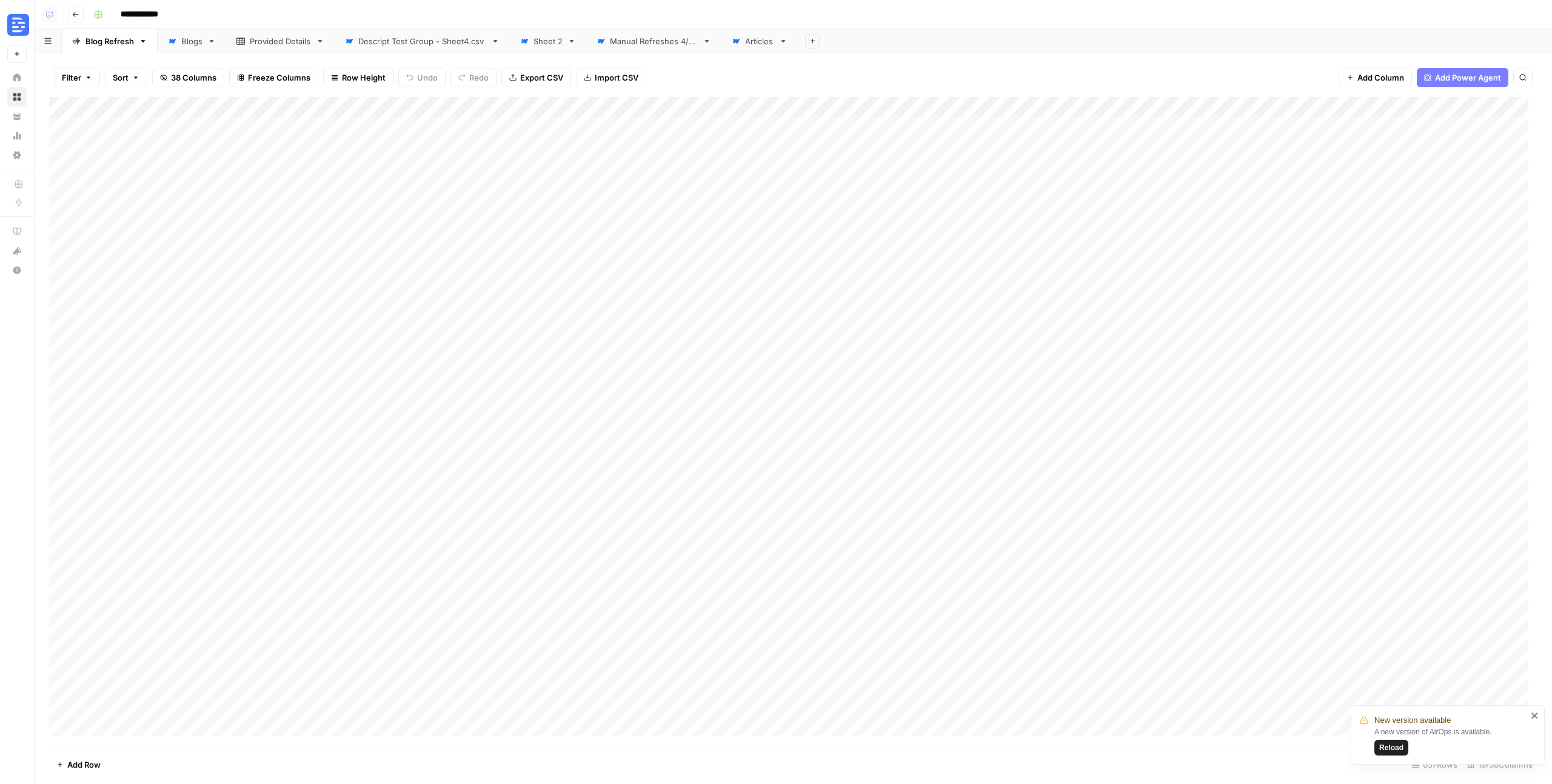
click at [422, 41] on div "Descript Test Group - Sheet4.csv" at bounding box center [422, 41] width 128 height 12
click at [74, 14] on icon "button" at bounding box center [76, 15] width 6 height 5
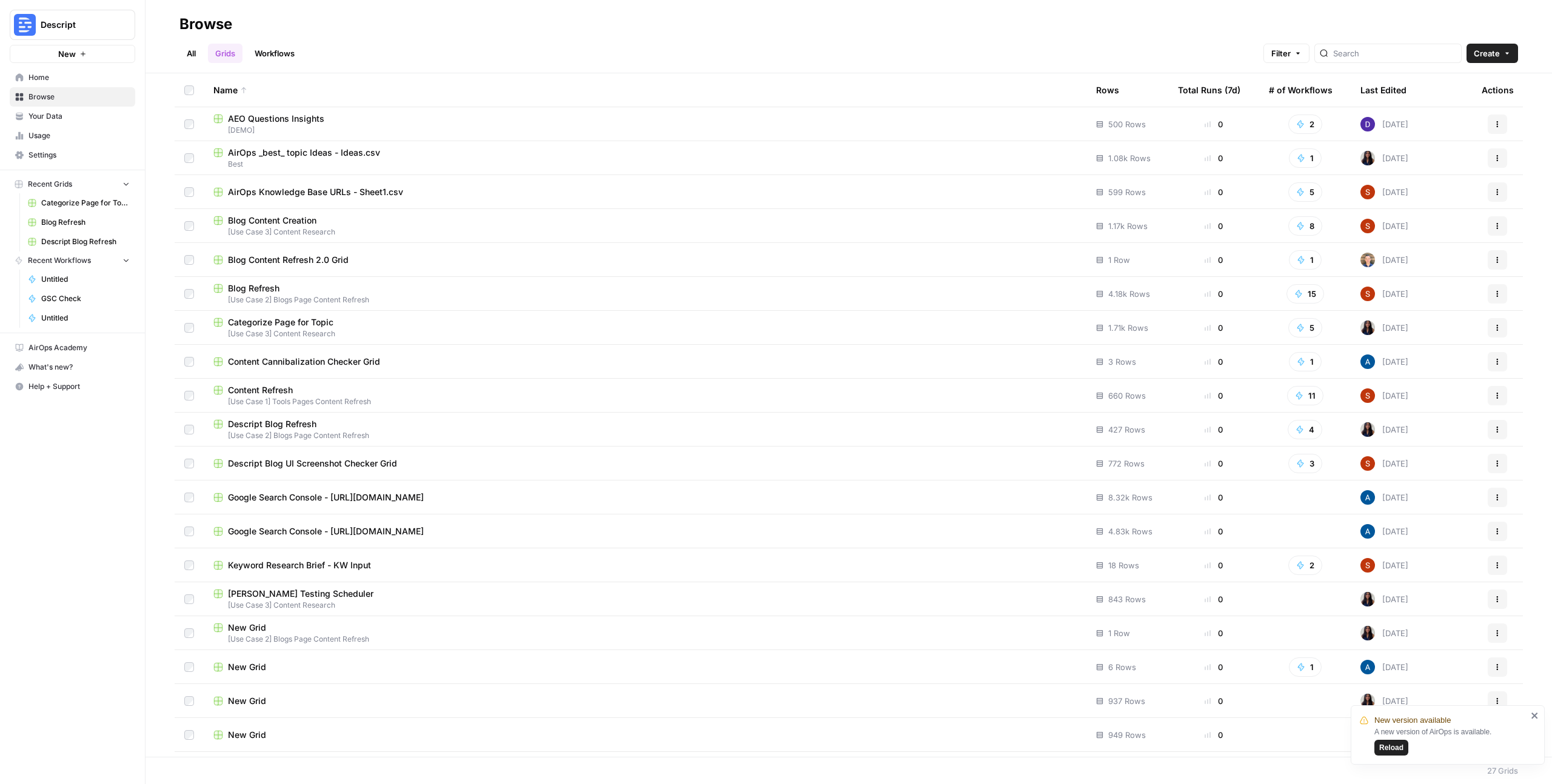
click at [291, 388] on span "Content Refresh" at bounding box center [260, 390] width 65 height 12
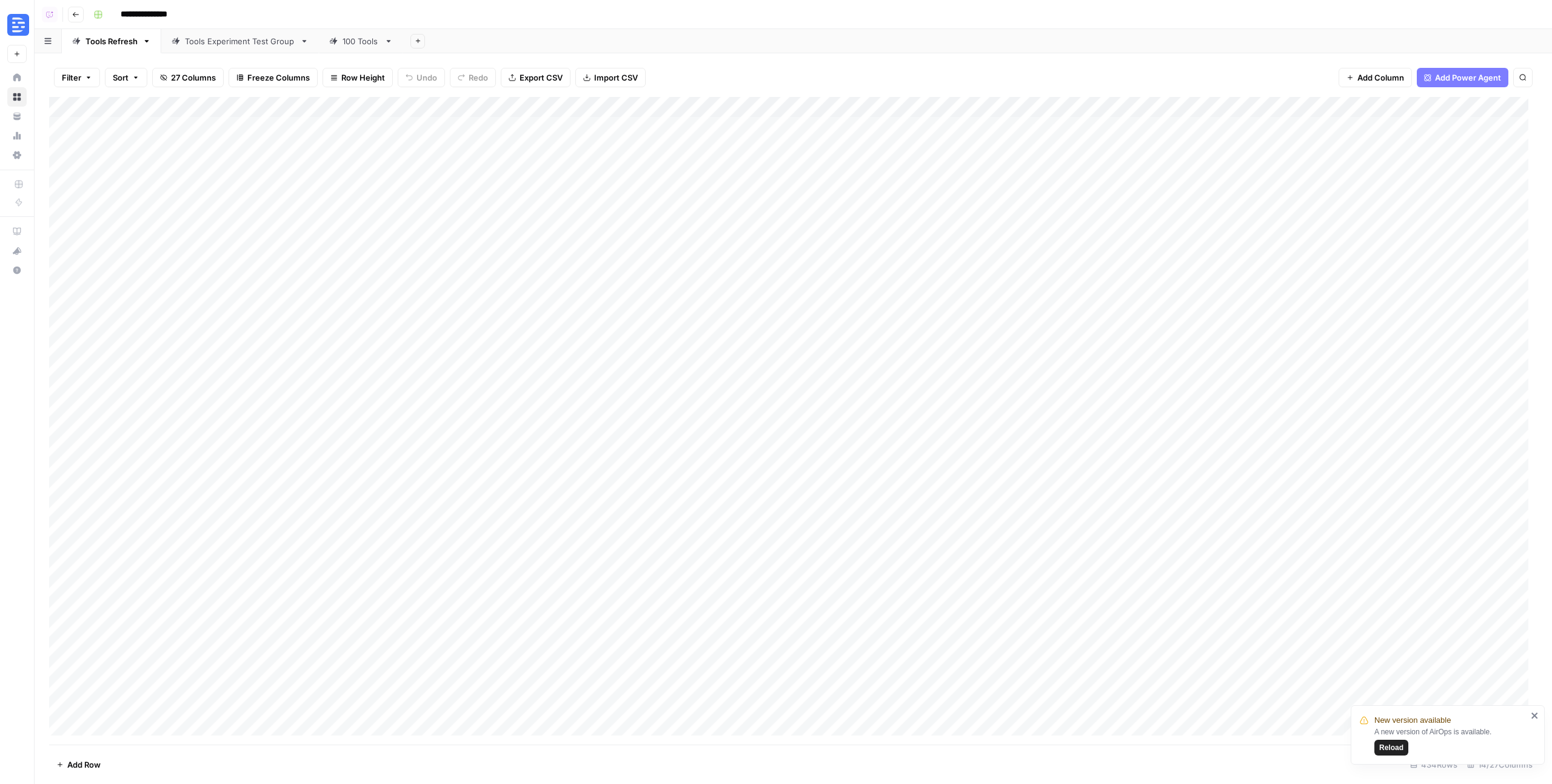
click at [232, 45] on div "Tools Experiment Test Group" at bounding box center [240, 41] width 111 height 12
click at [351, 43] on div "100 Tools" at bounding box center [361, 41] width 37 height 12
type input "*******"
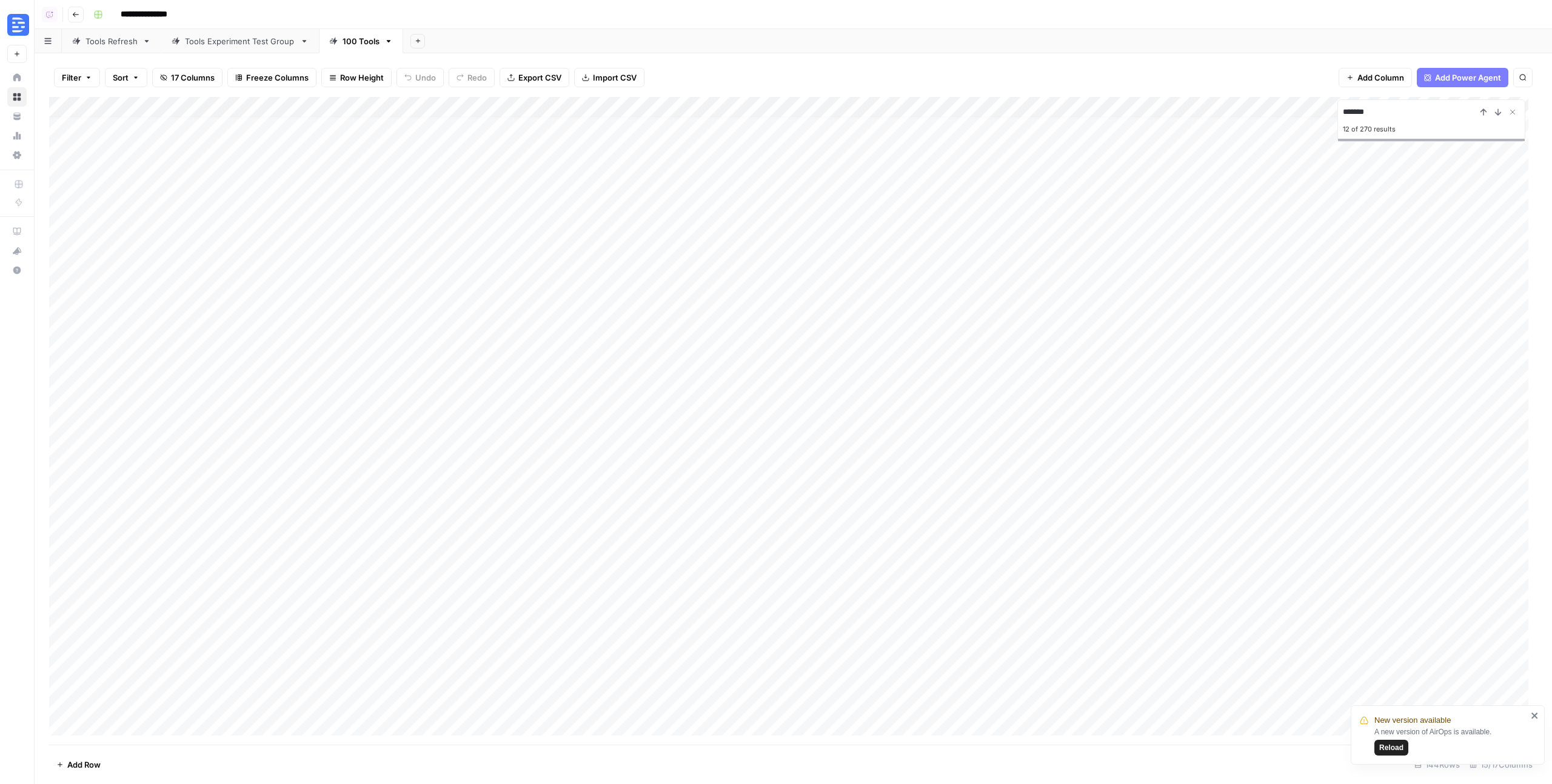
scroll to position [0, 0]
click at [787, 108] on div "Add Column" at bounding box center [793, 421] width 1489 height 648
click at [845, 108] on div at bounding box center [781, 108] width 149 height 24
click at [846, 109] on div at bounding box center [781, 108] width 149 height 24
click at [846, 68] on div "Filter Sort 17 Columns Freeze Columns Row Height Undo Redo Export CSV Import CS…" at bounding box center [793, 77] width 1489 height 39
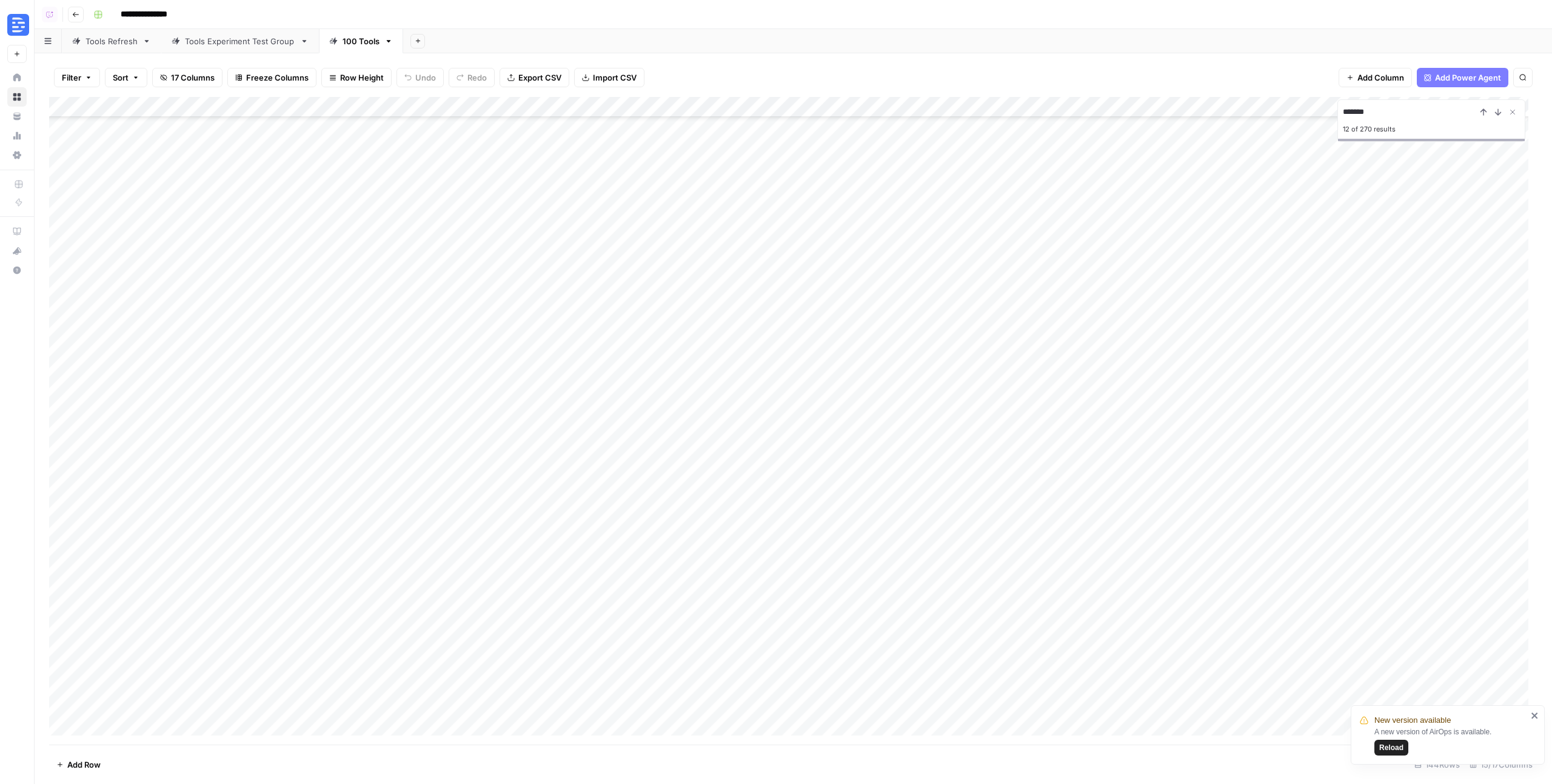
scroll to position [2368, 0]
click at [740, 662] on div "Add Column" at bounding box center [793, 421] width 1489 height 648
click at [878, 665] on div "Add Column" at bounding box center [793, 421] width 1489 height 648
click at [857, 662] on div "Add Column" at bounding box center [793, 421] width 1489 height 648
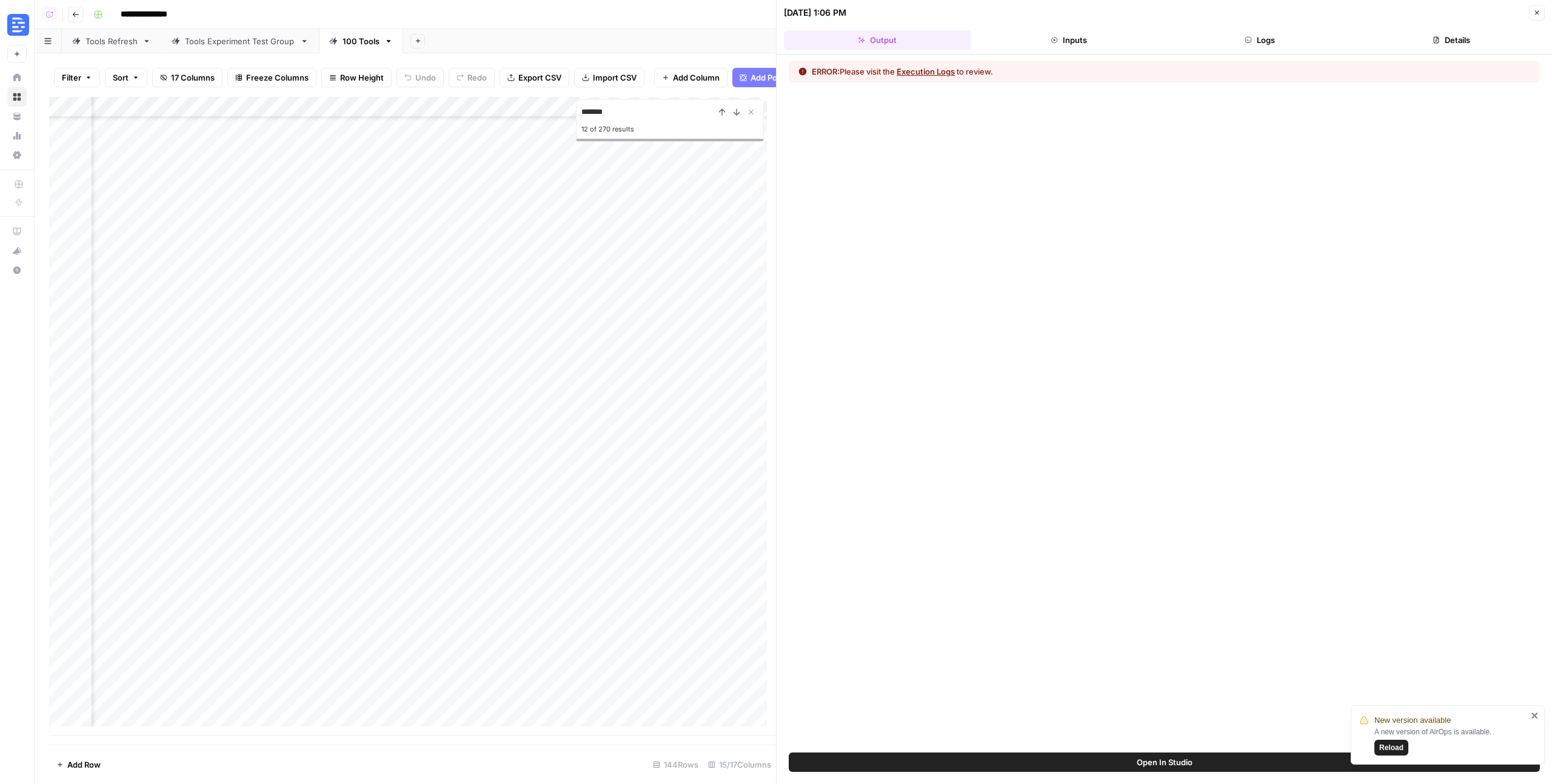
click at [932, 71] on button "Execution Logs" at bounding box center [926, 71] width 58 height 12
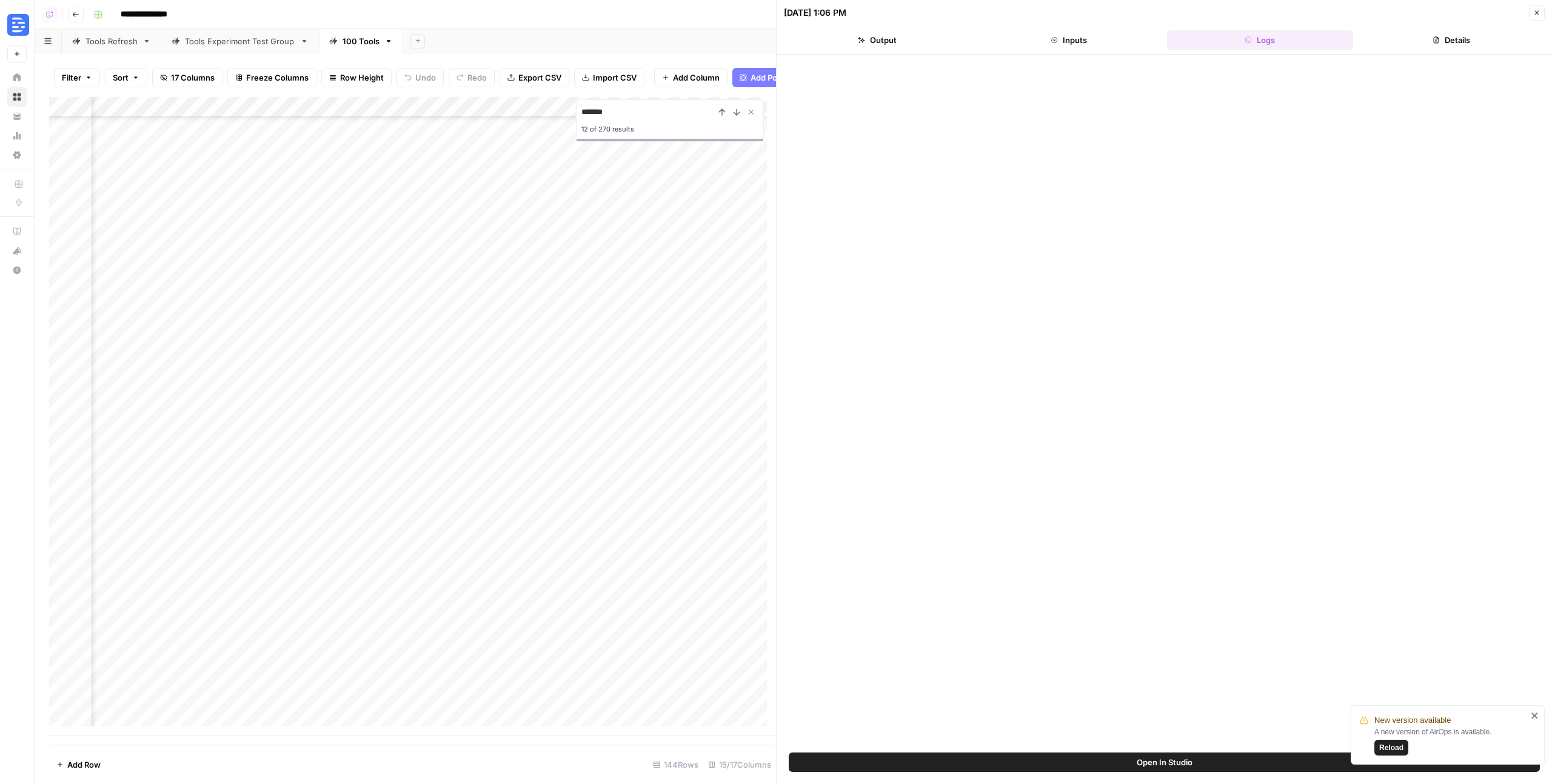
click at [447, 663] on div "Add Column" at bounding box center [412, 416] width 727 height 638
click at [559, 675] on div "Add Column" at bounding box center [412, 416] width 727 height 638
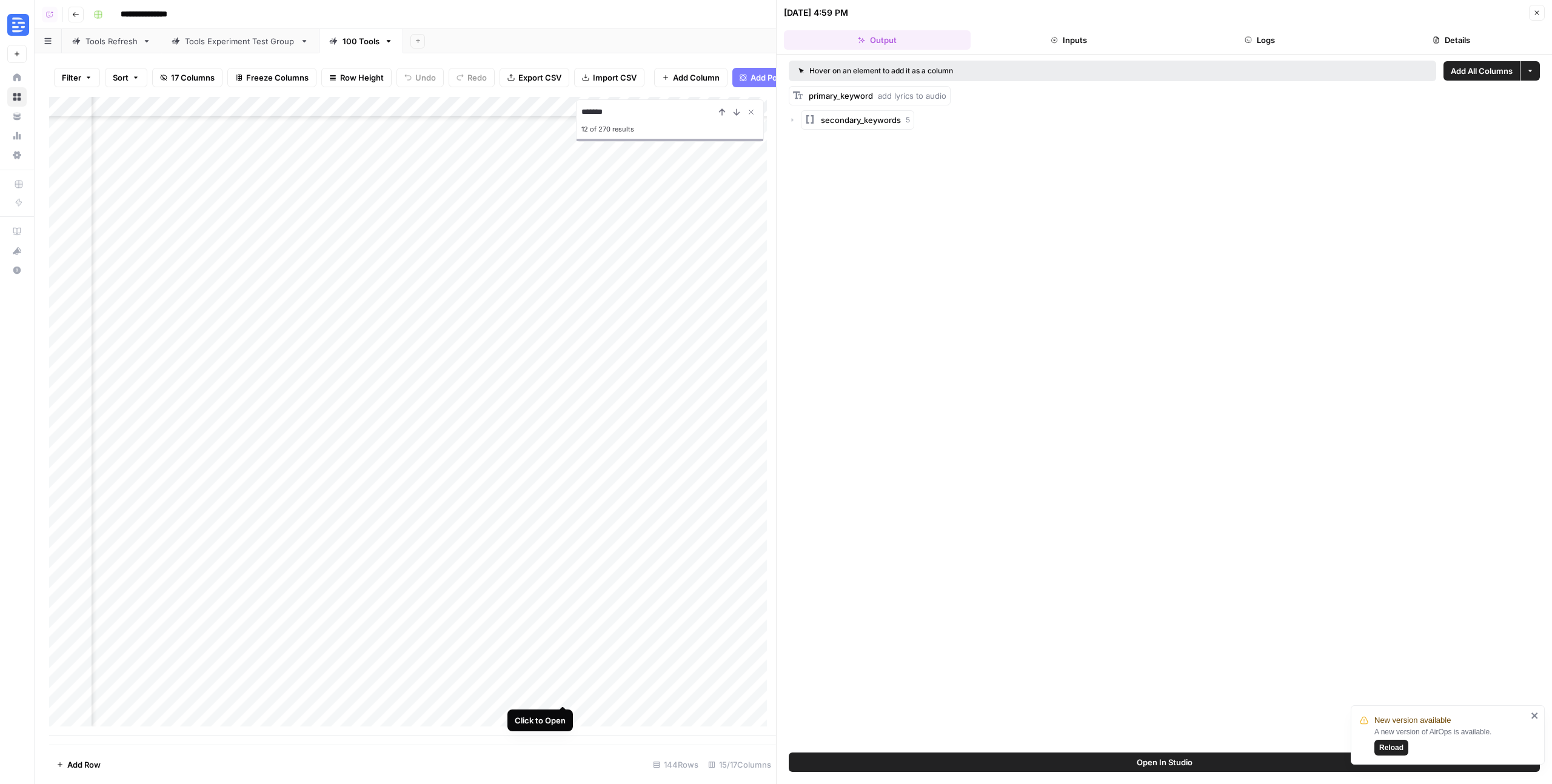
click at [563, 693] on div "Add Column" at bounding box center [412, 416] width 727 height 638
click at [562, 716] on div "Add Column" at bounding box center [412, 416] width 727 height 638
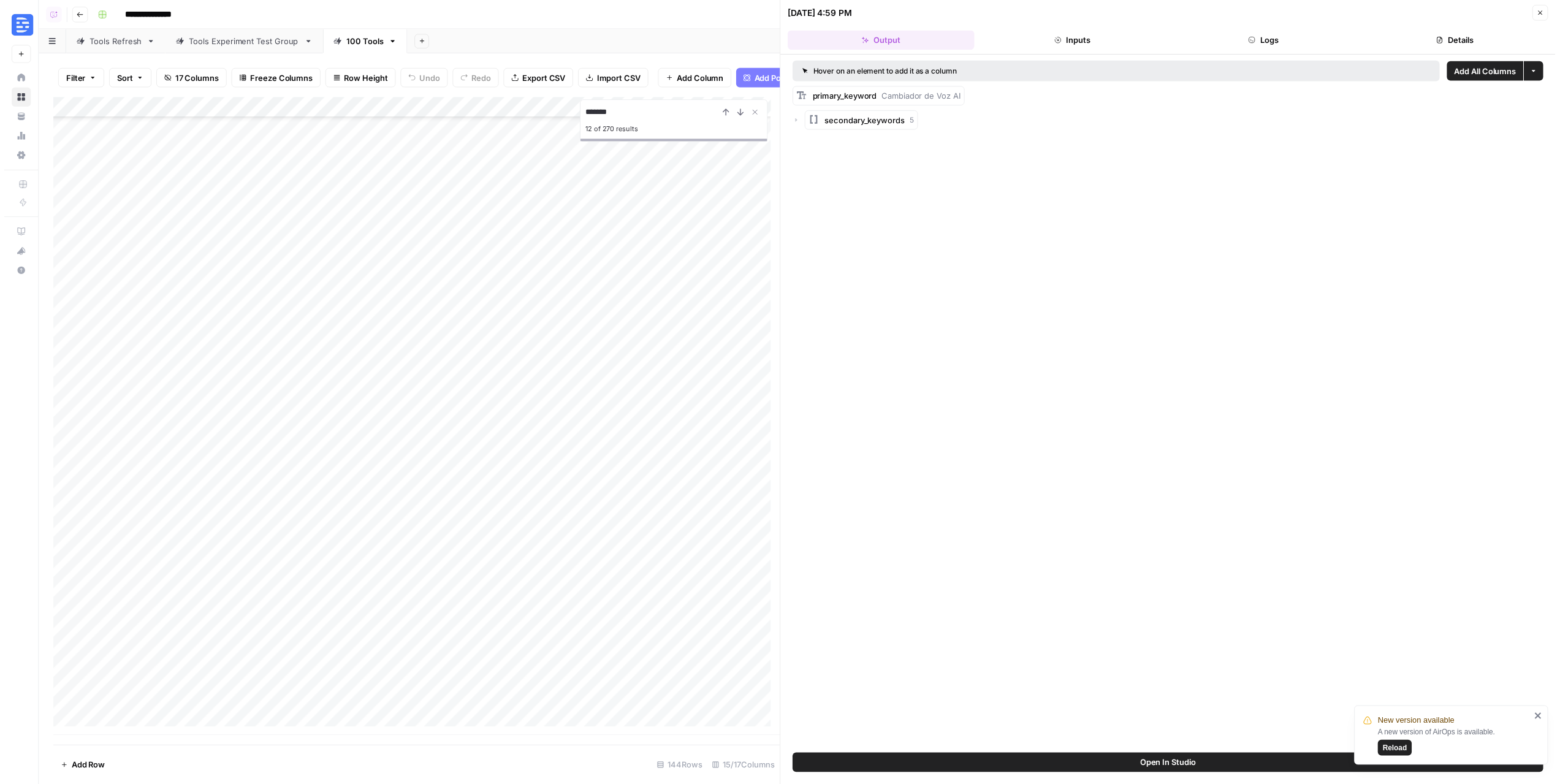
scroll to position [2404, 0]
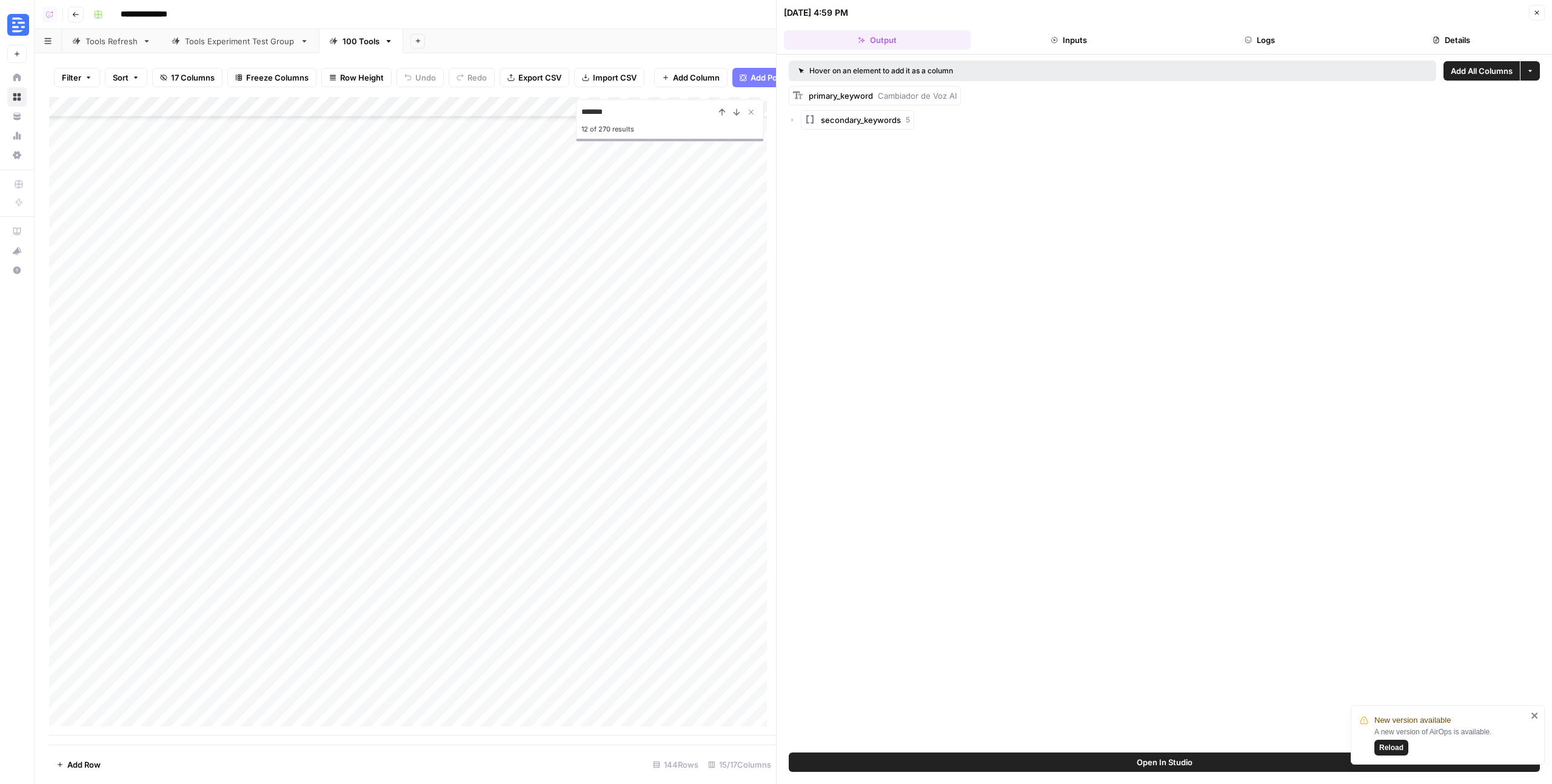
click at [1540, 13] on icon "button" at bounding box center [1537, 12] width 7 height 7
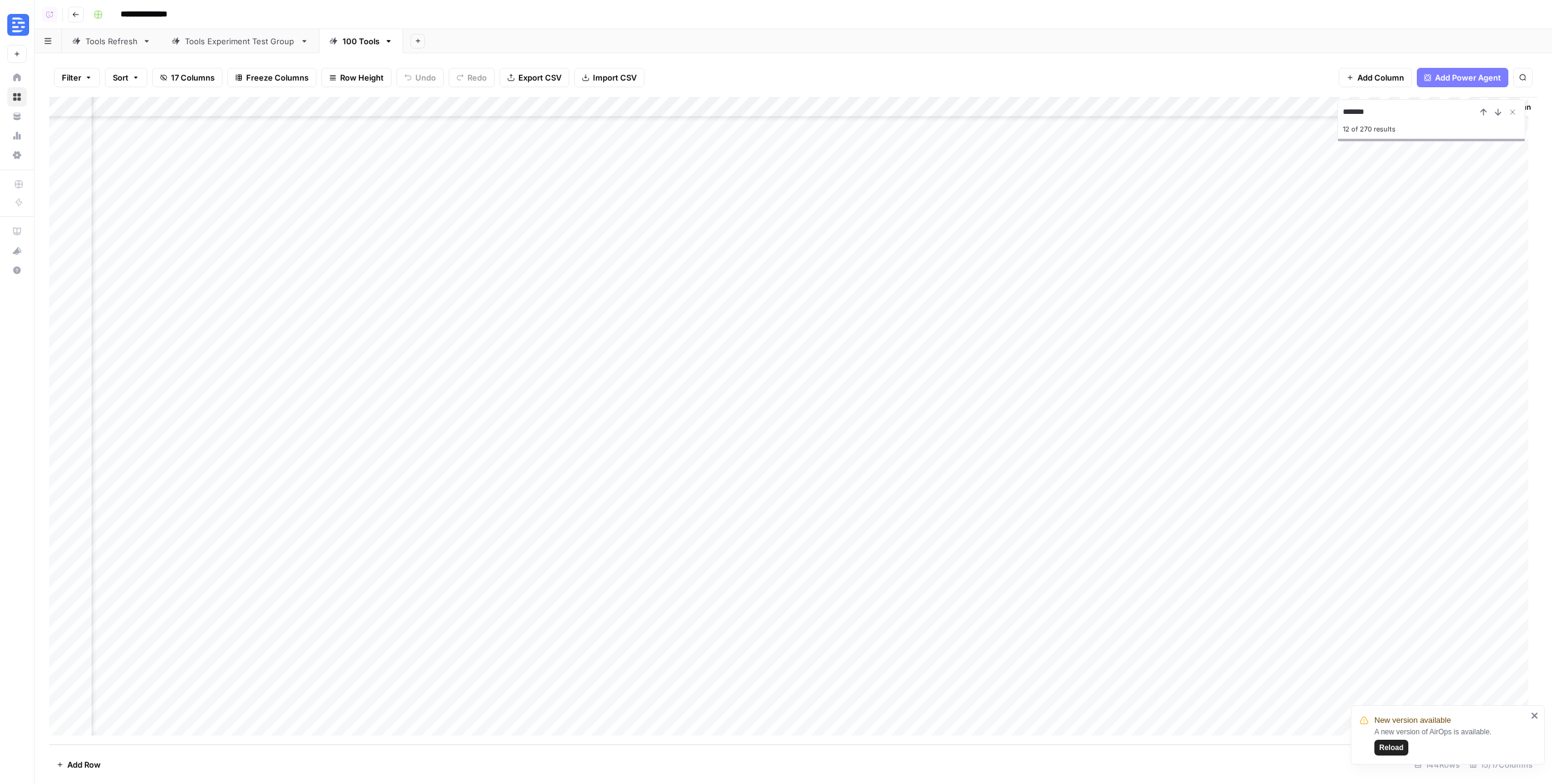
scroll to position [2368, 0]
click at [1512, 113] on icon "Close Search" at bounding box center [1512, 111] width 9 height 9
click at [114, 41] on div "Tools Refresh" at bounding box center [111, 41] width 52 height 12
click at [640, 515] on div "Add Column" at bounding box center [793, 421] width 1489 height 648
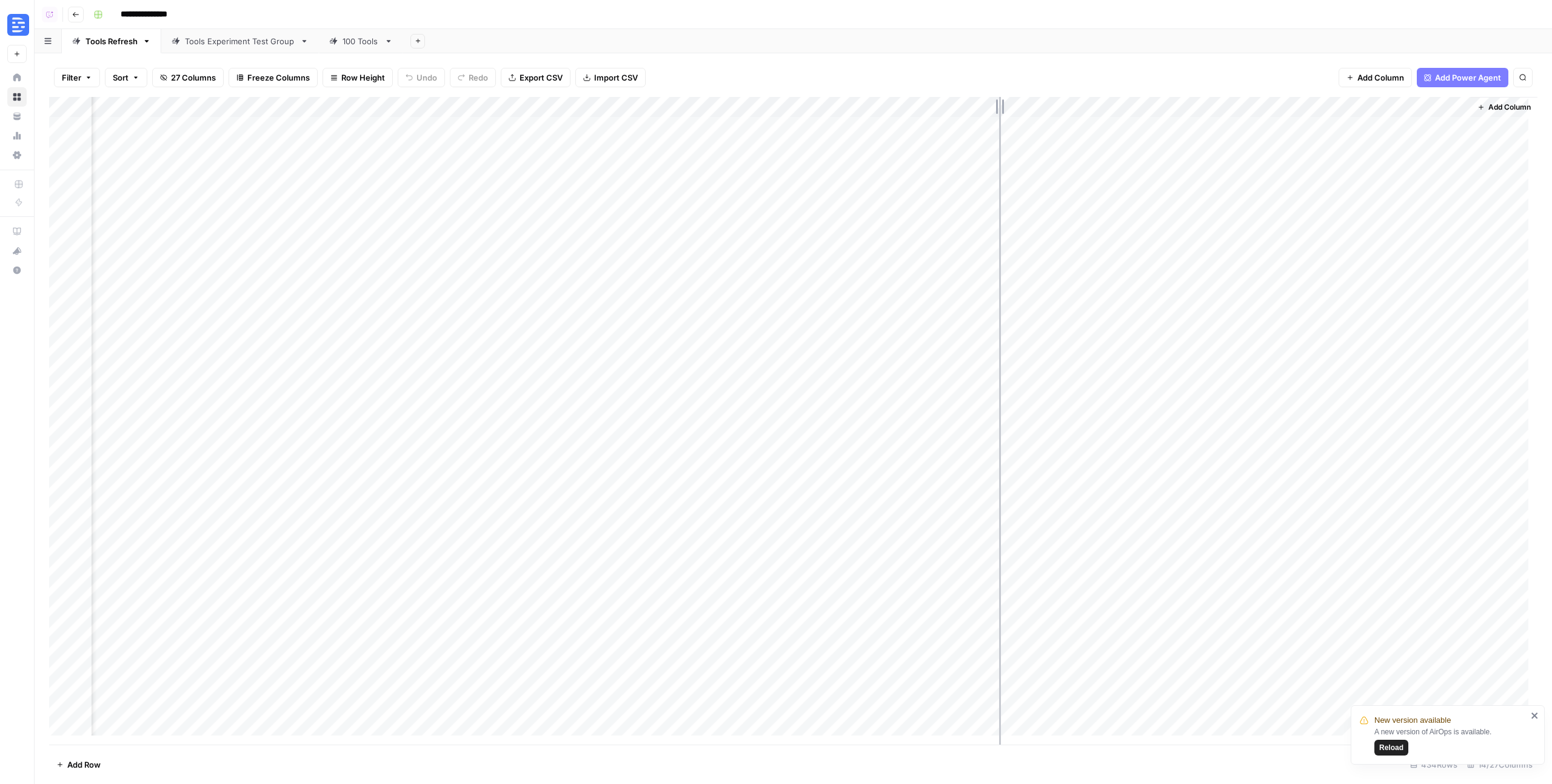
drag, startPoint x: 685, startPoint y: 104, endPoint x: 1000, endPoint y: 107, distance: 315.0
click at [1000, 107] on div "Add Column" at bounding box center [793, 421] width 1489 height 648
click at [663, 44] on div "Manual Refreshes 4/29" at bounding box center [653, 41] width 88 height 12
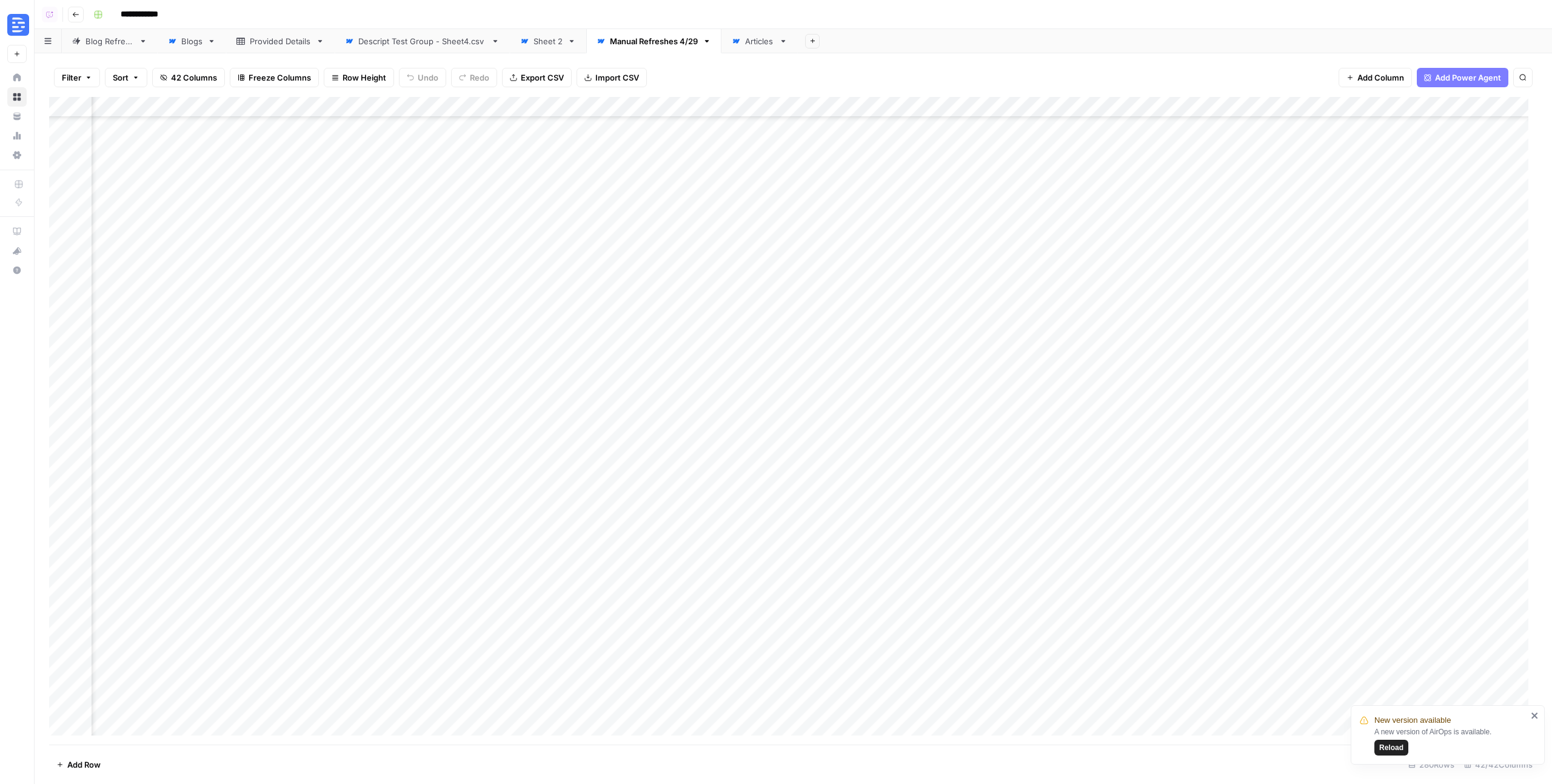
scroll to position [4219, 2848]
